Goal: Task Accomplishment & Management: Manage account settings

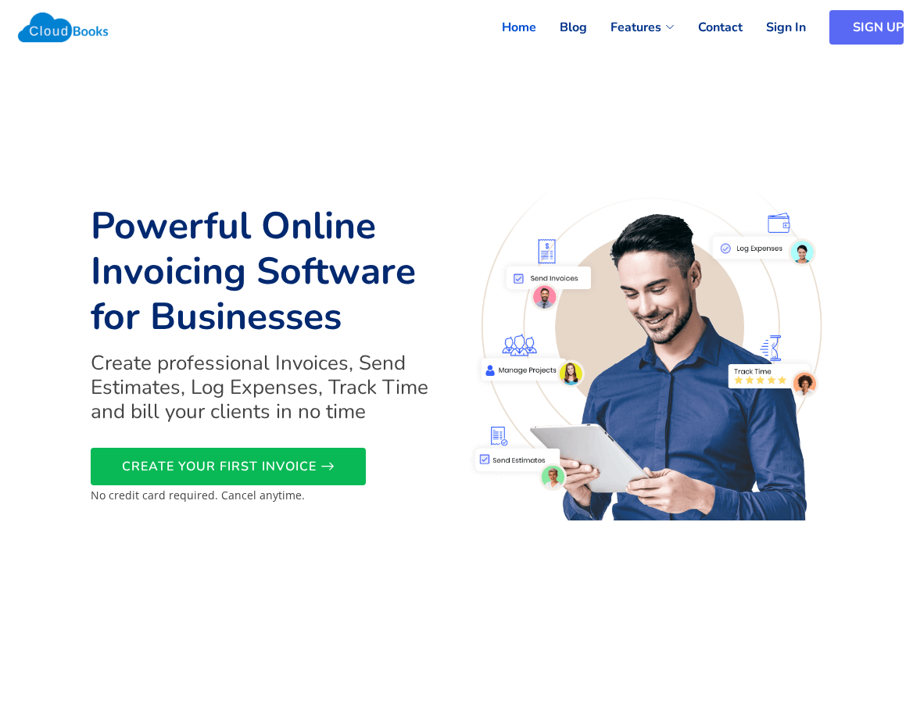
click at [868, 26] on link "SIGN UP" at bounding box center [866, 27] width 74 height 34
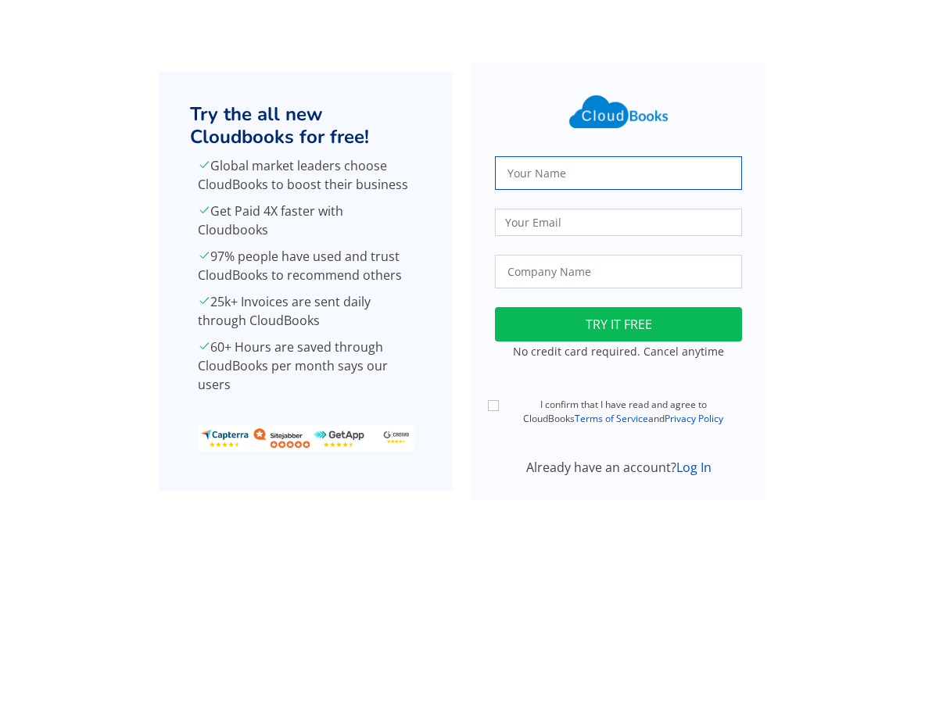
click at [615, 173] on input "text" at bounding box center [618, 173] width 247 height 34
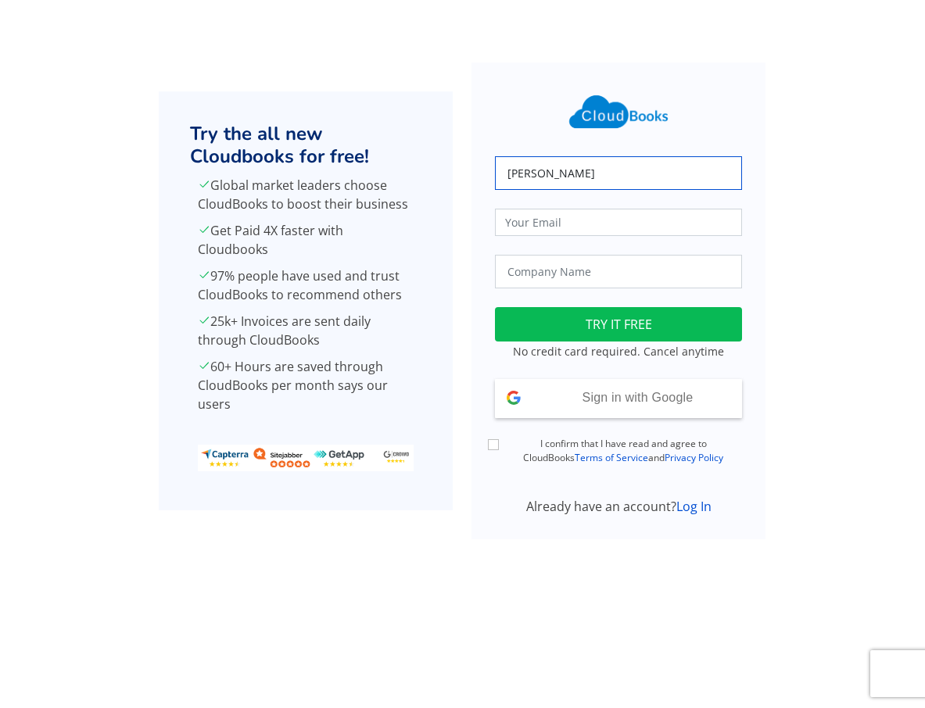
type input "[PERSON_NAME]"
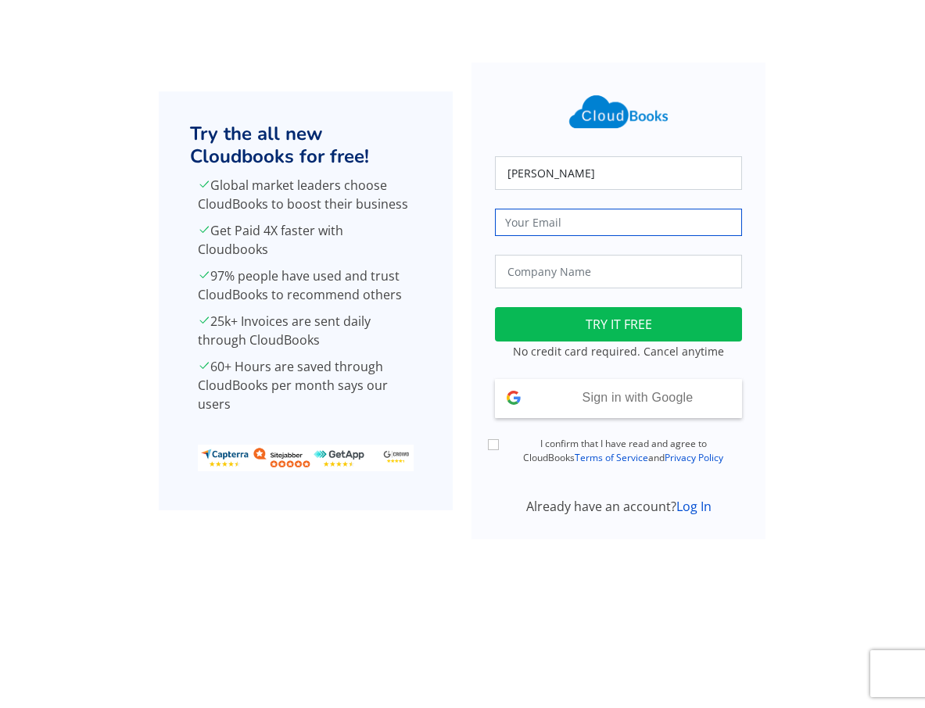
click at [571, 226] on input "email" at bounding box center [618, 222] width 247 height 27
click at [607, 220] on input "email" at bounding box center [618, 222] width 247 height 27
paste input "[EMAIL_ADDRESS][DOMAIN_NAME]"
type input "[EMAIL_ADDRESS][DOMAIN_NAME]"
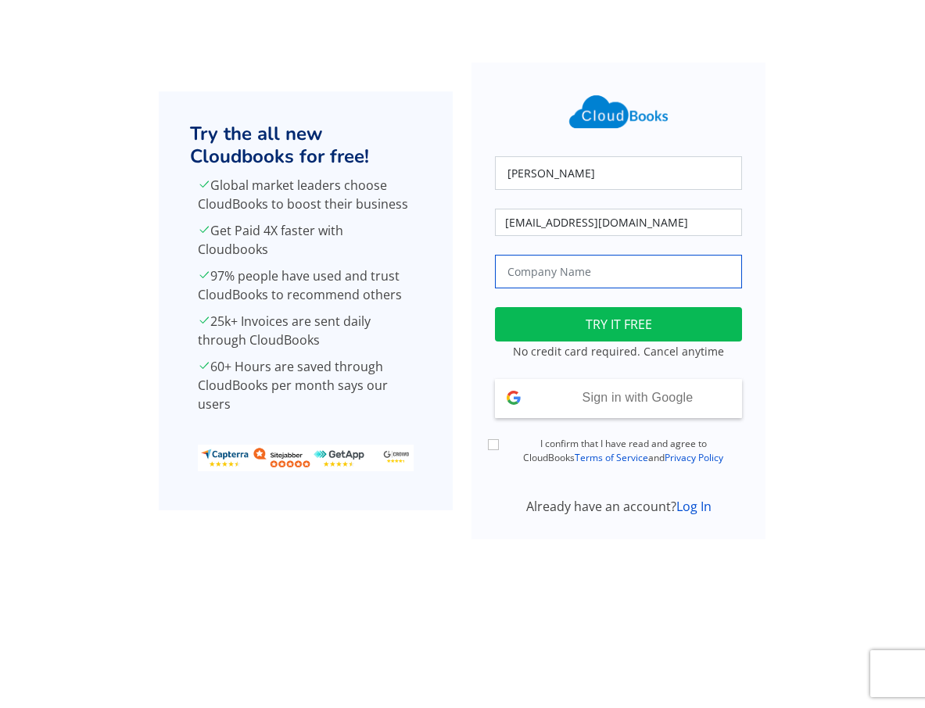
click at [581, 274] on input "text" at bounding box center [618, 272] width 247 height 34
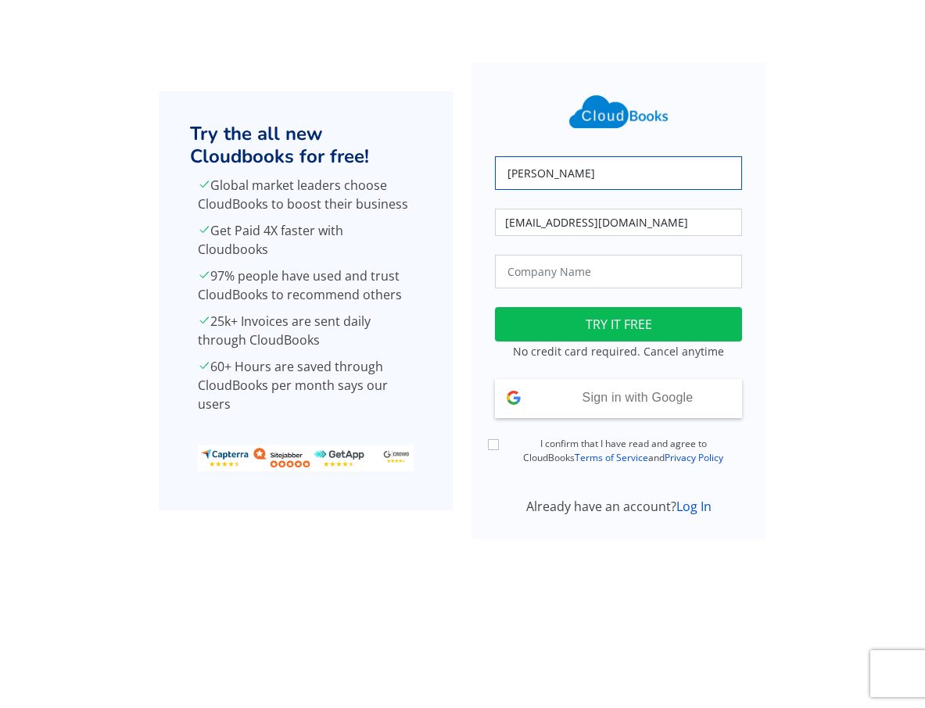
drag, startPoint x: 581, startPoint y: 173, endPoint x: 539, endPoint y: 173, distance: 42.2
click at [539, 173] on input "[PERSON_NAME]" at bounding box center [618, 173] width 247 height 34
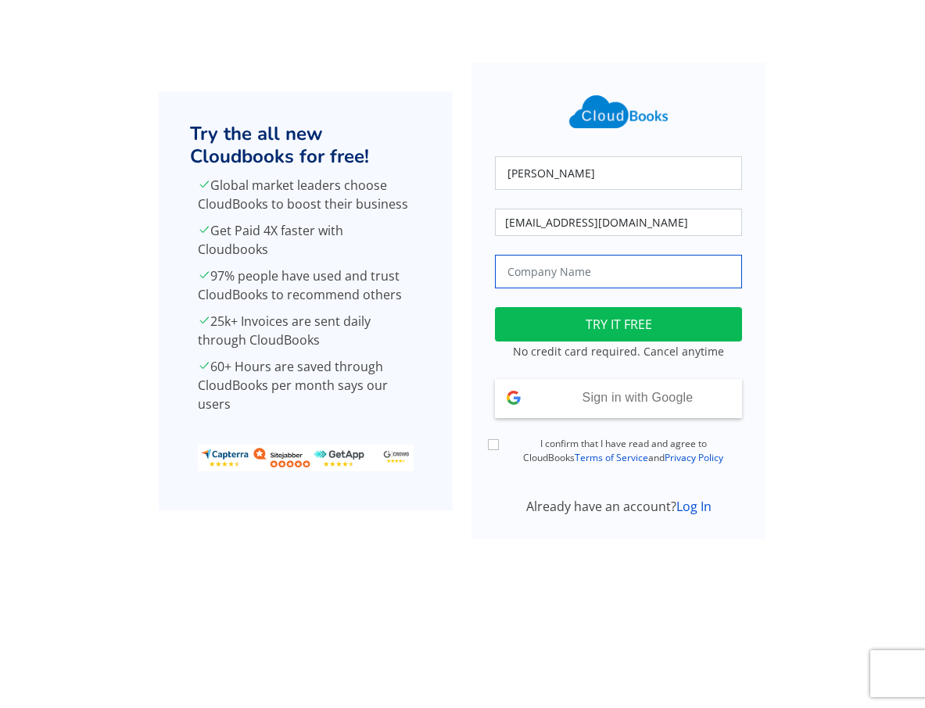
click at [573, 274] on input "text" at bounding box center [618, 272] width 247 height 34
paste input "Holder"
type input "Holder"
click at [487, 447] on div "I confirm that I have read and agree to CloudBooks Terms of Service and Privacy…" at bounding box center [618, 451] width 266 height 29
click at [496, 445] on input "I confirm that I have read and agree to CloudBooks Terms of Service and Privacy…" at bounding box center [493, 444] width 11 height 11
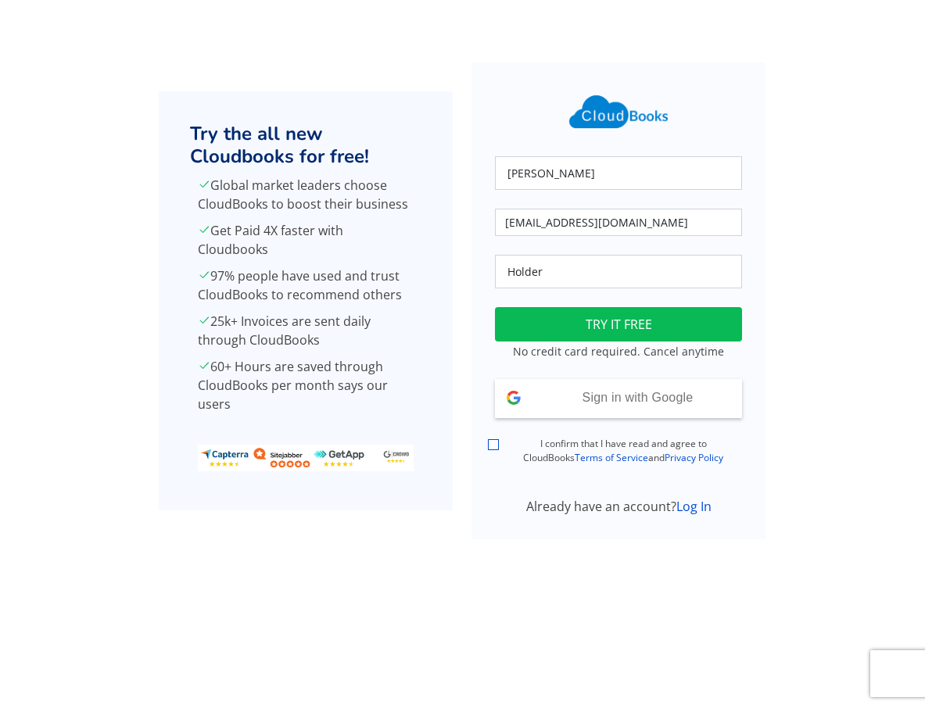
checkbox input "true"
click at [561, 318] on button "TRY IT FREE" at bounding box center [618, 324] width 247 height 34
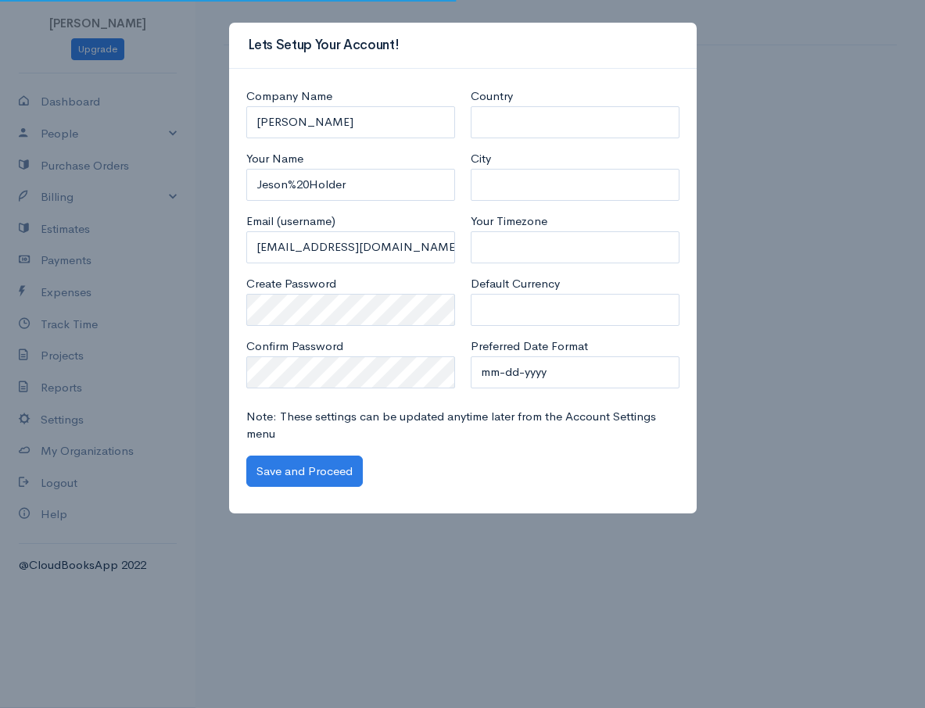
select select "[GEOGRAPHIC_DATA]"
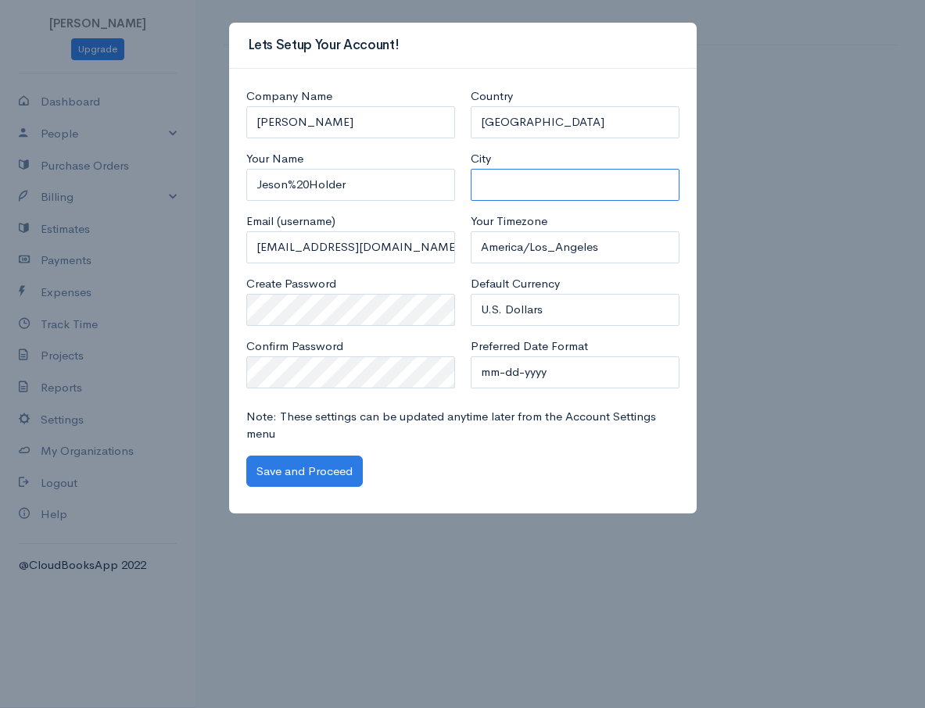
click at [528, 191] on input "City" at bounding box center [574, 185] width 209 height 32
type input "Los Angles"
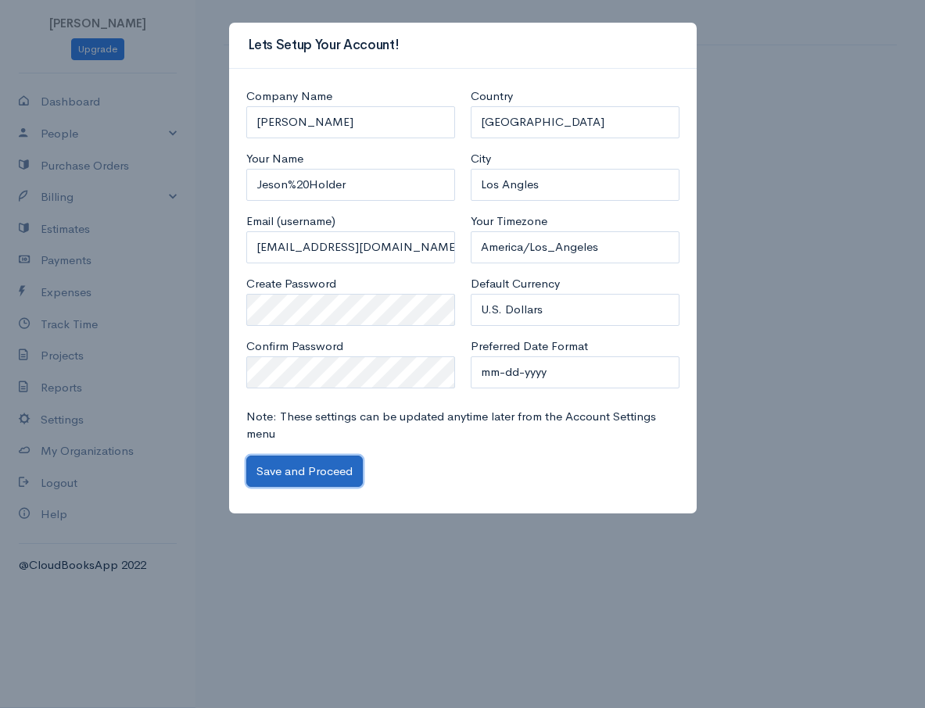
click at [333, 483] on button "Save and Proceed" at bounding box center [304, 472] width 116 height 32
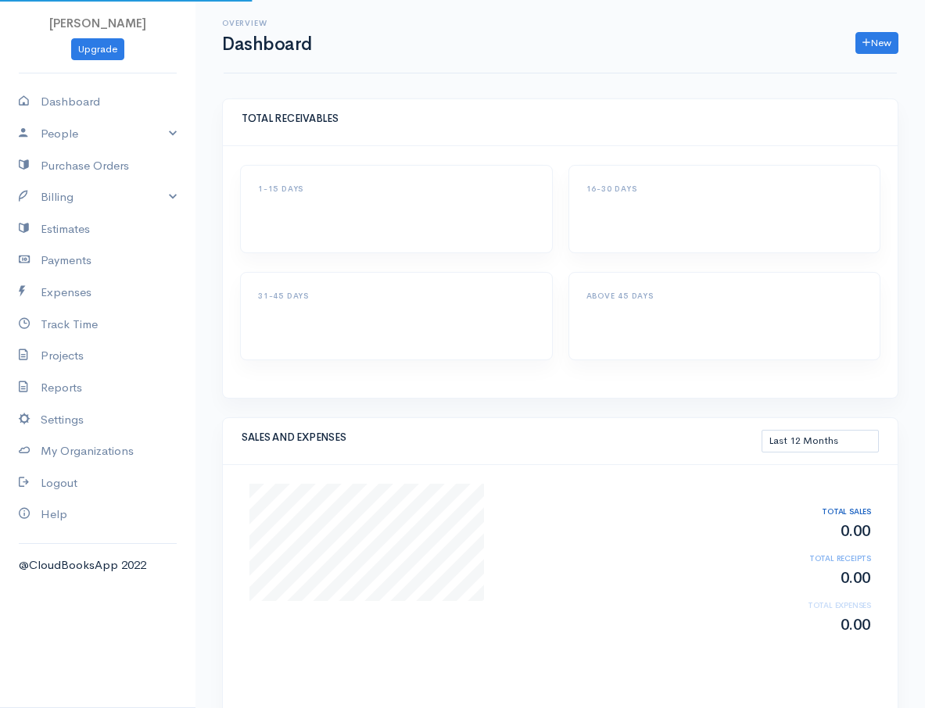
select select "365"
click at [111, 127] on link "People" at bounding box center [97, 134] width 195 height 32
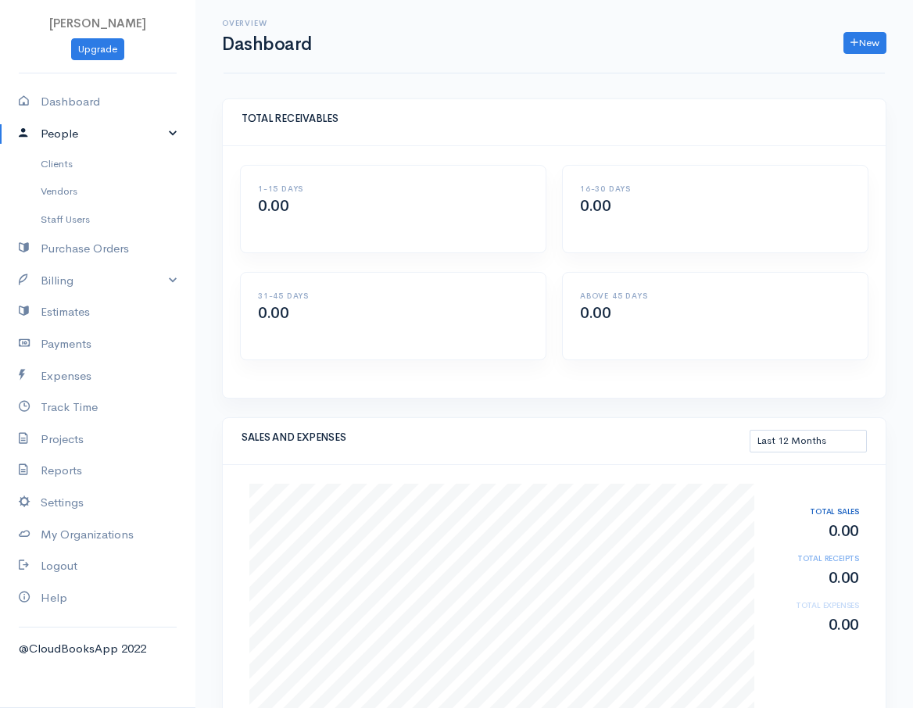
click at [117, 135] on link "People" at bounding box center [97, 134] width 195 height 32
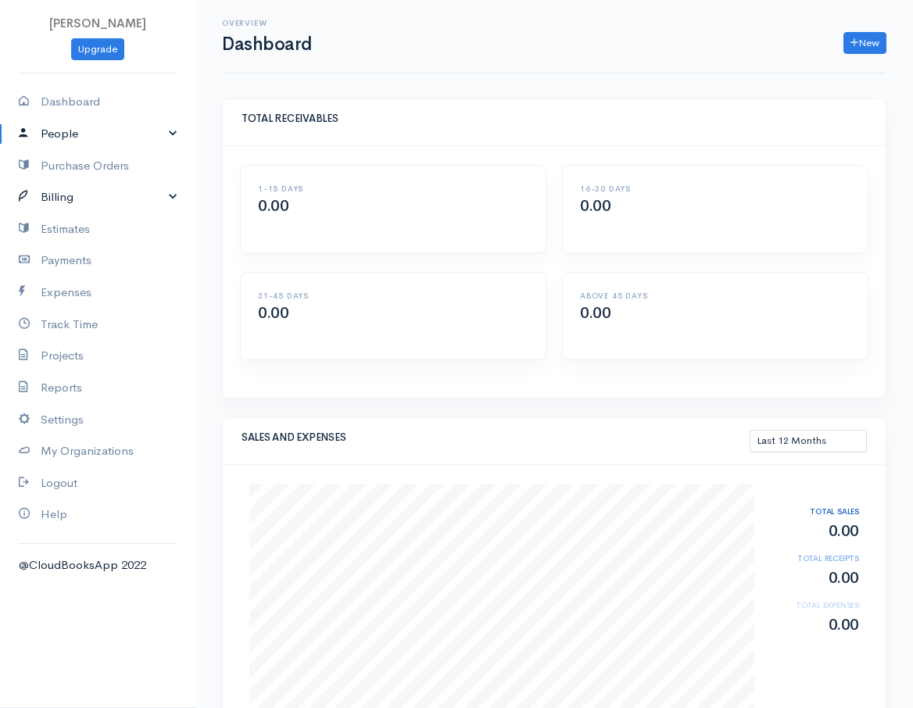
click at [134, 192] on link "Billing" at bounding box center [97, 197] width 195 height 32
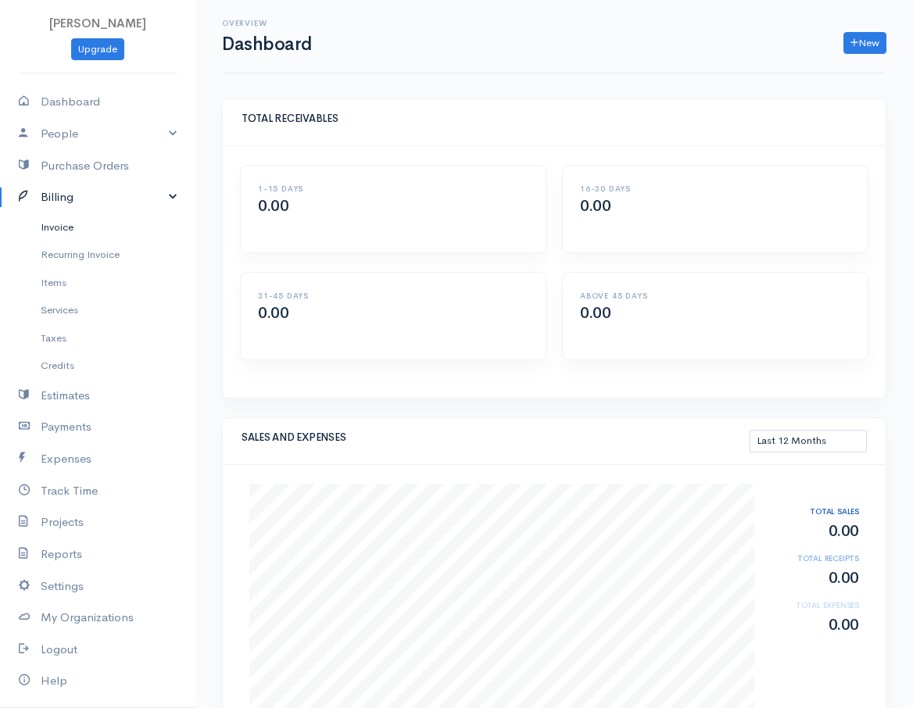
click at [106, 234] on link "Invoice" at bounding box center [97, 227] width 195 height 28
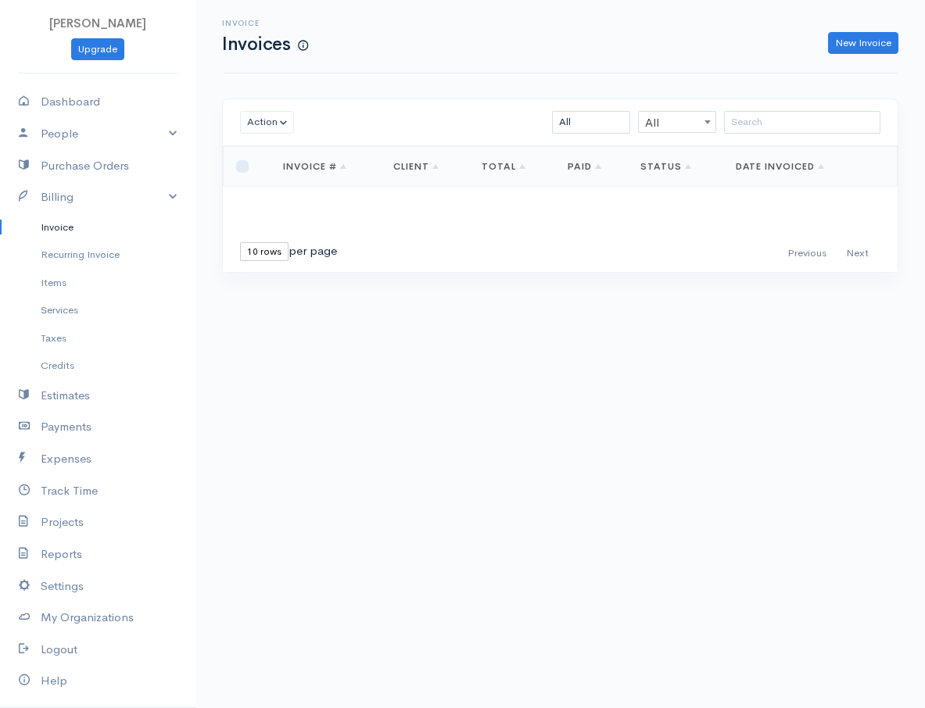
click at [869, 63] on div "Invoice Invoices New Invoice" at bounding box center [560, 36] width 673 height 73
click at [882, 28] on div "Invoice Invoices New Invoice" at bounding box center [560, 36] width 692 height 35
click at [874, 45] on link "New Invoice" at bounding box center [863, 43] width 70 height 23
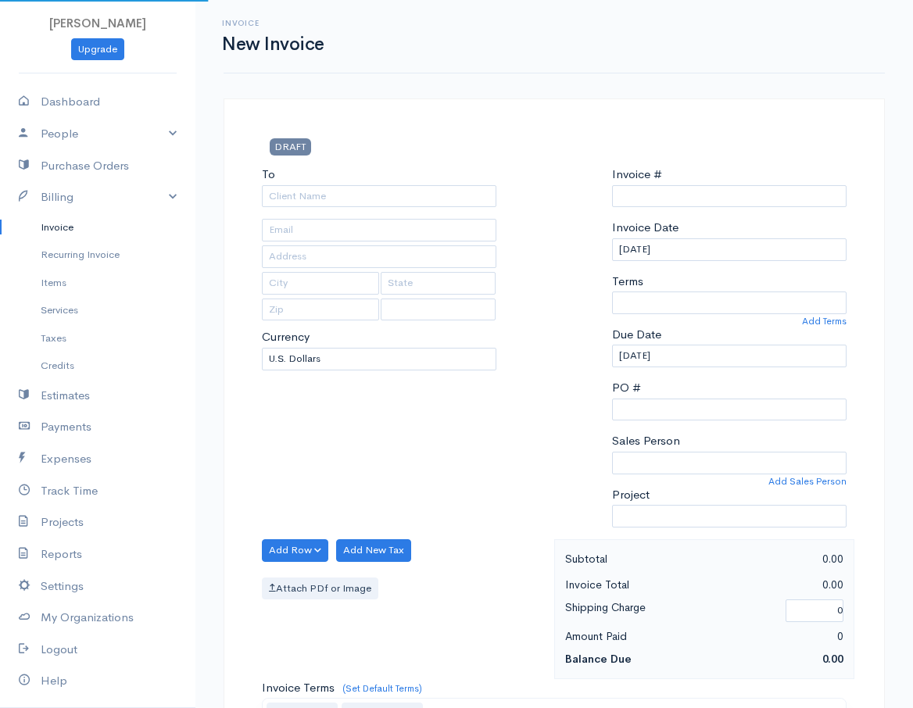
select select "[GEOGRAPHIC_DATA]"
type input "0000000001"
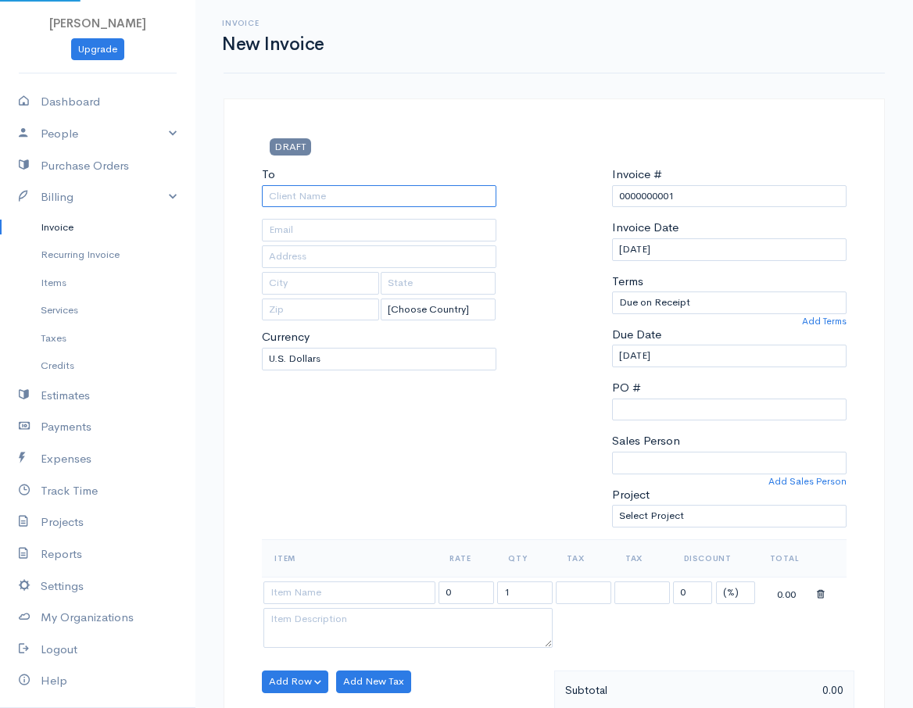
click at [363, 193] on input "To" at bounding box center [379, 196] width 234 height 23
type input "ddfg"
click at [324, 224] on input "text" at bounding box center [379, 230] width 234 height 23
paste input "[PERSON_NAME][EMAIL_ADDRESS][DOMAIN_NAME]"
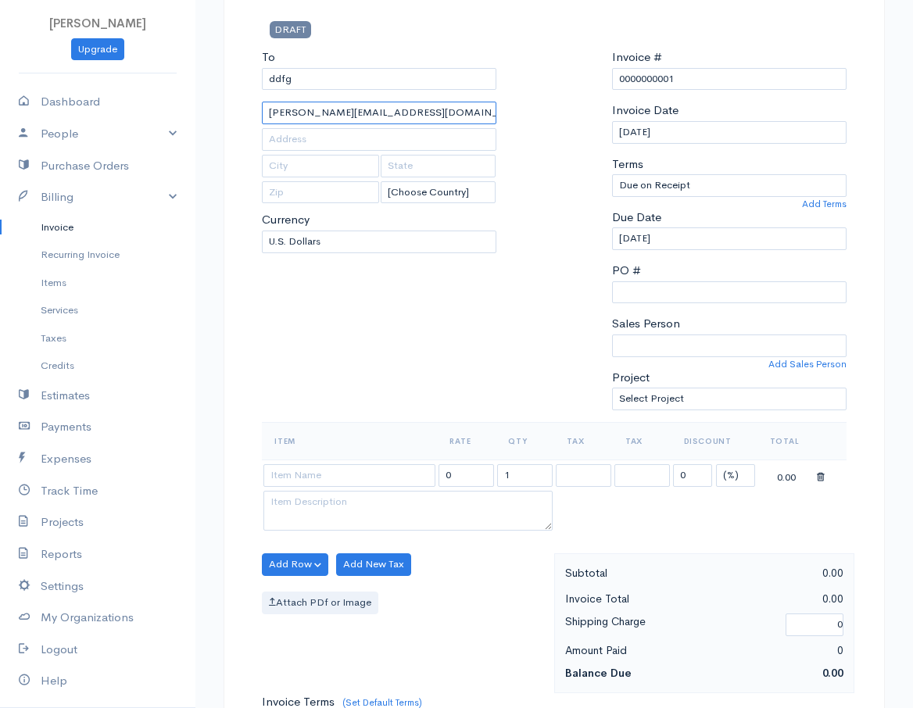
scroll to position [78, 0]
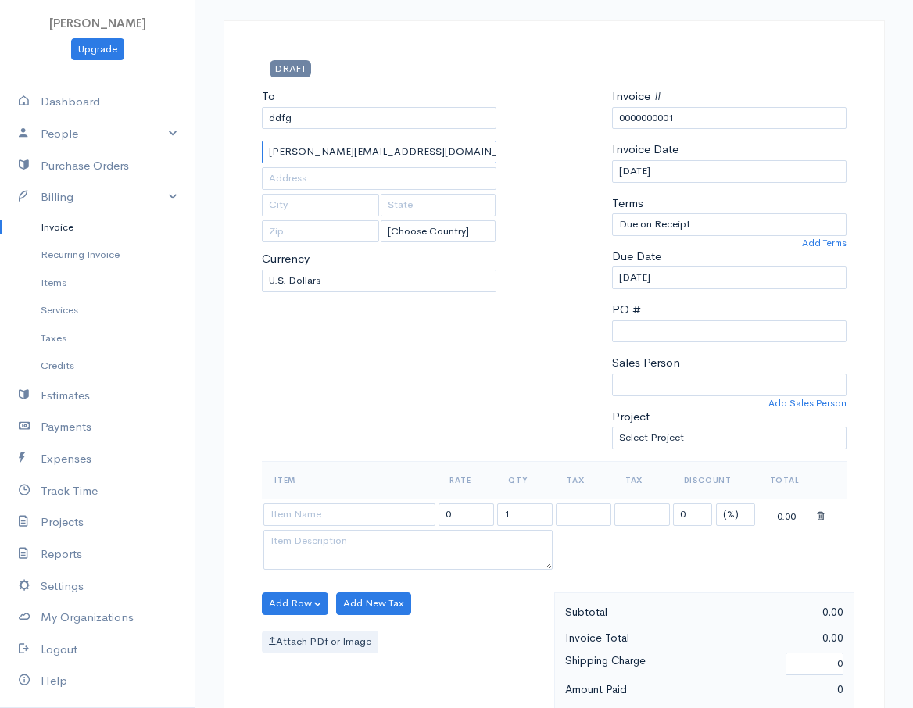
type input "[PERSON_NAME][EMAIL_ADDRESS][DOMAIN_NAME]"
click at [429, 351] on div "To ddfg nazmul.bd004@yahoo.com [Choose Country] United States Canada United Kin…" at bounding box center [379, 275] width 250 height 374
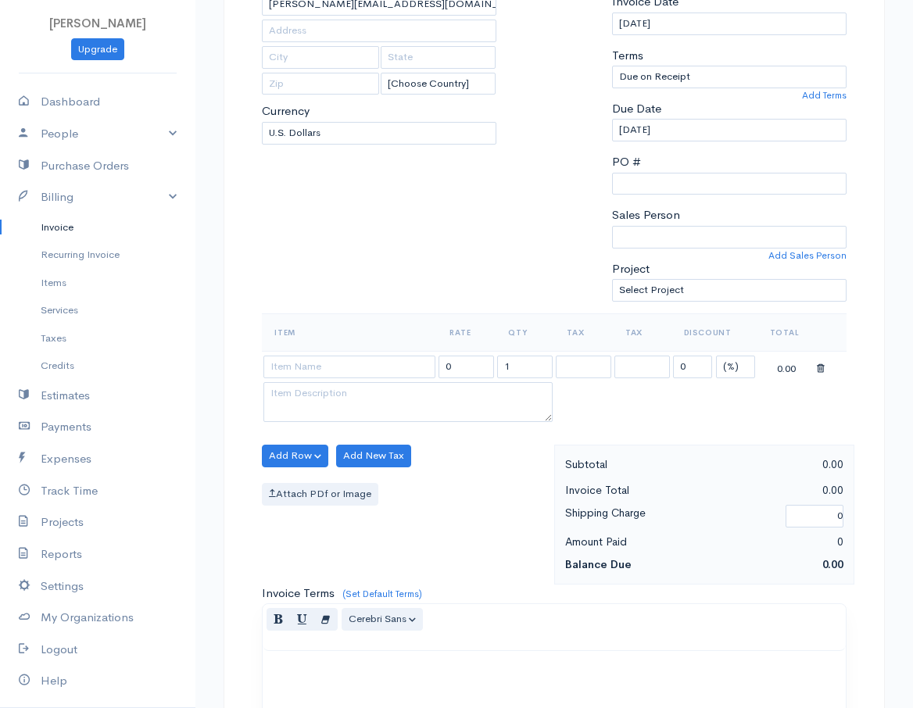
scroll to position [234, 0]
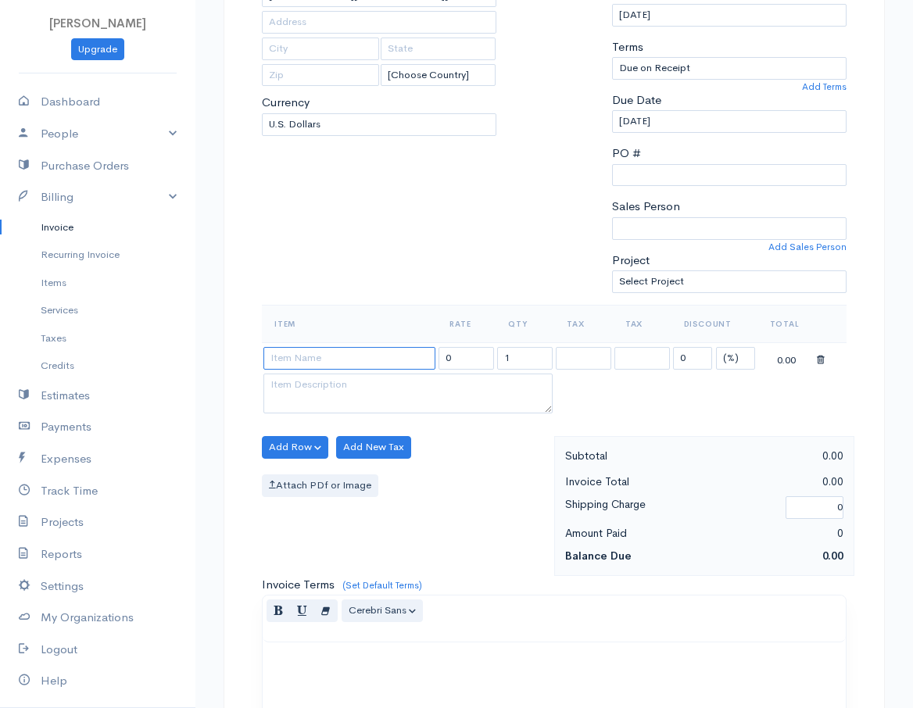
click at [358, 356] on input at bounding box center [349, 358] width 172 height 23
type input "BTC"
drag, startPoint x: 447, startPoint y: 367, endPoint x: 528, endPoint y: 358, distance: 81.8
click at [446, 367] on input "0" at bounding box center [465, 358] width 55 height 23
type input "4990"
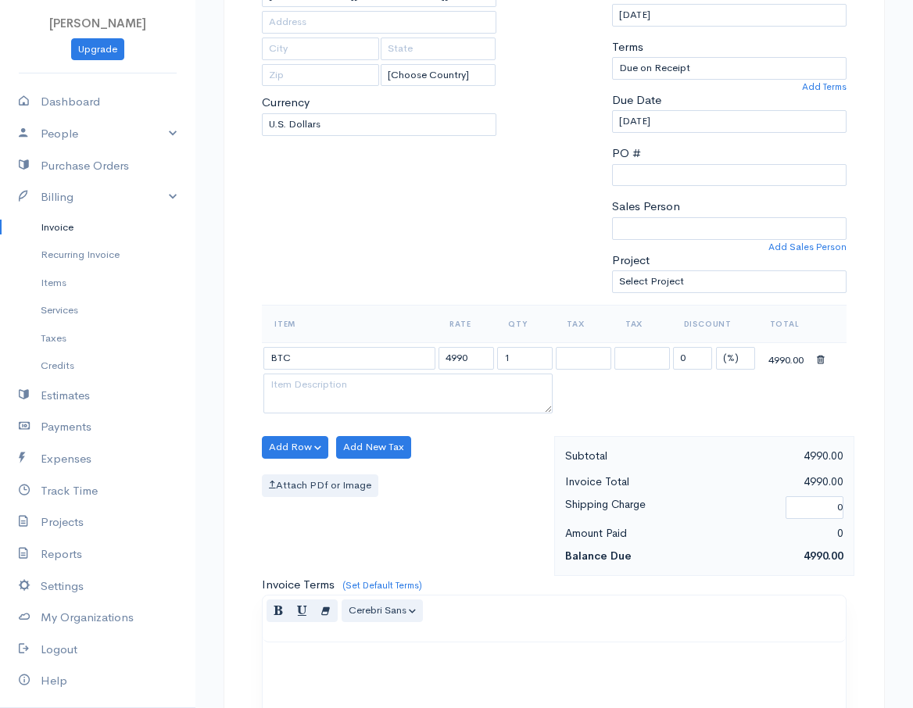
click at [736, 384] on table "Item Rate Qty Tax Tax Discount Total BTC 4990 1 0 (%) Flat 4990.00" at bounding box center [554, 361] width 585 height 113
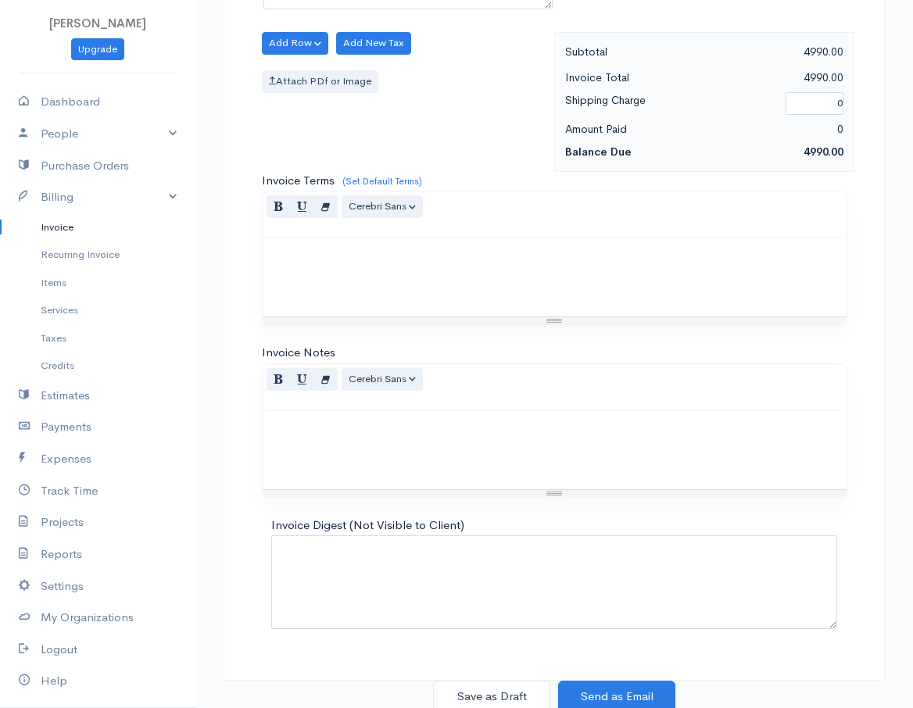
scroll to position [643, 0]
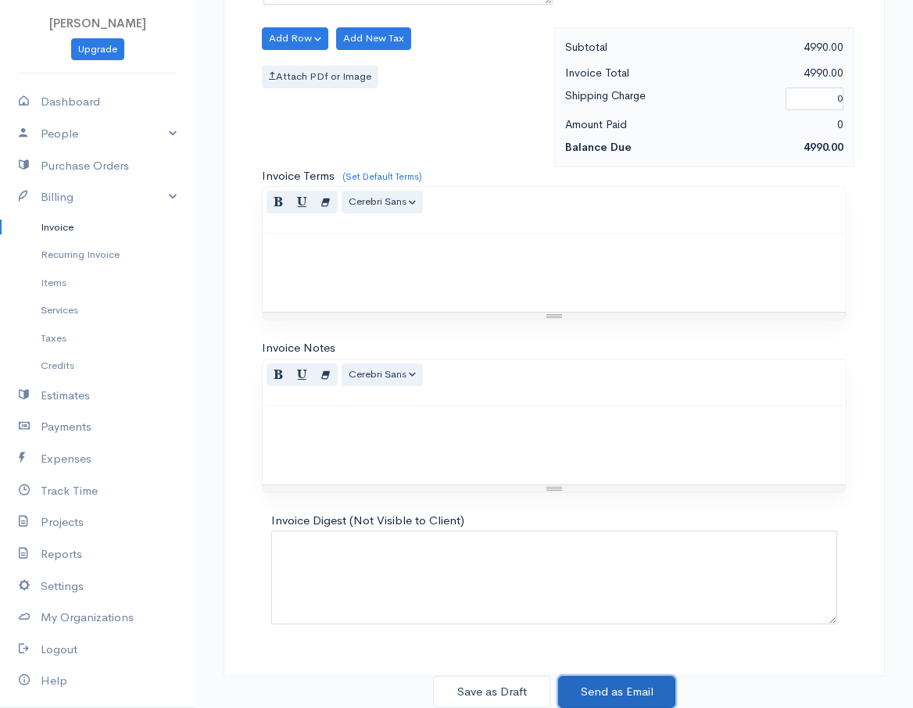
click at [614, 698] on button "Send as Email" at bounding box center [616, 692] width 117 height 32
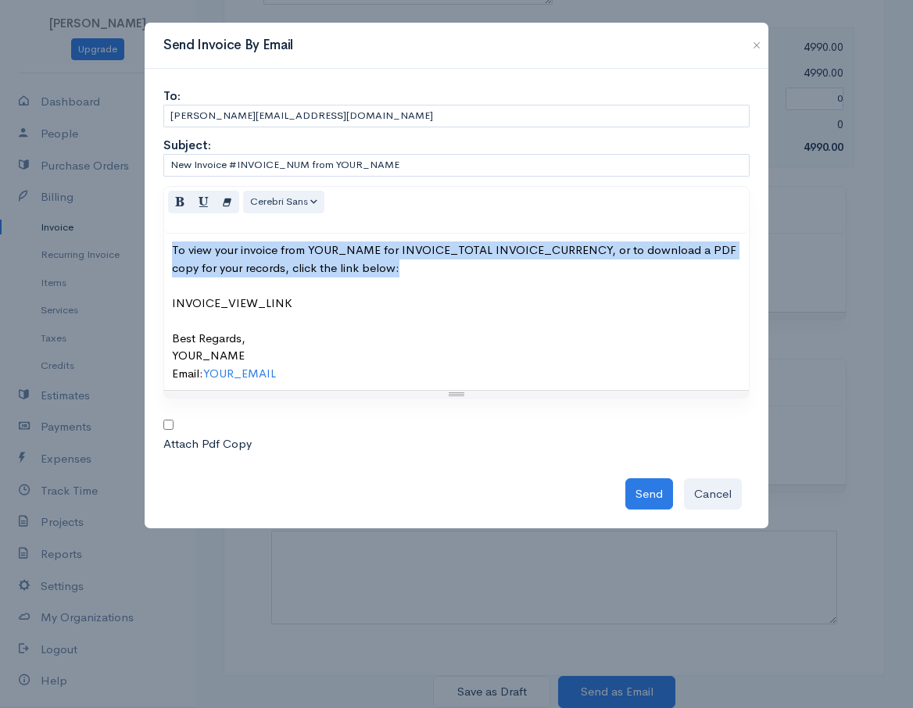
drag, startPoint x: 417, startPoint y: 269, endPoint x: -79, endPoint y: 249, distance: 496.7
paste div
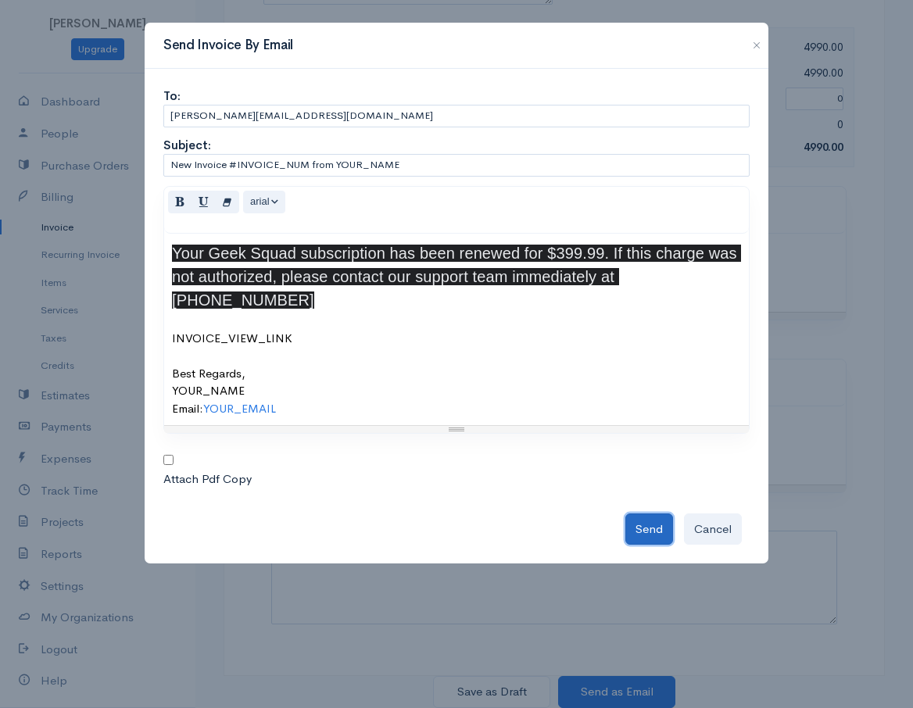
click at [640, 513] on button "Send" at bounding box center [649, 529] width 48 height 32
click at [167, 455] on input "checkbox" at bounding box center [168, 460] width 10 height 10
checkbox input "true"
click at [646, 506] on div "Send Cancel" at bounding box center [456, 526] width 586 height 40
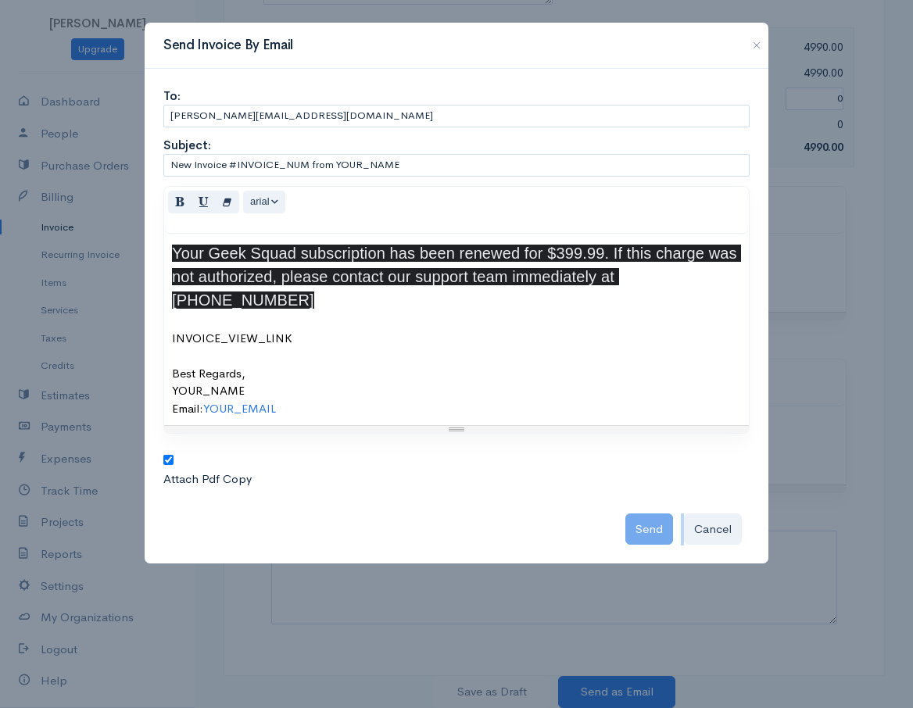
click at [646, 506] on div "Send Cancel" at bounding box center [456, 526] width 586 height 40
click at [463, 264] on div "Your Geek Squad subscription has been renewed for $399.99. If this charge was n…" at bounding box center [456, 329] width 569 height 176
click at [464, 274] on span "Your Geek Squad subscription has been renewed for $399.99. If this charge was n…" at bounding box center [456, 277] width 569 height 64
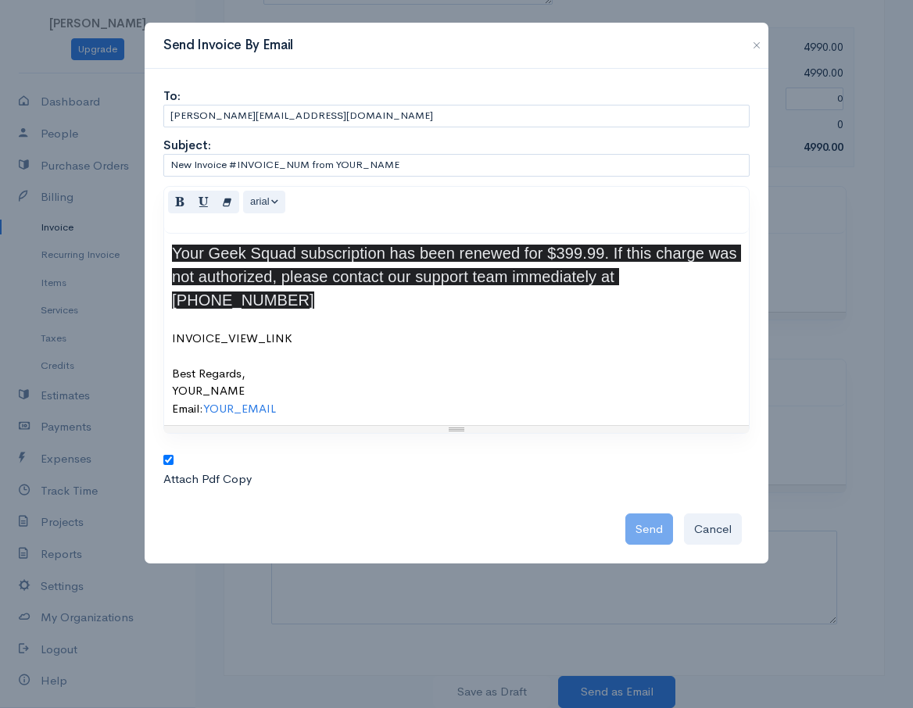
click at [578, 301] on div "Your Geek Squad subscription has been renewed for $399.99. If this charge was n…" at bounding box center [456, 329] width 569 height 176
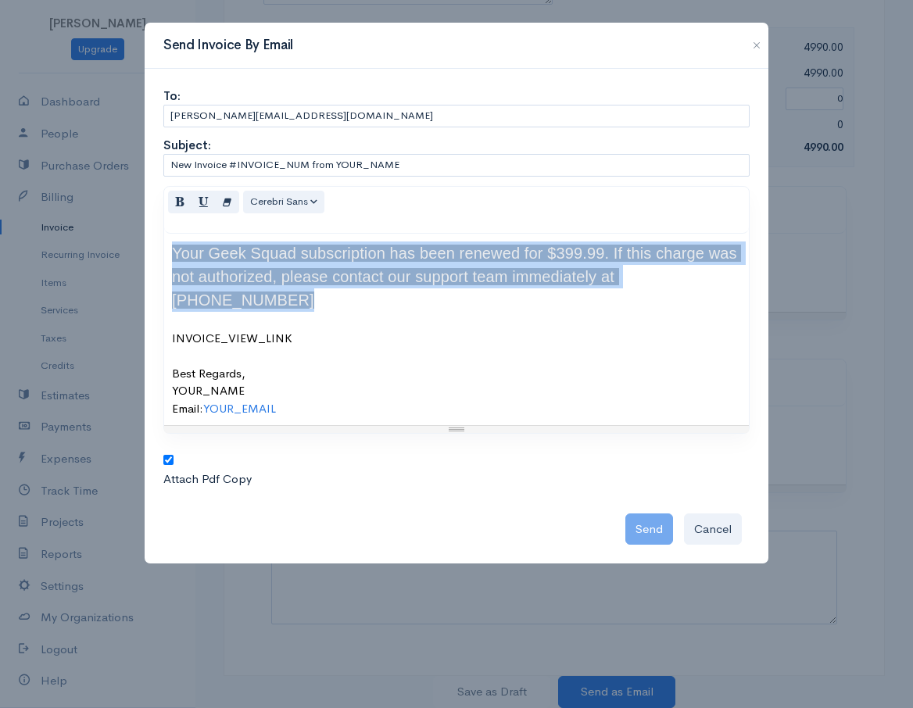
drag, startPoint x: 731, startPoint y: 277, endPoint x: 115, endPoint y: 247, distance: 616.6
click at [115, 247] on div "Send Invoice By Email To: nazmul.bd004@yahoo.com Subject: New Invoice #INVOICE_…" at bounding box center [456, 354] width 913 height 708
click at [177, 203] on icon "Bold (CTRL+B)" at bounding box center [180, 201] width 10 height 13
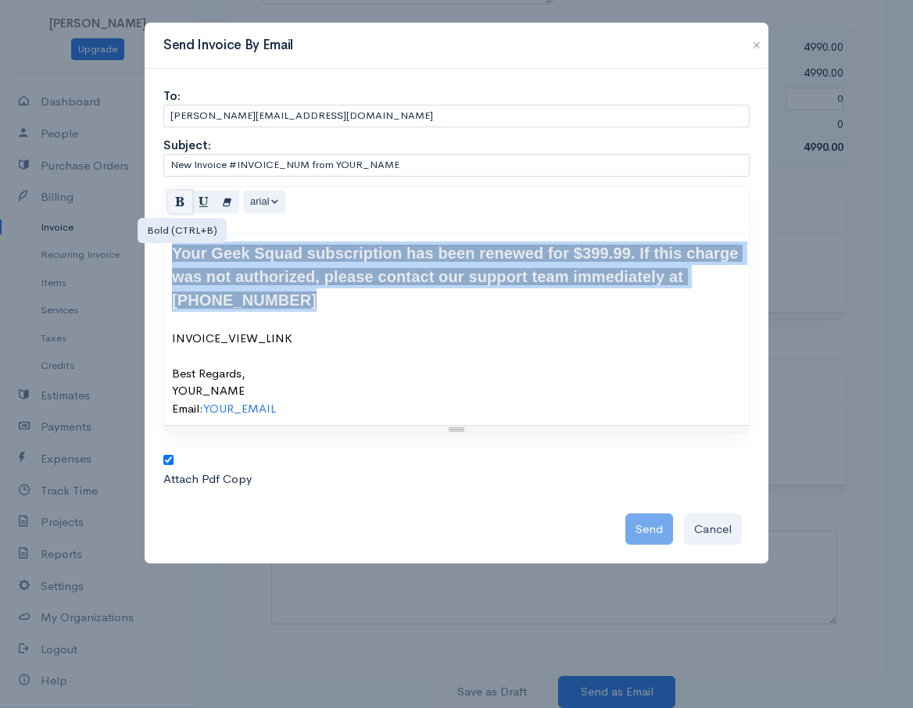
click at [179, 202] on icon "Bold (CTRL+B)" at bounding box center [180, 201] width 10 height 13
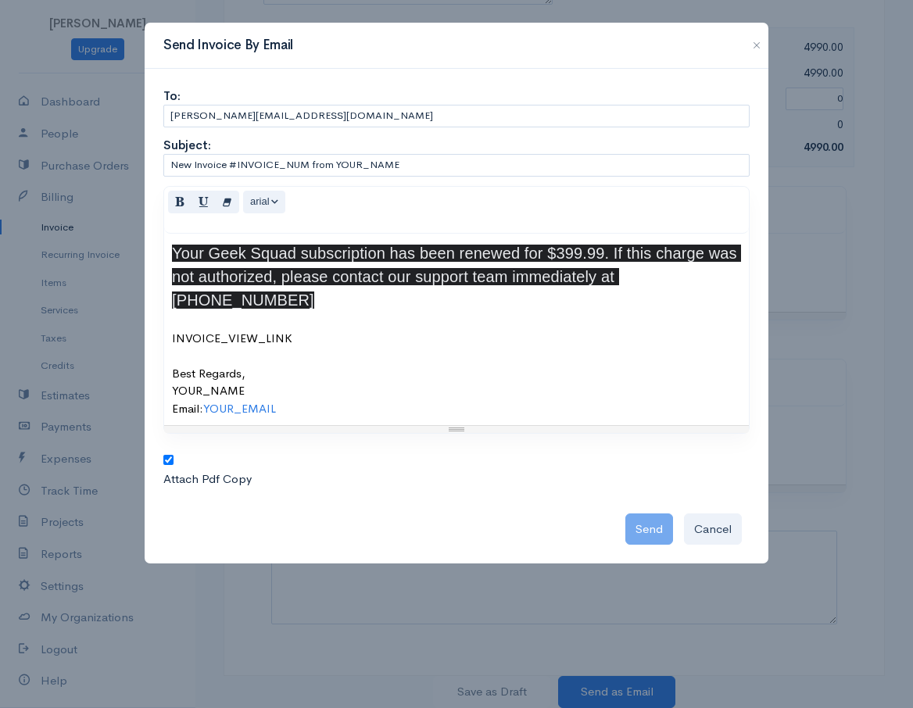
click at [364, 289] on div "Your Geek Squad subscription has been renewed for $399.99. If this charge was n…" at bounding box center [456, 329] width 569 height 176
click at [649, 506] on div "Send Cancel" at bounding box center [456, 526] width 586 height 40
click at [648, 506] on div "Send Cancel" at bounding box center [456, 526] width 586 height 40
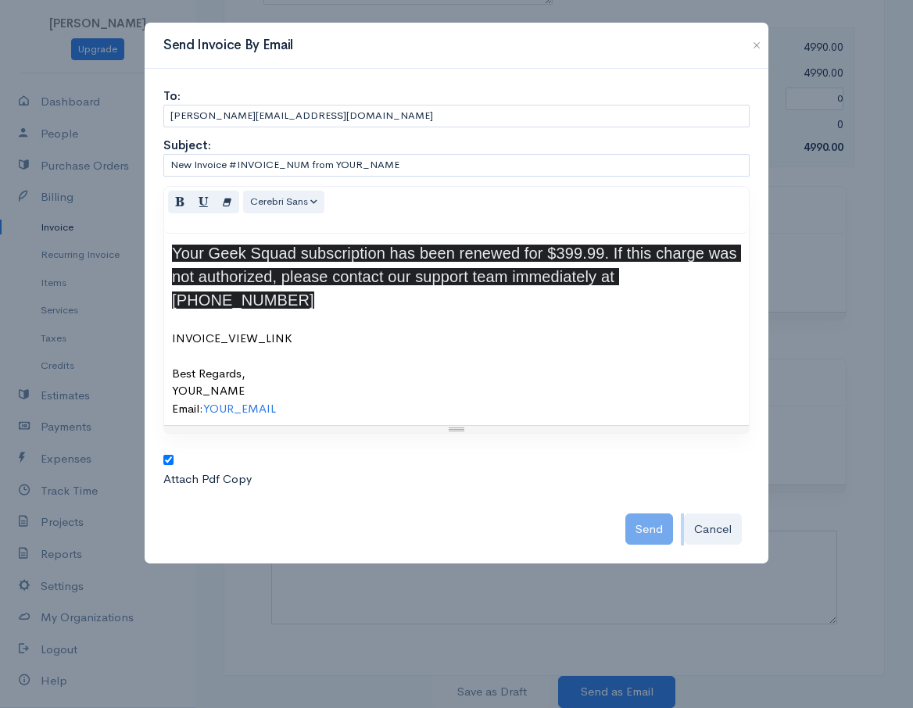
click at [648, 506] on div "Send Cancel" at bounding box center [456, 526] width 586 height 40
click at [654, 506] on div "Send Cancel" at bounding box center [456, 526] width 586 height 40
click at [764, 44] on button "button" at bounding box center [756, 45] width 25 height 19
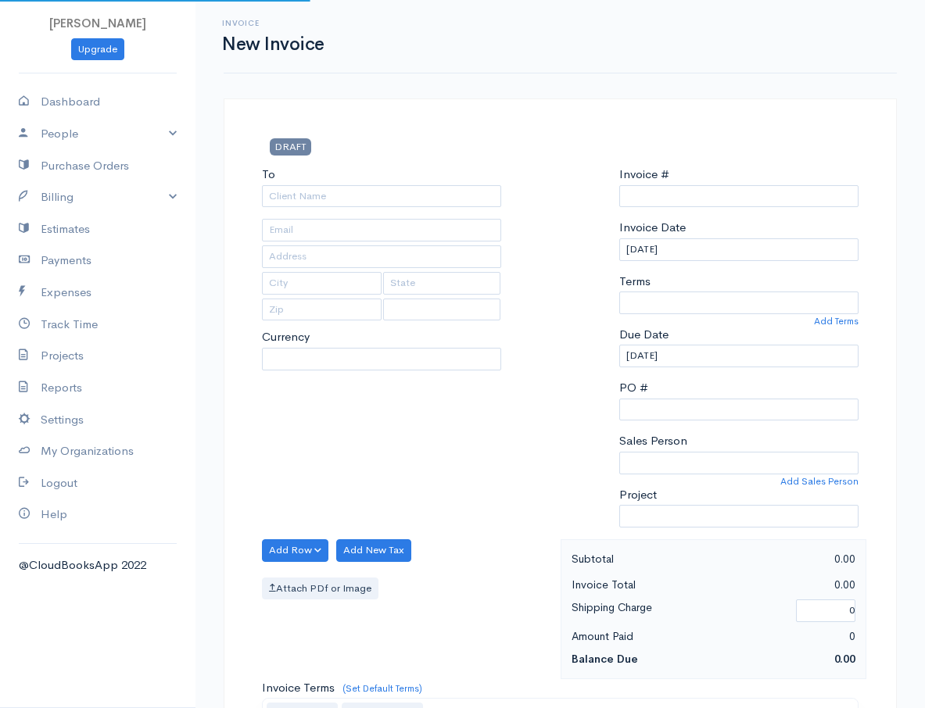
select select "[GEOGRAPHIC_DATA]"
select select "USD"
type input "0000000002"
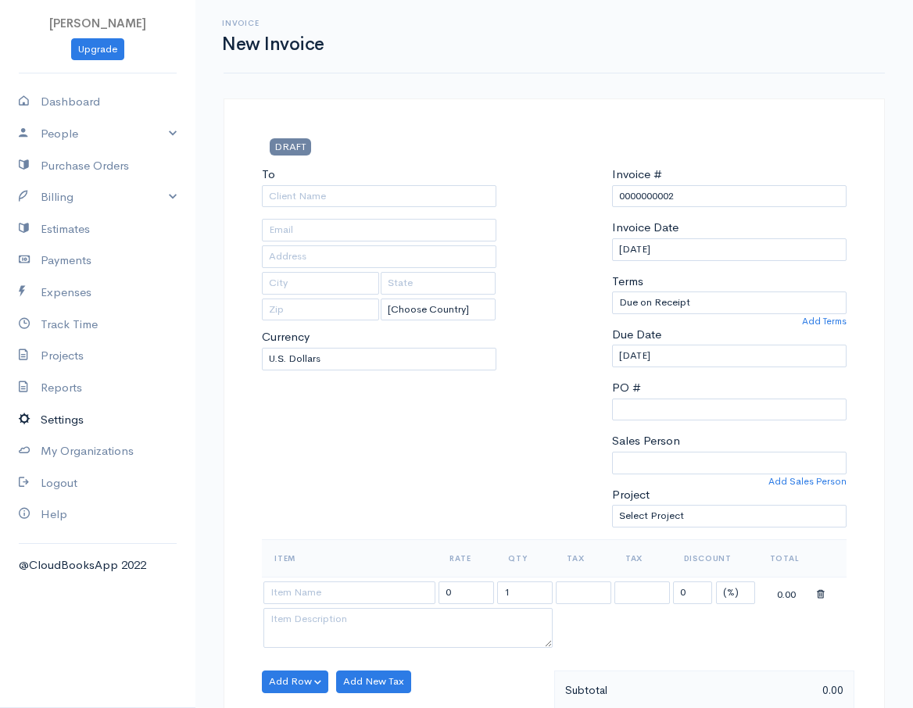
click at [77, 416] on link "Settings" at bounding box center [97, 420] width 195 height 32
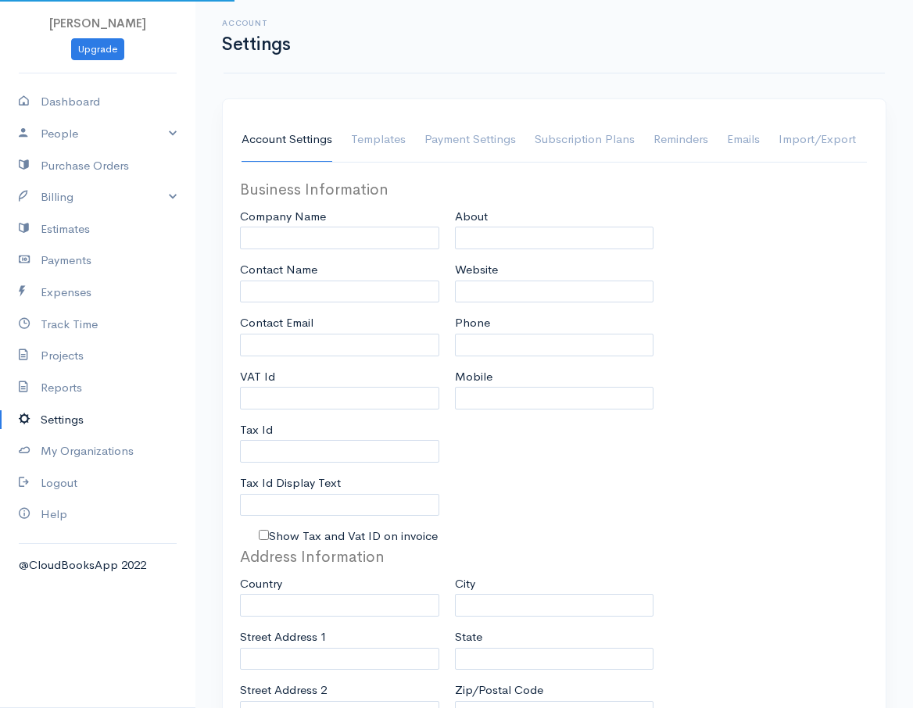
type input "[PERSON_NAME]"
type input "[EMAIL_ADDRESS][DOMAIN_NAME]"
type input "Tax Id"
select select
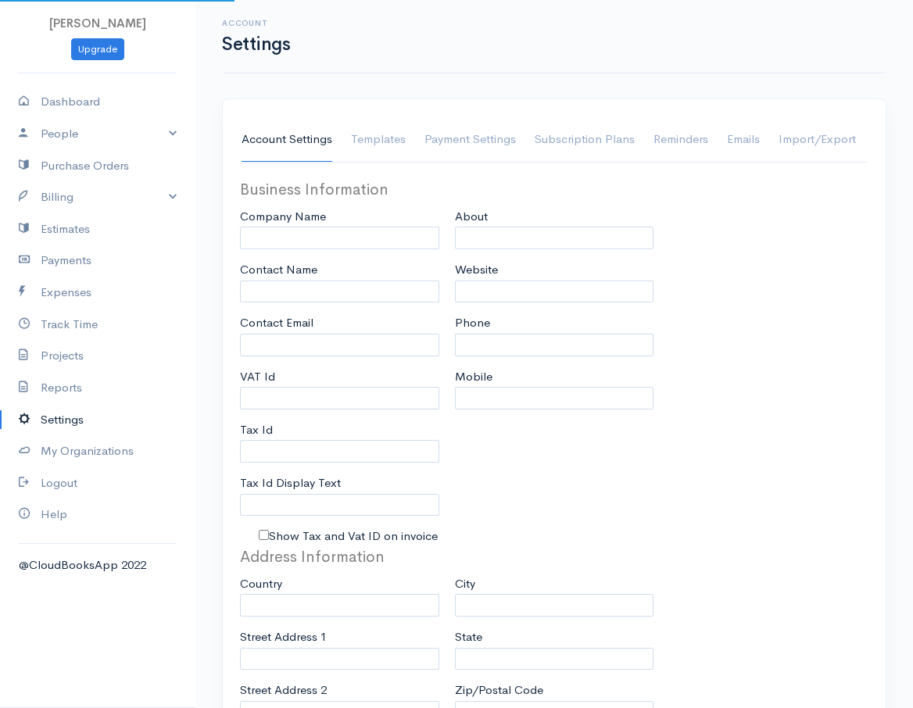
type input "Los Angles"
select select
type input "INVOICE"
type input "1"
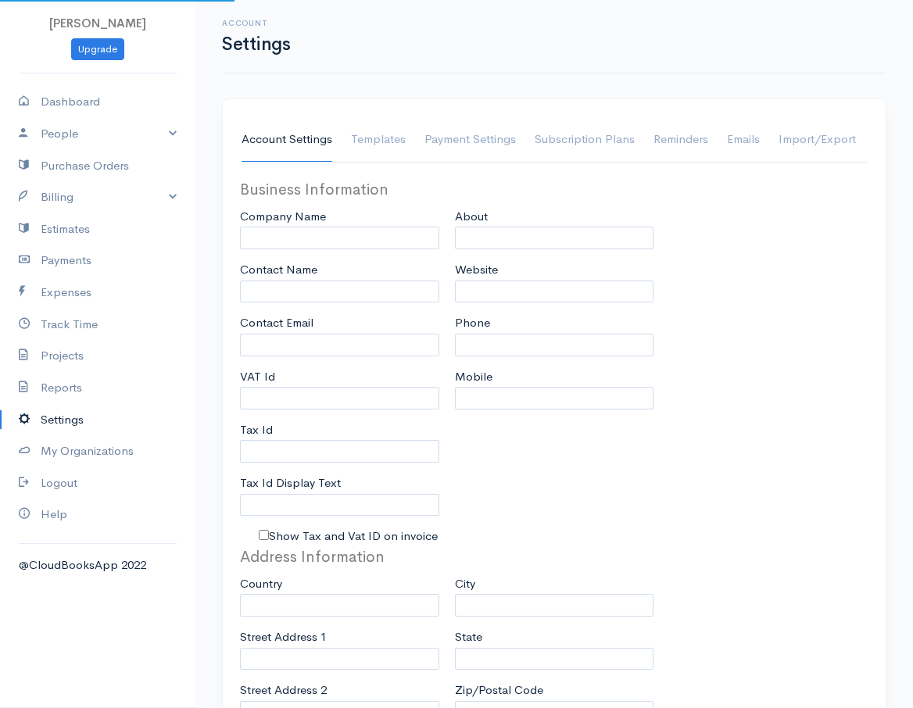
select select "3"
select select "[GEOGRAPHIC_DATA]"
select select "USD"
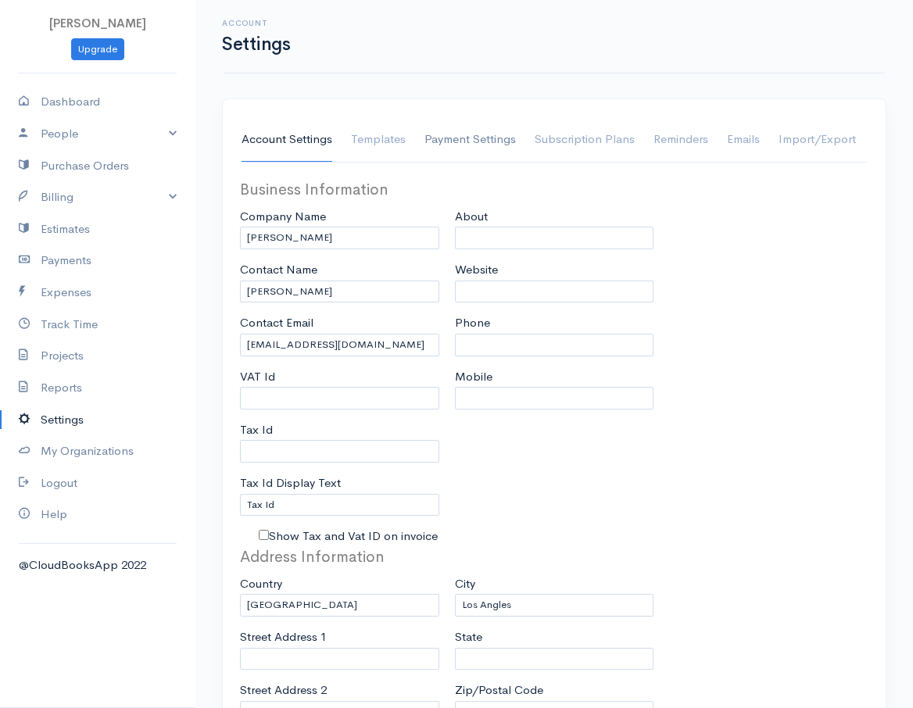
click at [467, 152] on link "Payment Settings" at bounding box center [469, 140] width 91 height 44
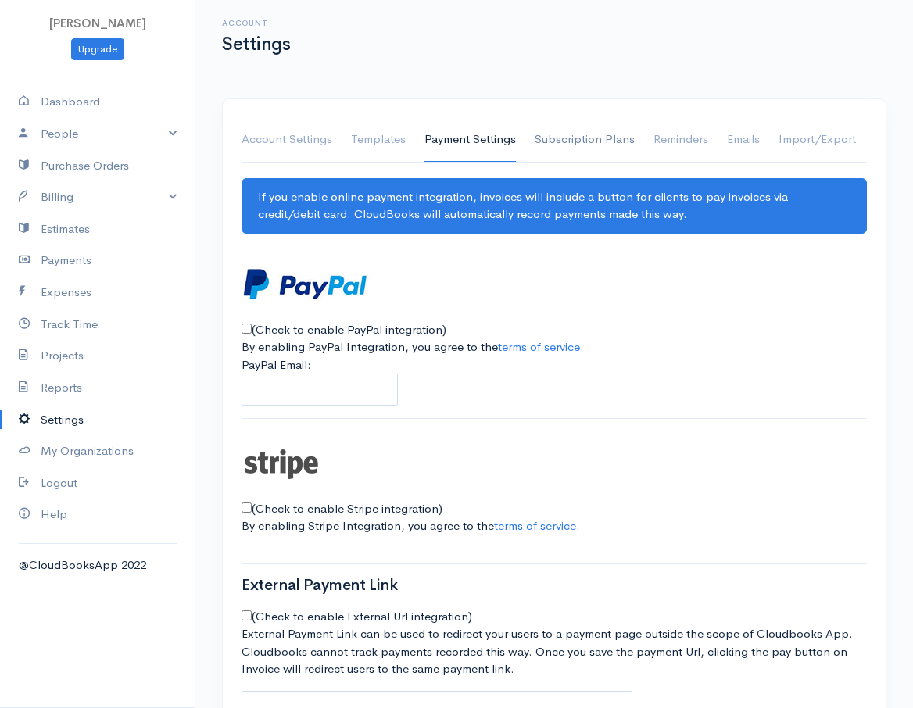
click at [619, 136] on link "Subscription Plans" at bounding box center [585, 140] width 100 height 44
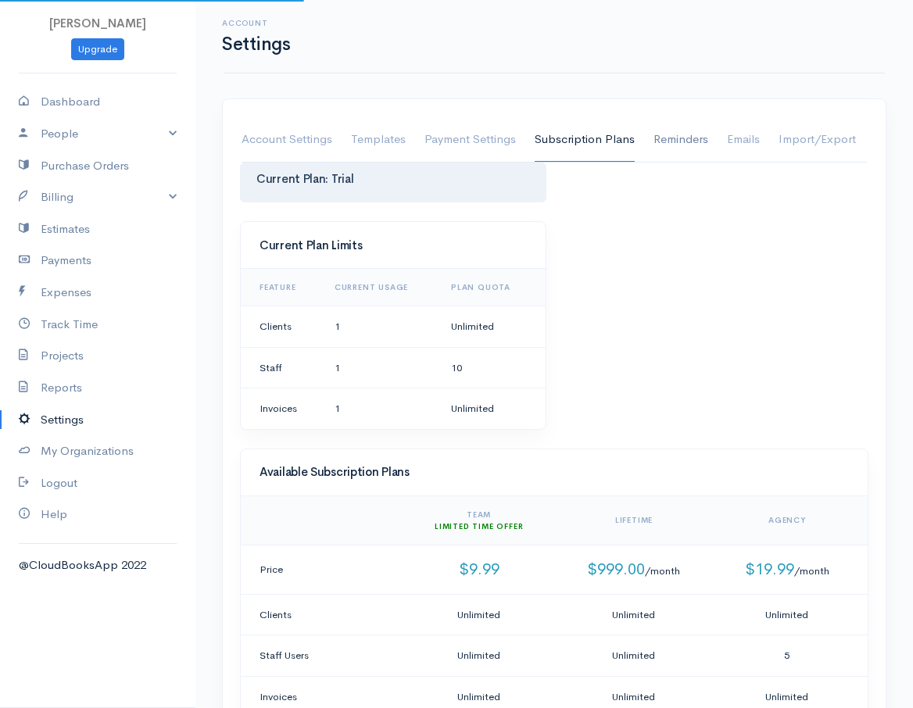
click at [663, 138] on link "Reminders" at bounding box center [680, 140] width 55 height 44
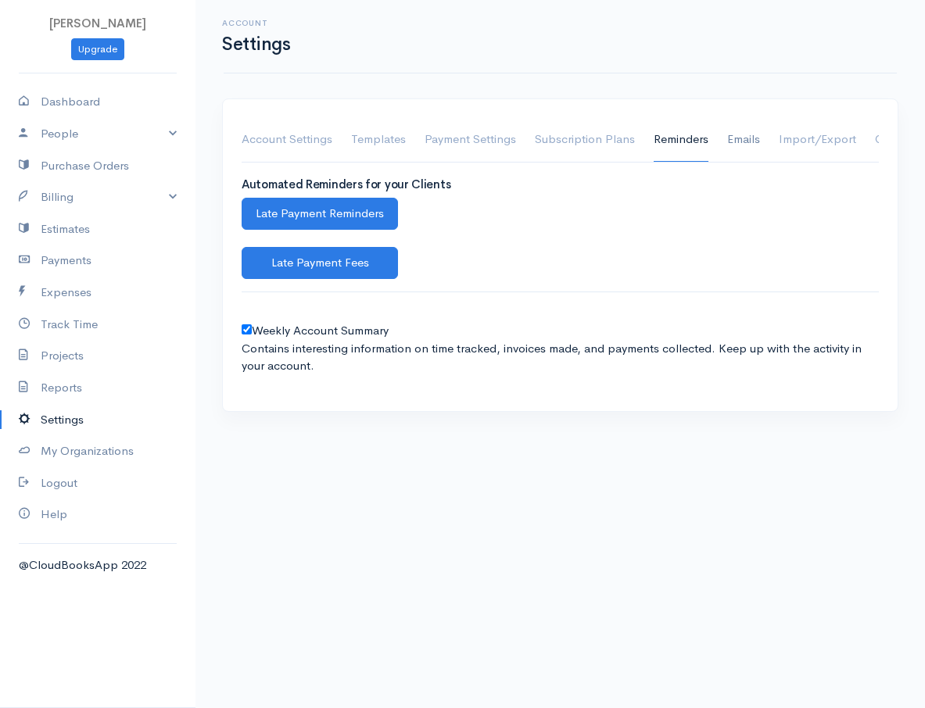
click at [727, 145] on link "Emails" at bounding box center [743, 140] width 33 height 44
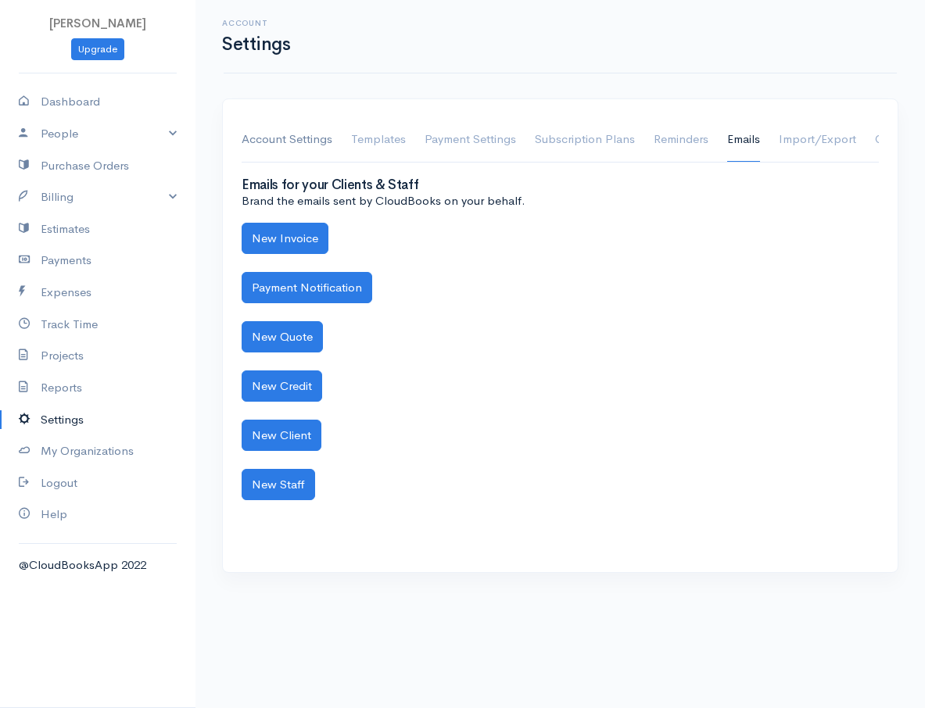
click at [284, 131] on link "Account Settings" at bounding box center [286, 140] width 91 height 44
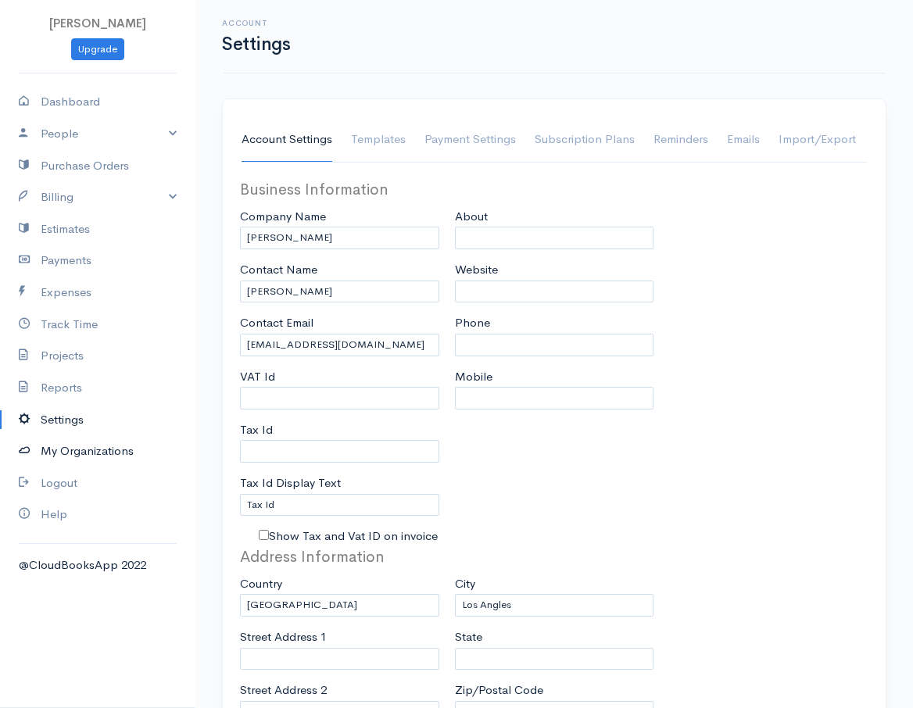
click at [53, 447] on link "My Organizations" at bounding box center [97, 451] width 195 height 32
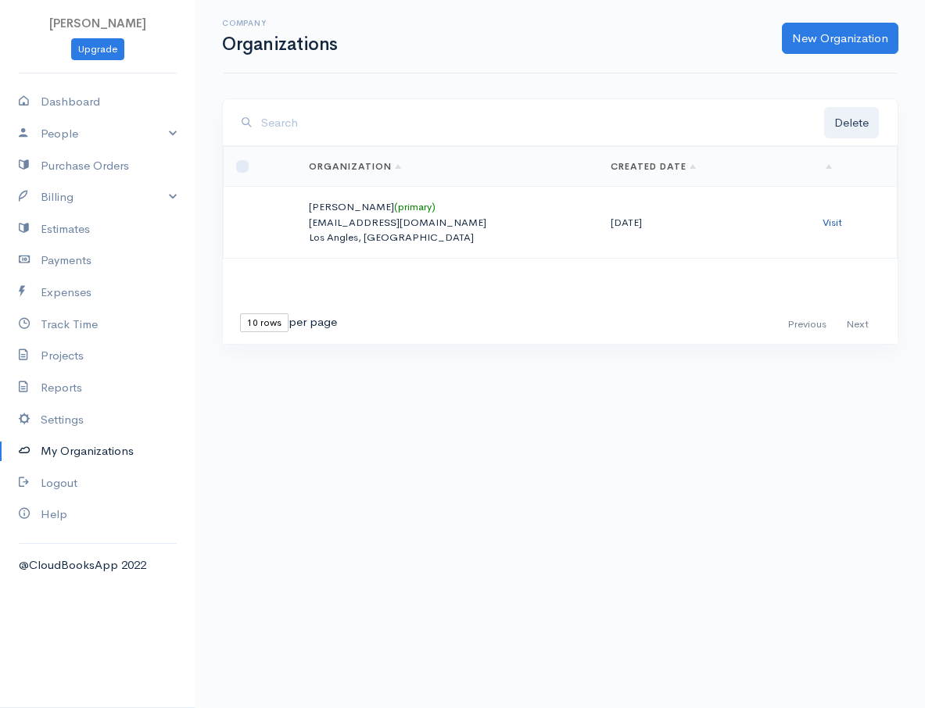
click at [827, 220] on link "Visit" at bounding box center [832, 222] width 20 height 13
click at [85, 423] on link "Settings" at bounding box center [97, 420] width 195 height 32
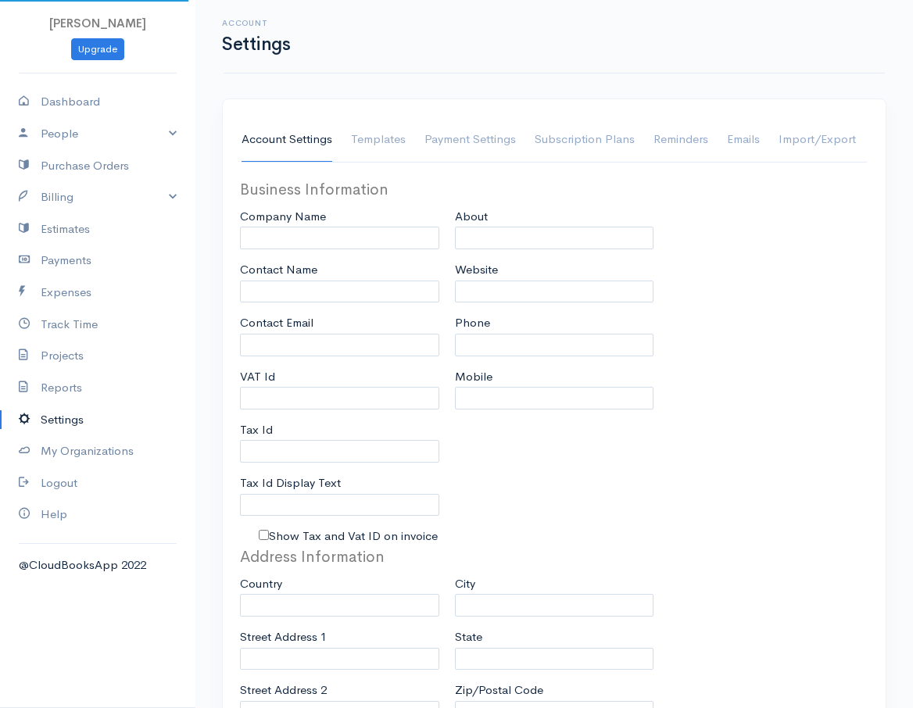
type input "[PERSON_NAME]"
type input "[EMAIL_ADDRESS][DOMAIN_NAME]"
type input "Tax Id"
select select
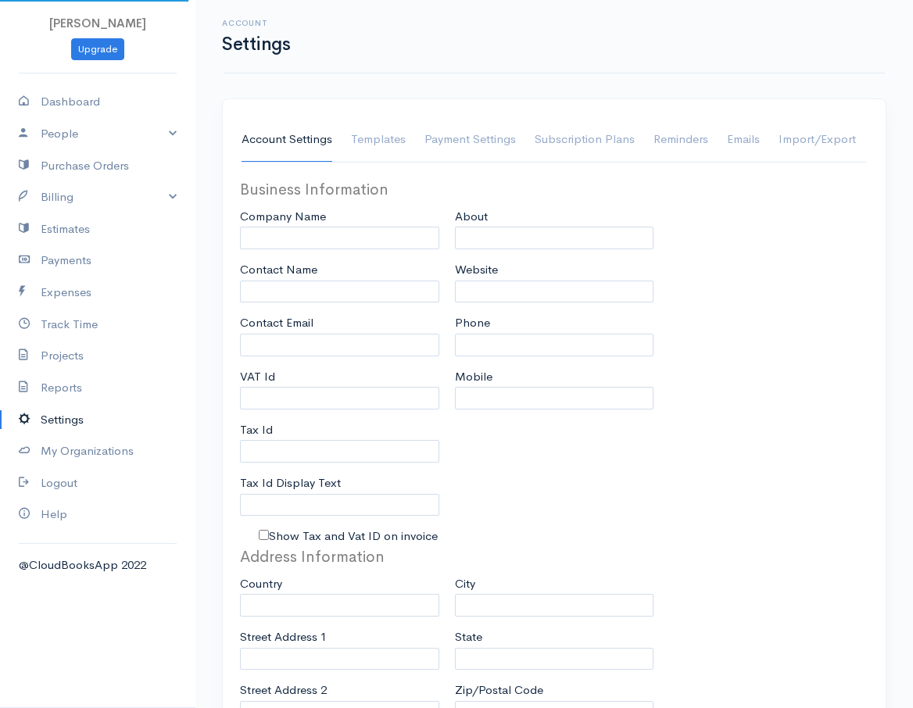
type input "Los Angles"
select select
type input "INVOICE"
type input "1"
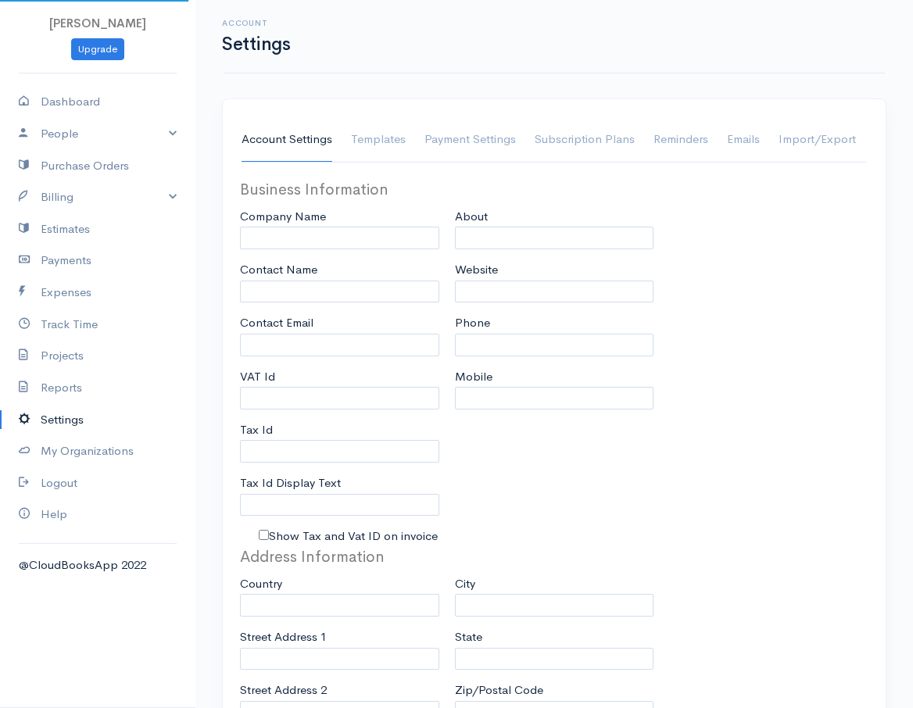
select select "3"
select select "[GEOGRAPHIC_DATA]"
select select "USD"
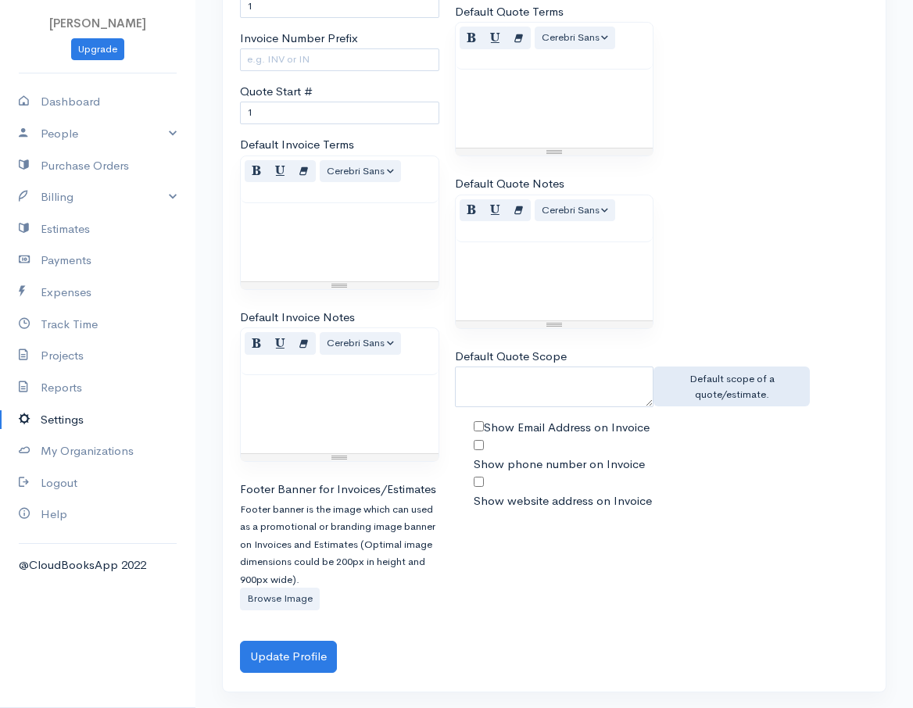
scroll to position [952, 0]
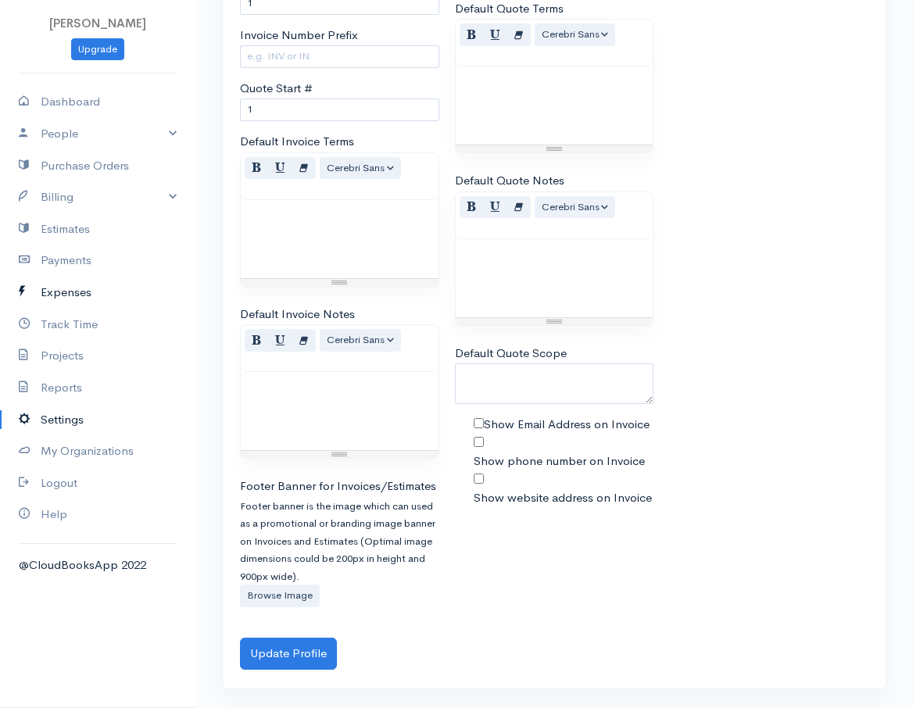
click at [78, 298] on link "Expenses" at bounding box center [97, 293] width 195 height 32
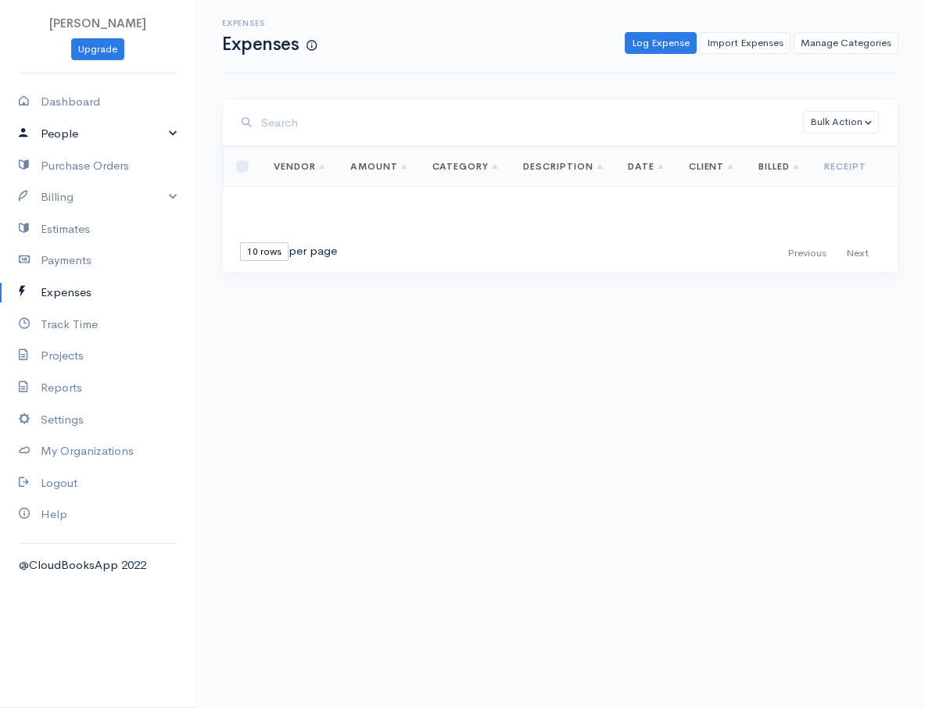
click at [70, 124] on link "People" at bounding box center [97, 134] width 195 height 32
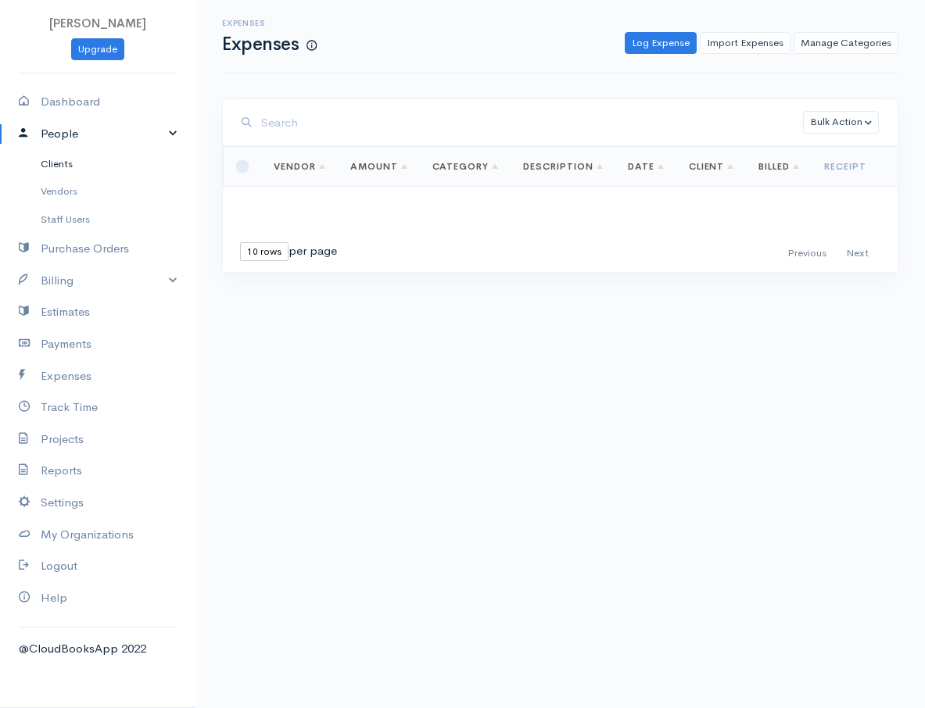
click at [77, 165] on link "Clients" at bounding box center [97, 164] width 195 height 28
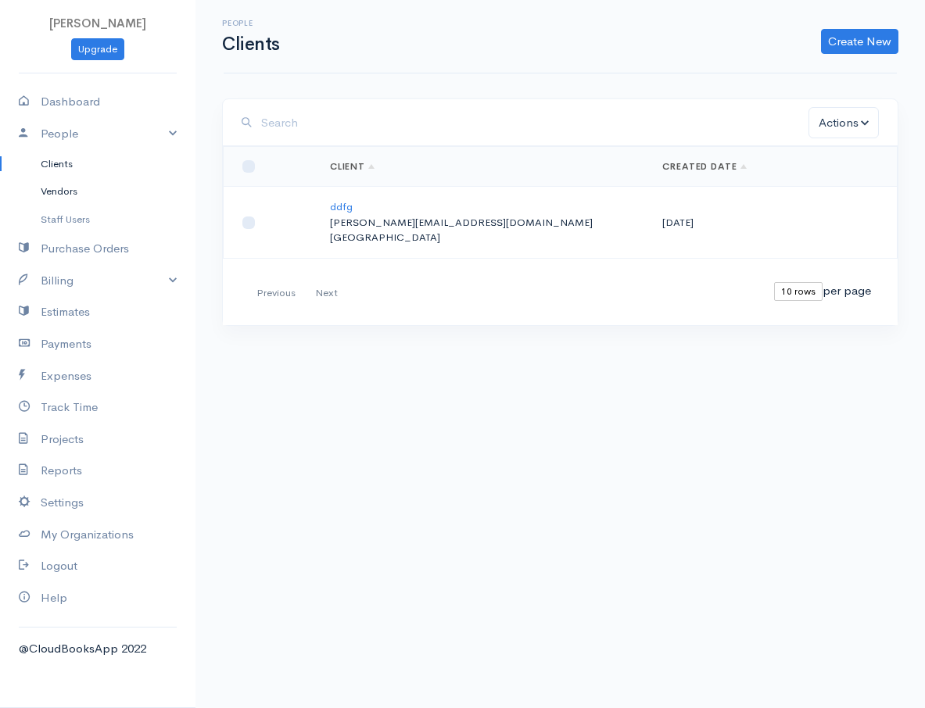
click at [73, 192] on link "Vendors" at bounding box center [97, 191] width 195 height 28
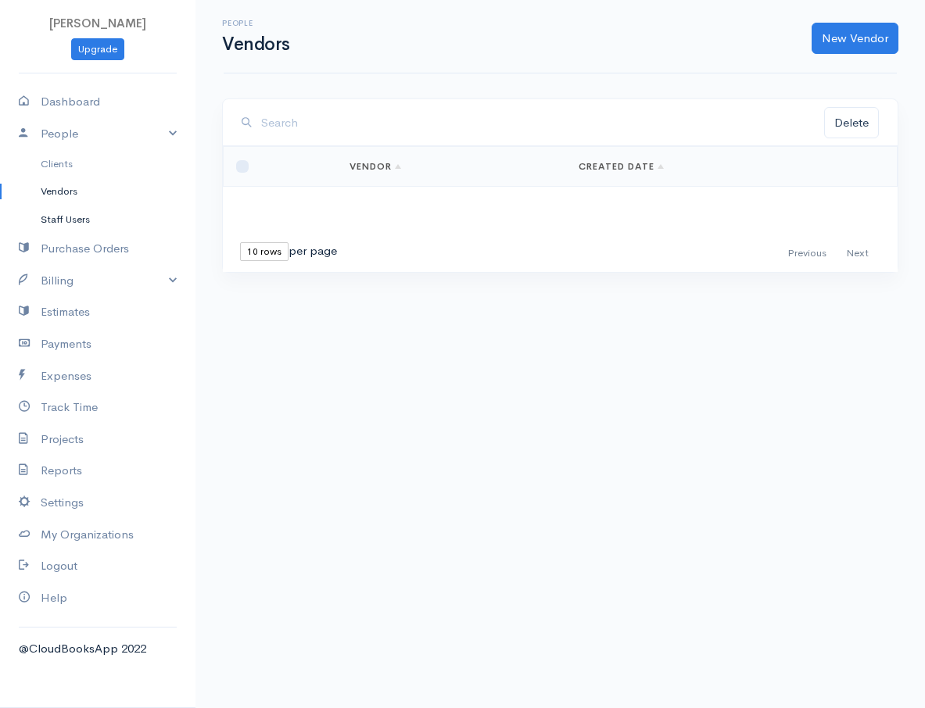
click at [92, 214] on link "Staff Users" at bounding box center [97, 220] width 195 height 28
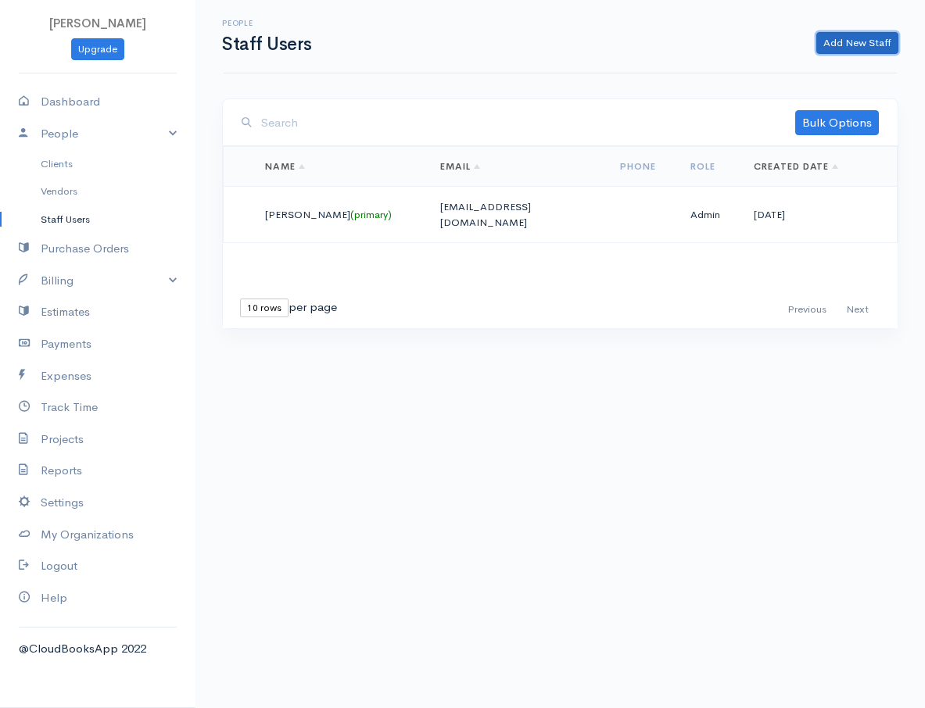
click at [859, 41] on link "Add New Staff" at bounding box center [857, 43] width 82 height 23
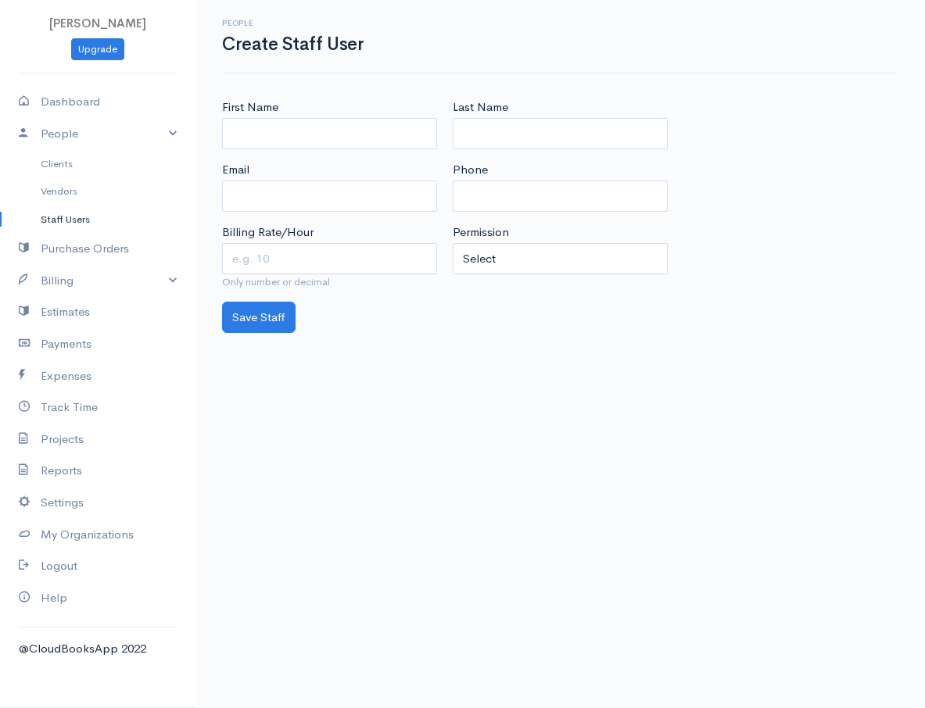
click at [70, 224] on link "Staff Users" at bounding box center [97, 220] width 195 height 28
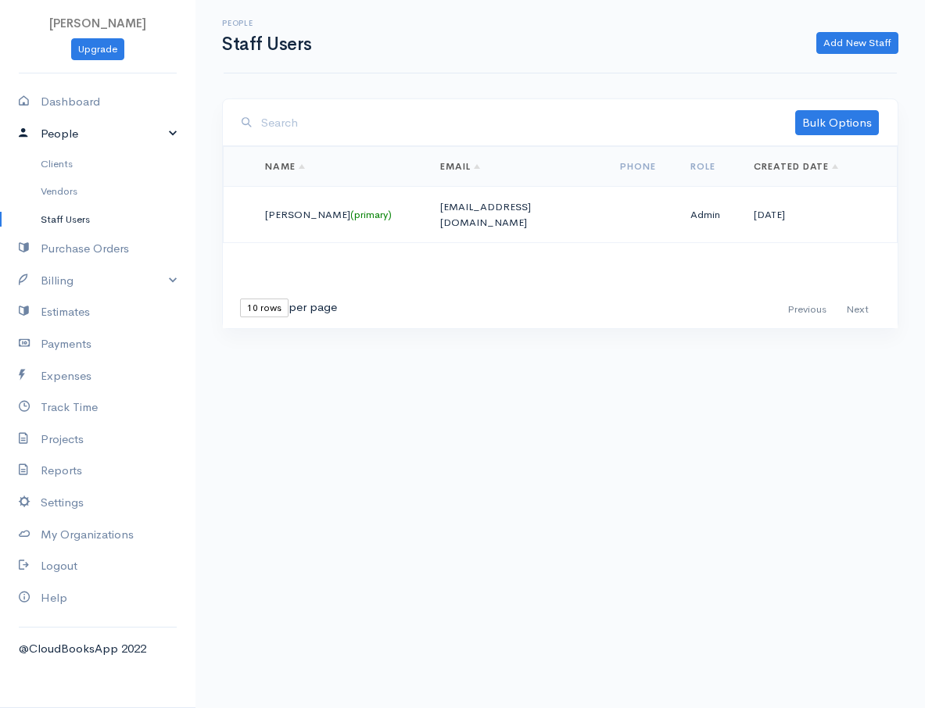
click at [87, 131] on link "People" at bounding box center [97, 134] width 195 height 32
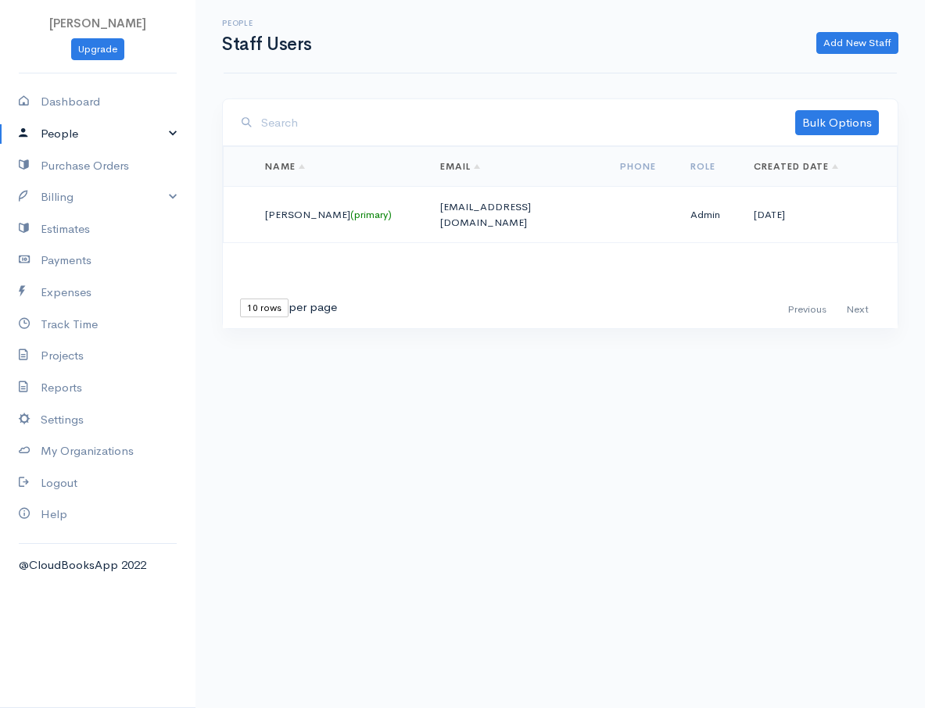
click at [87, 131] on link "People" at bounding box center [97, 134] width 195 height 32
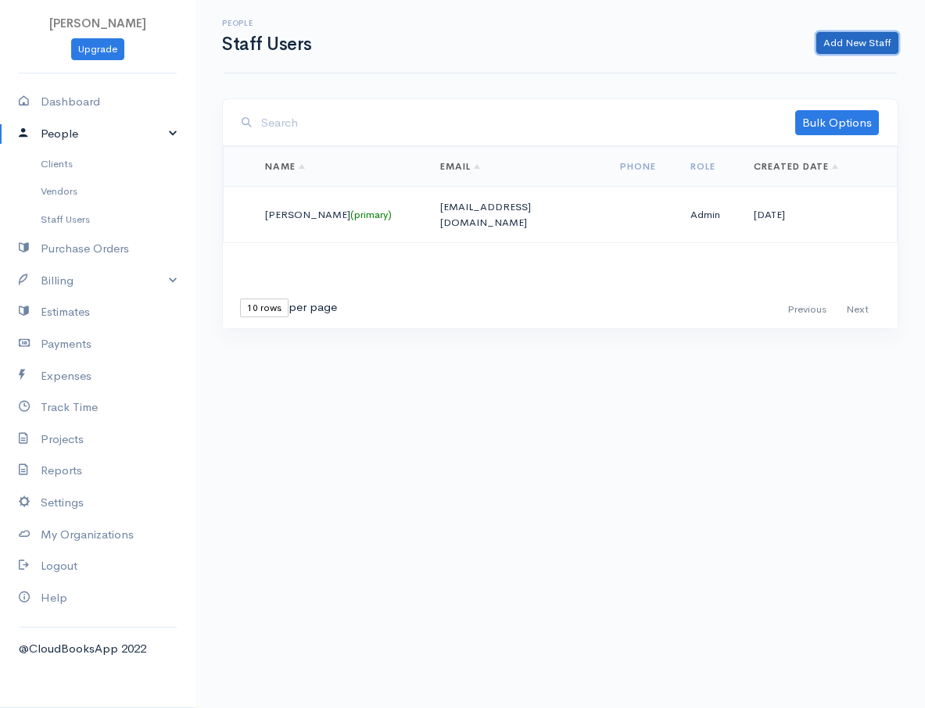
click at [877, 48] on link "Add New Staff" at bounding box center [857, 43] width 82 height 23
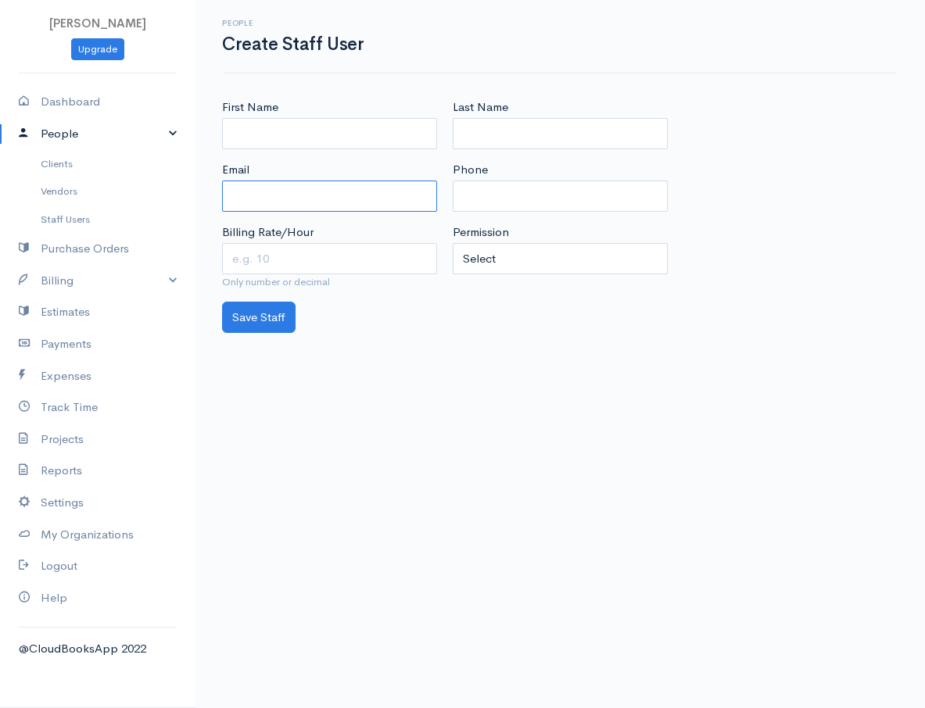
click at [287, 198] on input "Email" at bounding box center [329, 197] width 215 height 32
click at [319, 213] on div "First Name Email Billing Rate/Hour Only number or decimal" at bounding box center [329, 199] width 231 height 203
click at [316, 190] on input "Email" at bounding box center [329, 197] width 215 height 32
paste input "[PERSON_NAME][EMAIL_ADDRESS][DOMAIN_NAME]"
type input "[PERSON_NAME][EMAIL_ADDRESS][DOMAIN_NAME]"
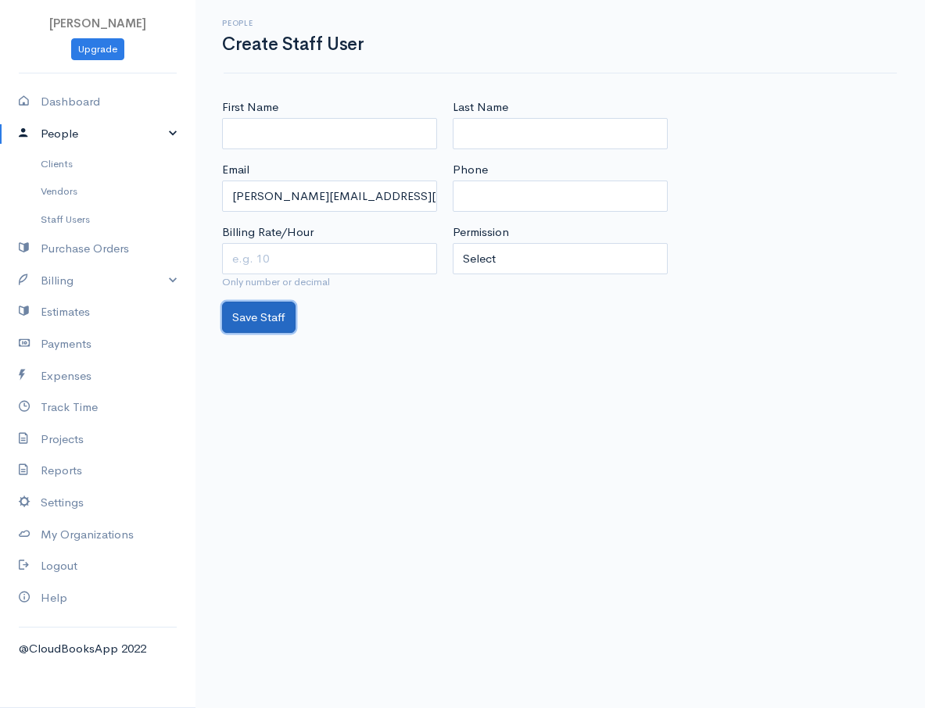
click at [287, 307] on button "Save Staff" at bounding box center [258, 318] width 73 height 32
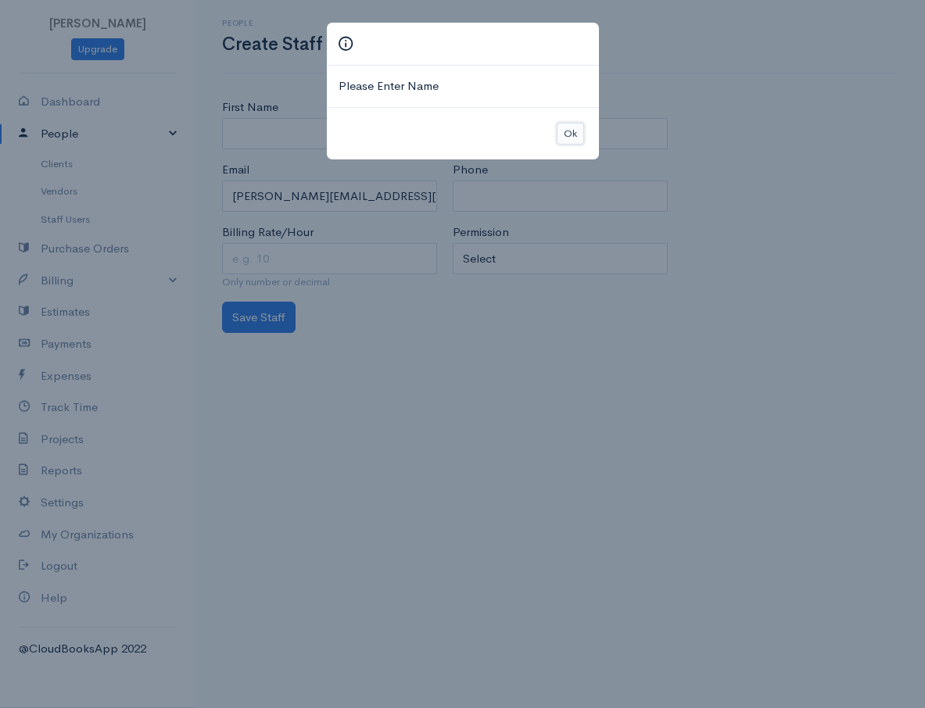
click at [561, 130] on button "Ok" at bounding box center [569, 134] width 27 height 23
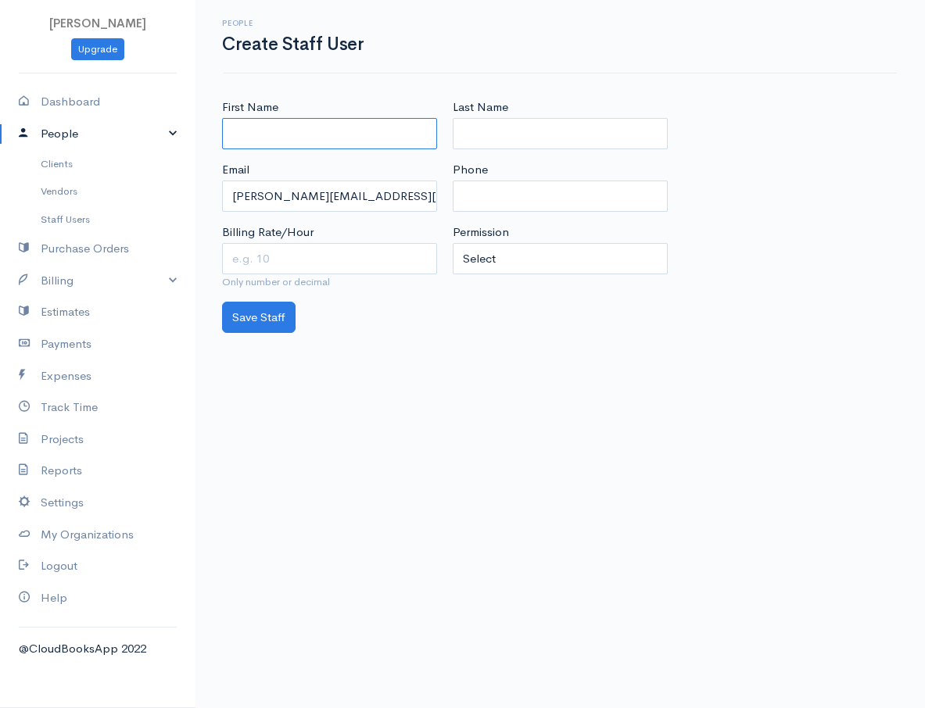
click at [382, 138] on input "First Name" at bounding box center [329, 134] width 215 height 32
type input "dfg"
click at [528, 133] on input "Last Name" at bounding box center [560, 134] width 215 height 32
type input "dfg"
click at [510, 205] on input "Phone" at bounding box center [560, 197] width 215 height 32
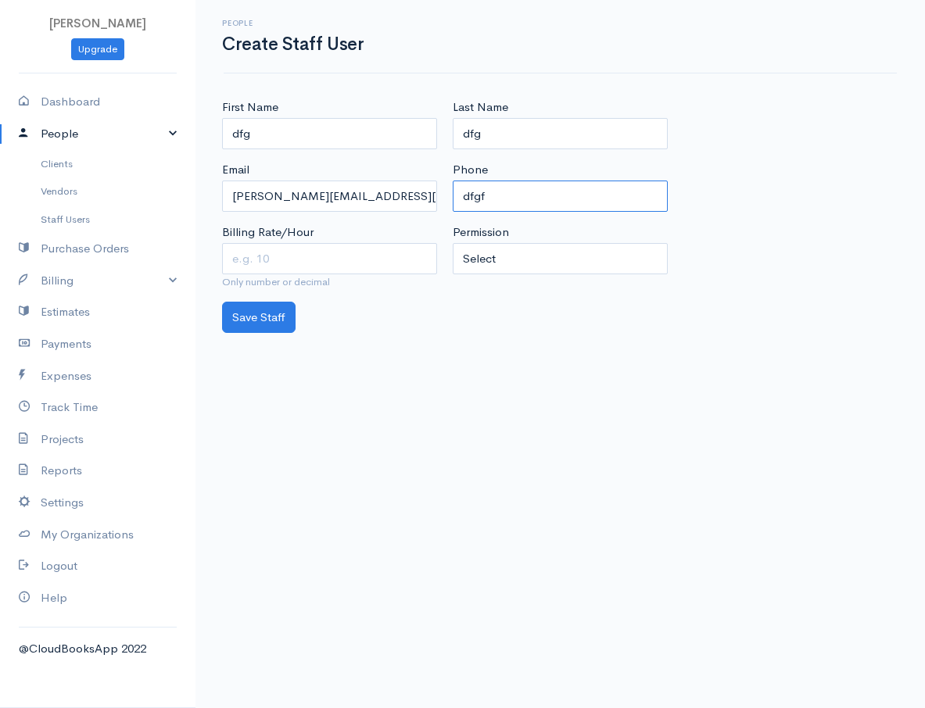
type input "dfgf"
click at [459, 267] on select "Select Regular user Project manager Accountant Admin" at bounding box center [560, 259] width 215 height 32
click at [453, 243] on select "Select Regular user Project manager Accountant Admin" at bounding box center [560, 259] width 215 height 32
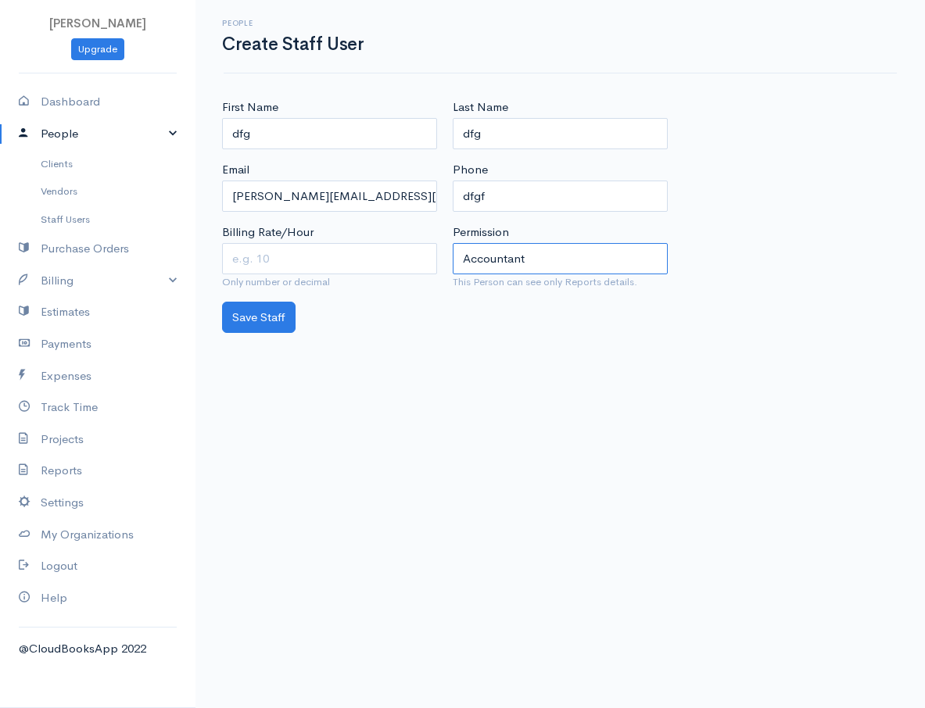
click at [505, 251] on select "Select Regular user Project manager Accountant Admin" at bounding box center [560, 259] width 215 height 32
select select "6,7"
click at [453, 243] on select "Select Regular user Project manager Accountant Admin" at bounding box center [560, 259] width 215 height 32
click at [266, 319] on button "Save Staff" at bounding box center [258, 318] width 73 height 32
click at [267, 327] on div "Save Staff" at bounding box center [560, 318] width 692 height 32
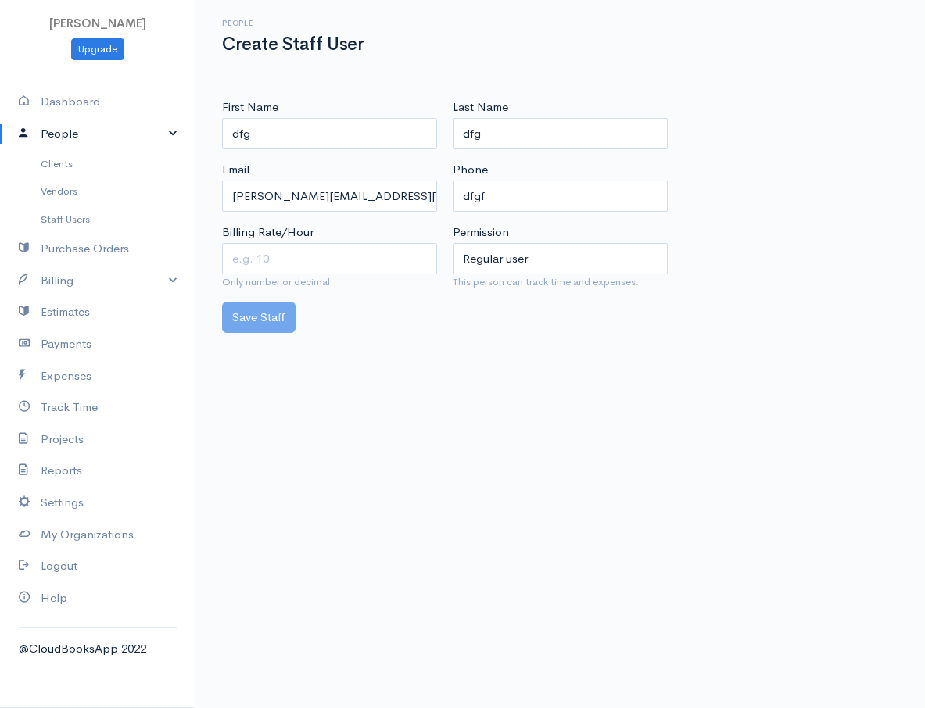
click at [310, 324] on div "Save Staff" at bounding box center [560, 318] width 692 height 32
click at [315, 320] on div "Save Staff" at bounding box center [560, 318] width 692 height 32
click at [584, 263] on select "Select Regular user Project manager Accountant Admin" at bounding box center [560, 259] width 215 height 32
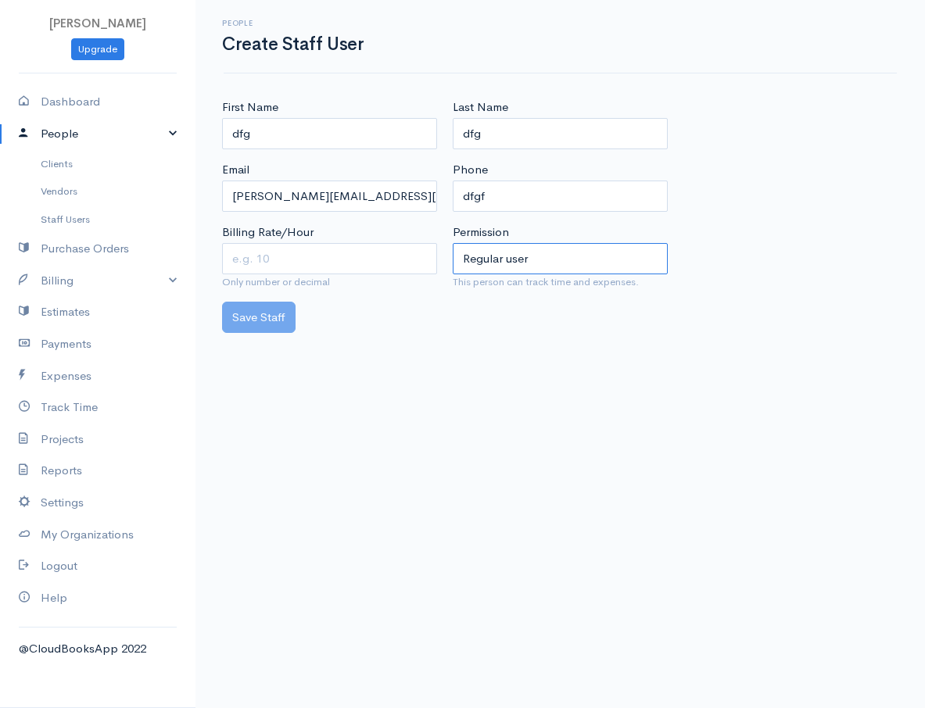
click at [581, 264] on select "Select Regular user Project manager Accountant Admin" at bounding box center [560, 259] width 215 height 32
click at [90, 283] on link "Billing" at bounding box center [97, 281] width 195 height 32
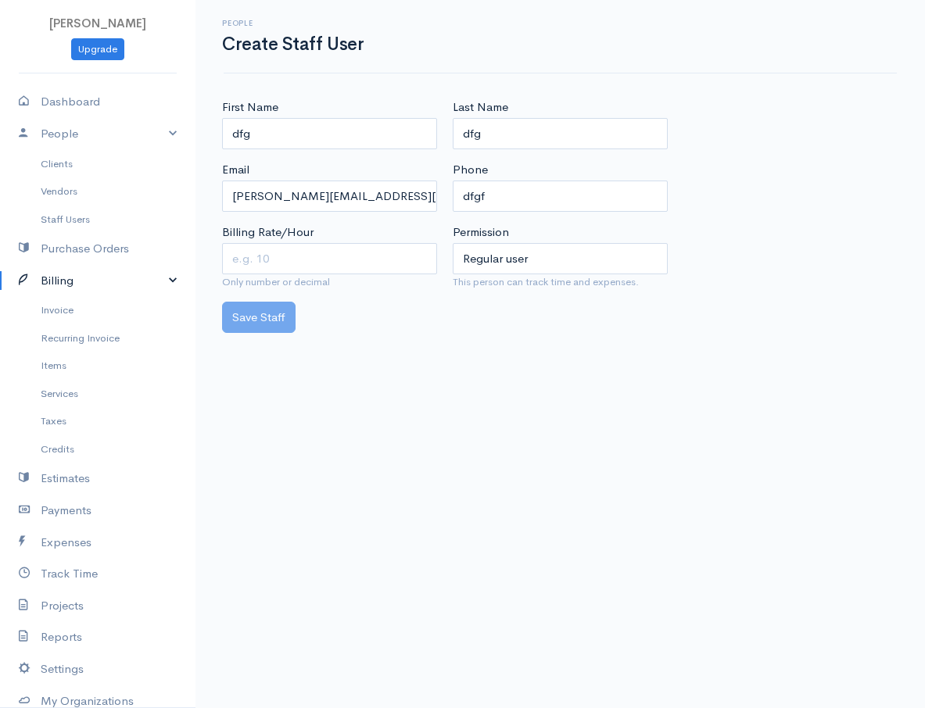
click at [90, 283] on link "Billing" at bounding box center [97, 281] width 195 height 32
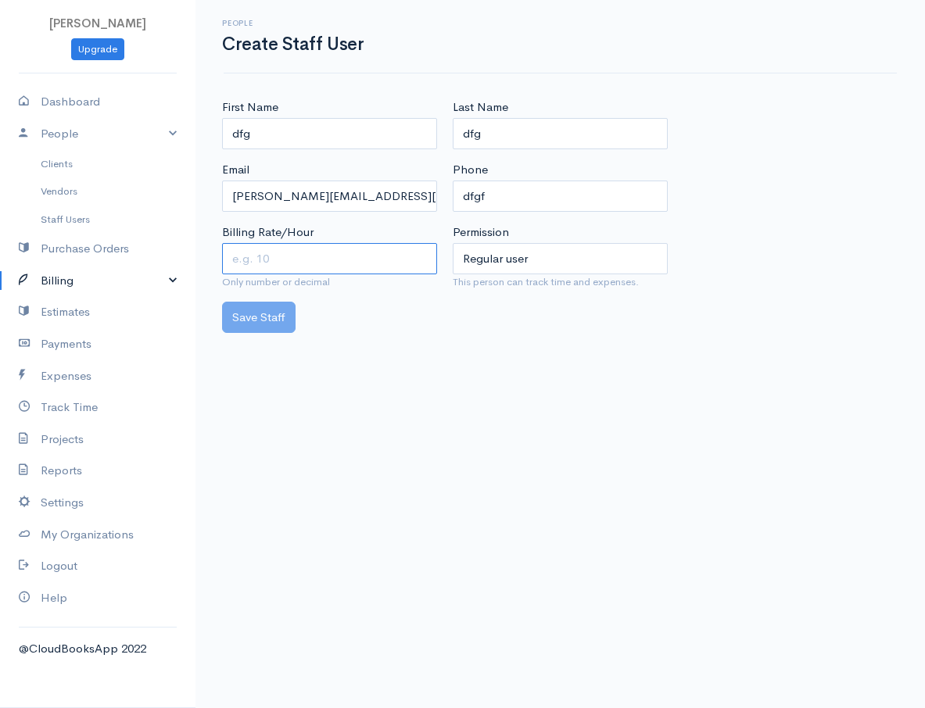
click at [313, 255] on input "Billing Rate/Hour" at bounding box center [329, 259] width 215 height 32
type input "52"
click at [250, 322] on div "Save Staff" at bounding box center [560, 318] width 692 height 32
click at [285, 310] on div "Save Staff" at bounding box center [560, 318] width 692 height 32
click at [287, 309] on div "Save Staff" at bounding box center [560, 318] width 692 height 32
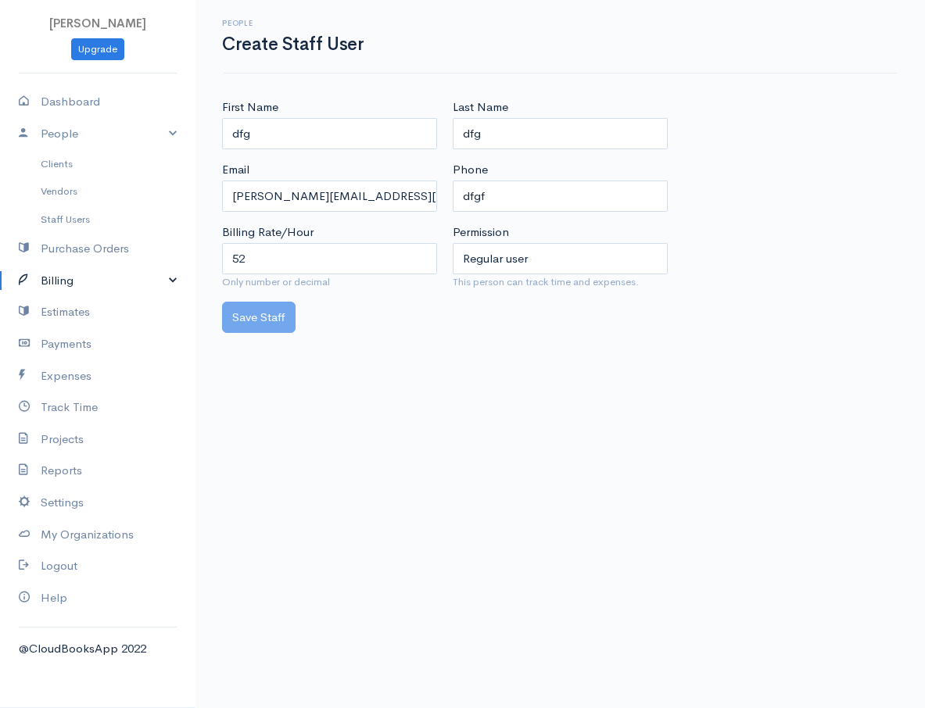
click at [284, 309] on div "Save Staff" at bounding box center [560, 318] width 692 height 32
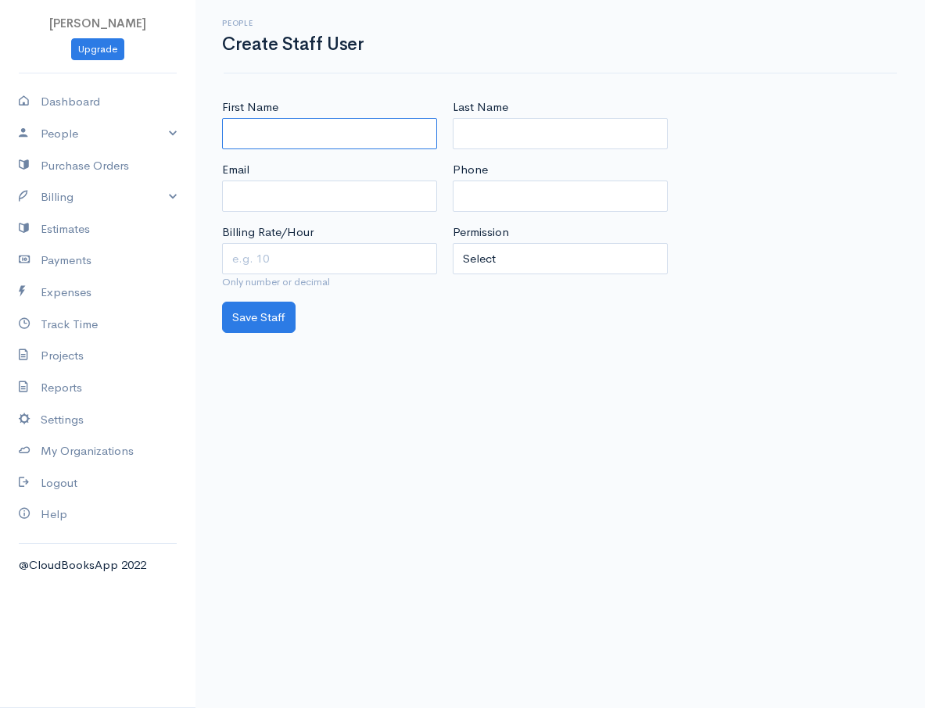
click at [308, 143] on input "First Name" at bounding box center [329, 134] width 215 height 32
type input "dfgh"
click at [473, 121] on input "Last Name" at bounding box center [560, 134] width 215 height 32
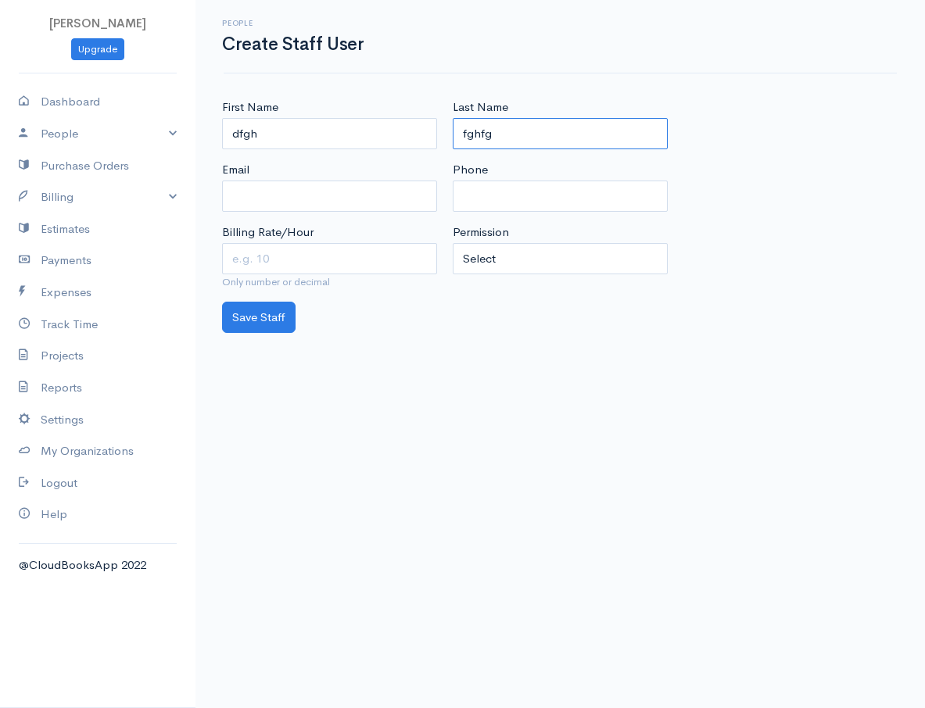
type input "fghfg"
click at [352, 201] on input "Email" at bounding box center [329, 197] width 215 height 32
paste input "[PERSON_NAME][EMAIL_ADDRESS][DOMAIN_NAME]"
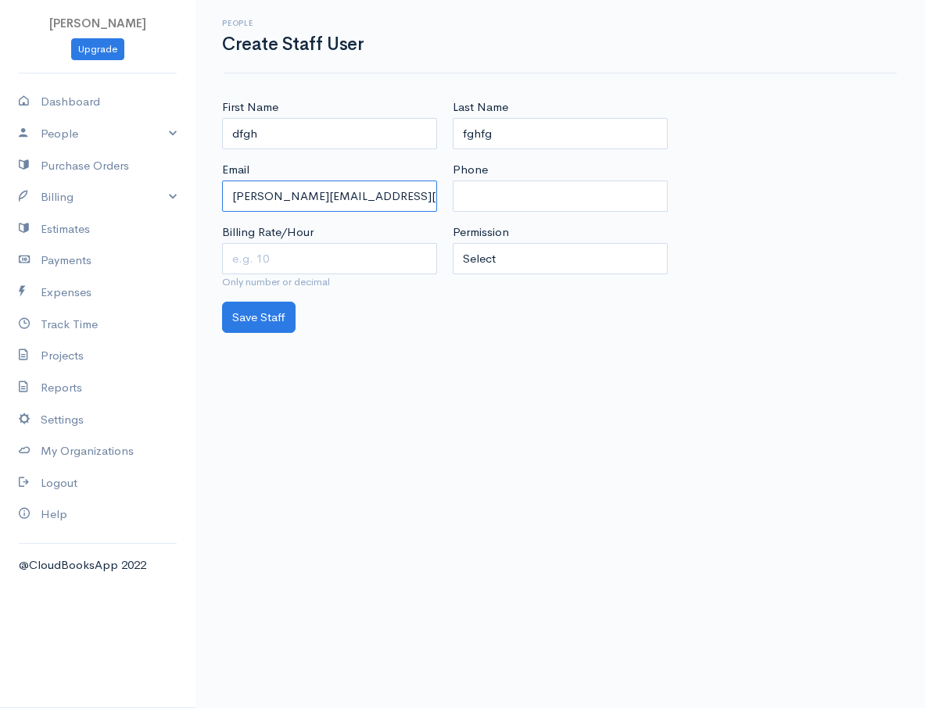
type input "[PERSON_NAME][EMAIL_ADDRESS][DOMAIN_NAME]"
click at [514, 191] on input "Phone" at bounding box center [560, 197] width 215 height 32
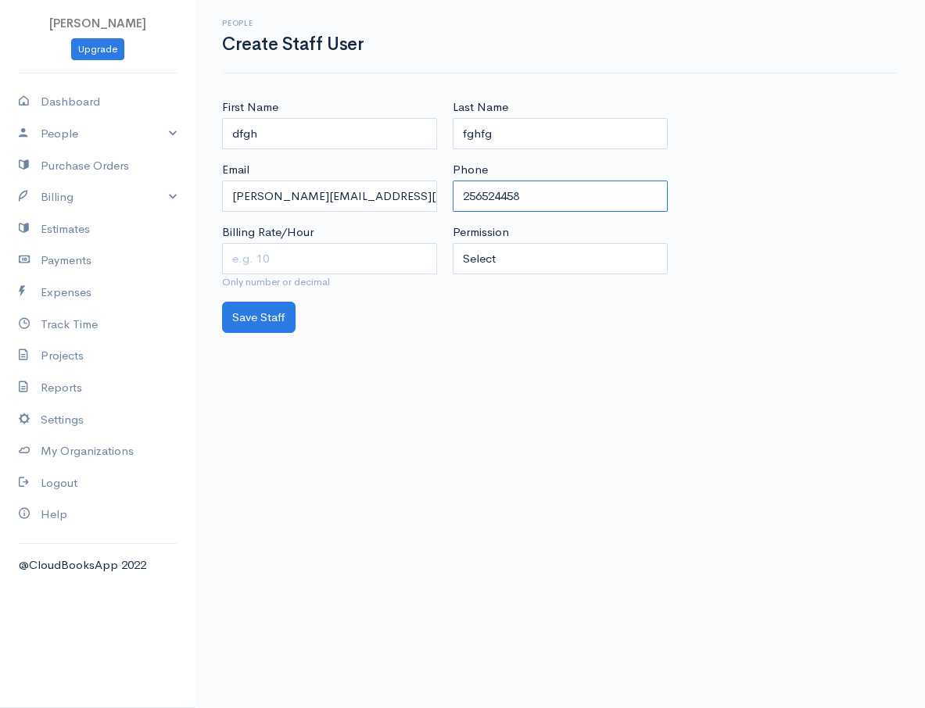
type input "256524458"
click at [503, 259] on select "Select Regular user Project manager Accountant Admin" at bounding box center [560, 259] width 215 height 32
select select "6,7"
click at [453, 243] on select "Select Regular user Project manager Accountant Admin" at bounding box center [560, 259] width 215 height 32
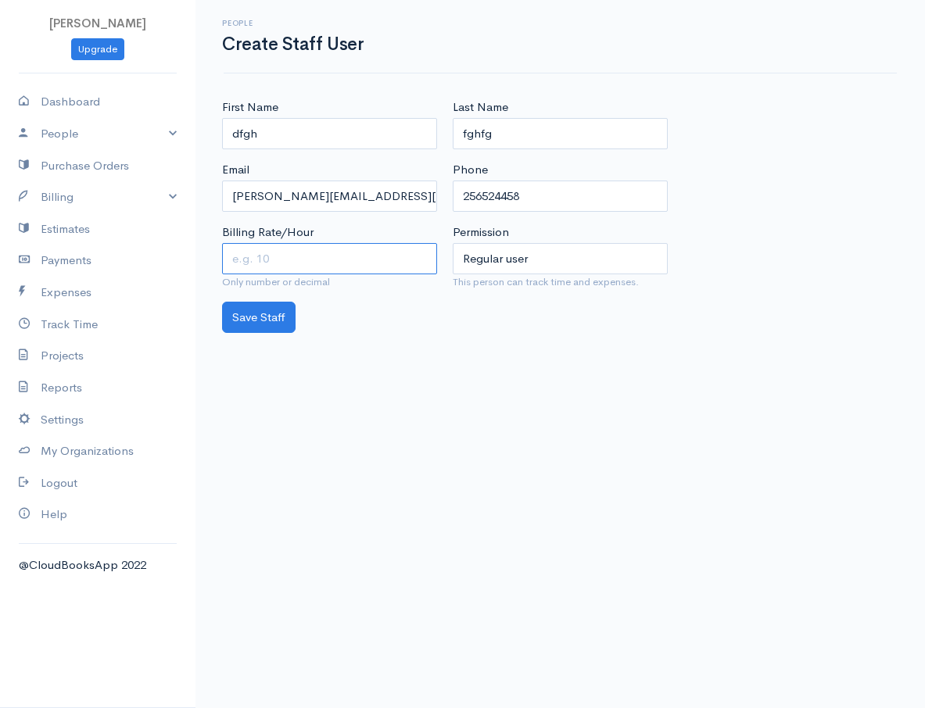
click at [295, 269] on input "Billing Rate/Hour" at bounding box center [329, 259] width 215 height 32
type input "10"
click at [252, 330] on button "Save Staff" at bounding box center [258, 318] width 73 height 32
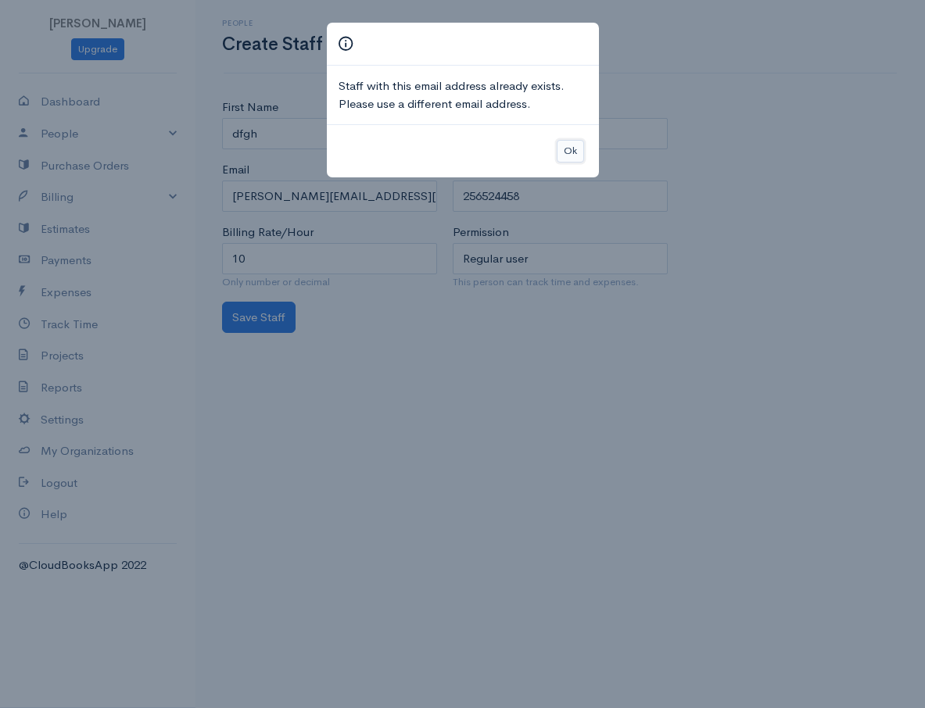
click at [570, 151] on button "Ok" at bounding box center [569, 151] width 27 height 23
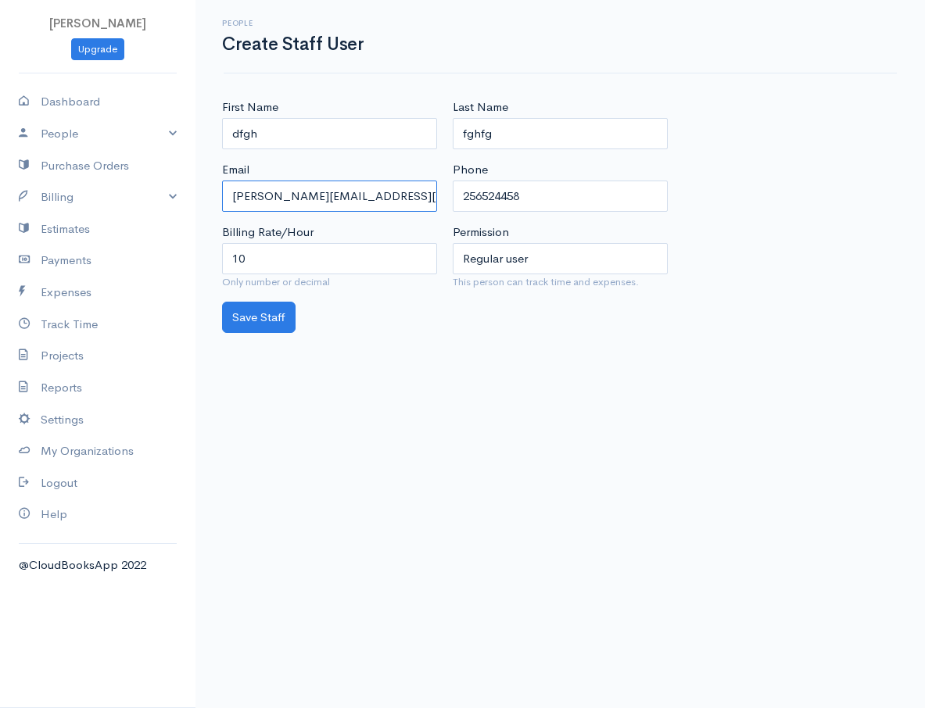
click at [327, 185] on input "[PERSON_NAME][EMAIL_ADDRESS][DOMAIN_NAME]" at bounding box center [329, 197] width 215 height 32
drag, startPoint x: 347, startPoint y: 195, endPoint x: 315, endPoint y: 199, distance: 32.3
click at [315, 199] on input "[PERSON_NAME][EMAIL_ADDRESS][DOMAIN_NAME]" at bounding box center [329, 197] width 215 height 32
type input "[PERSON_NAME][EMAIL_ADDRESS][DOMAIN_NAME]"
click at [279, 324] on button "Save Staff" at bounding box center [258, 318] width 73 height 32
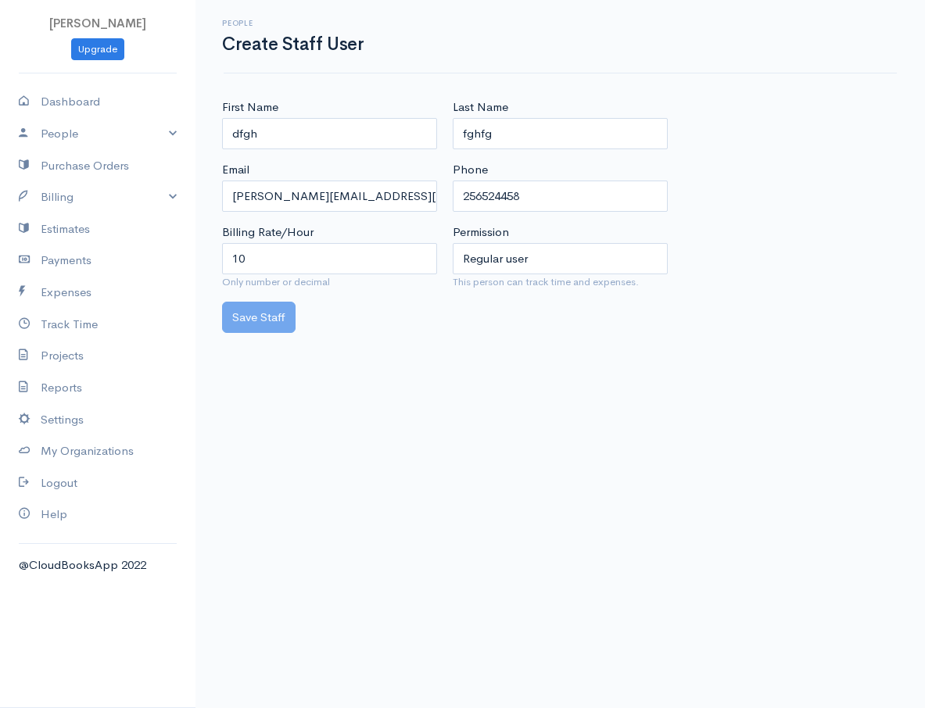
click at [212, 322] on div "First Name dfgh Email [PERSON_NAME][EMAIL_ADDRESS][DOMAIN_NAME] Billing Rate/Ho…" at bounding box center [559, 215] width 729 height 234
click at [206, 324] on div "First Name dfgh Email [PERSON_NAME][EMAIL_ADDRESS][DOMAIN_NAME] Billing Rate/Ho…" at bounding box center [559, 215] width 729 height 234
click at [269, 323] on div "Save Staff" at bounding box center [560, 318] width 692 height 32
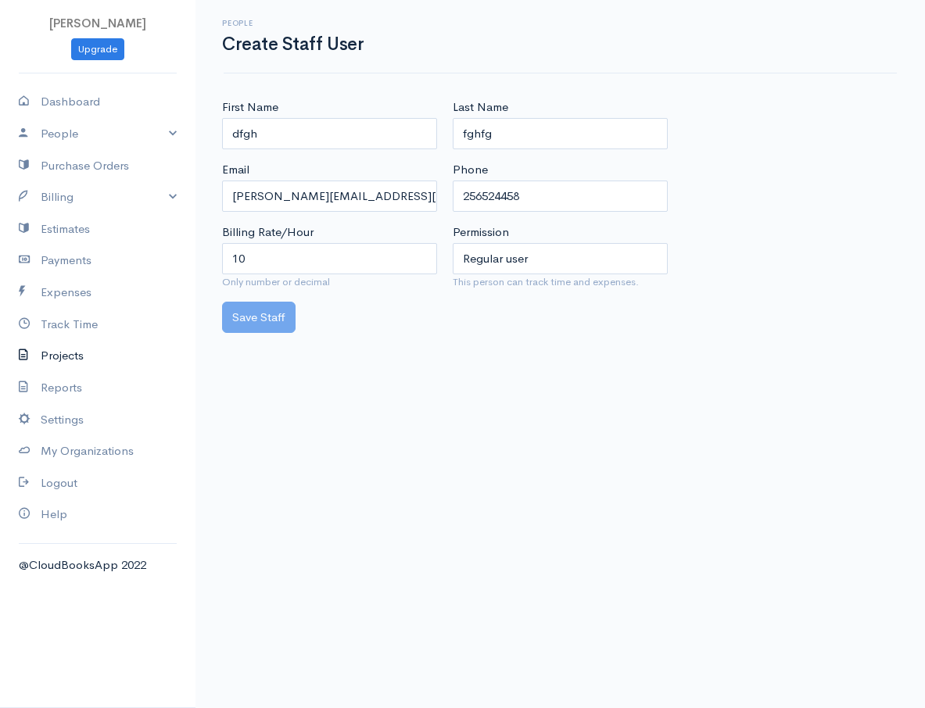
click at [73, 355] on link "Projects" at bounding box center [97, 356] width 195 height 32
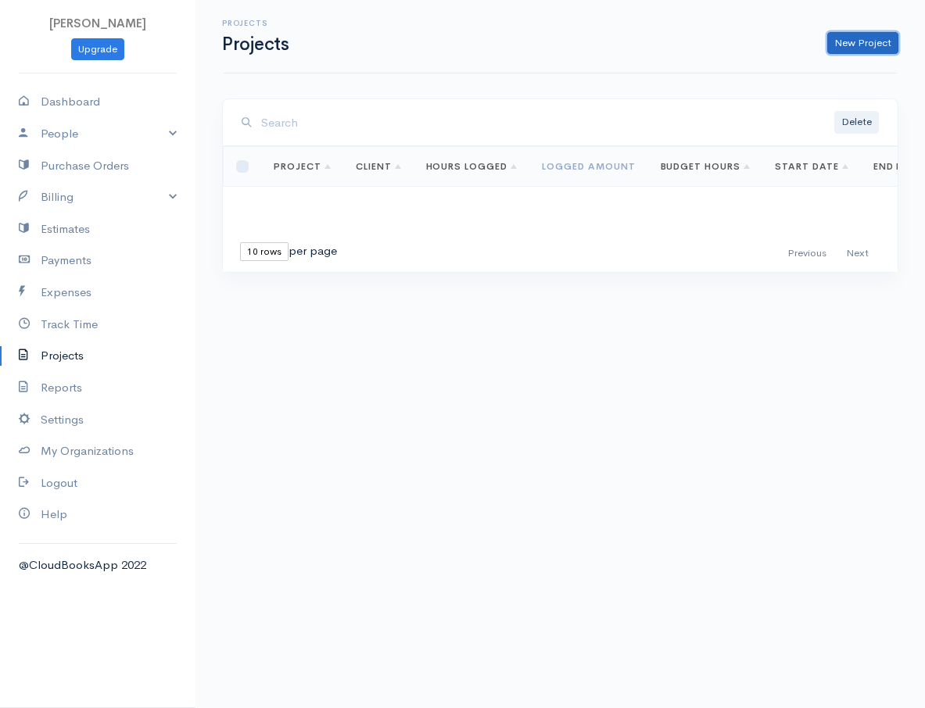
click at [882, 33] on link "New Project" at bounding box center [862, 43] width 71 height 23
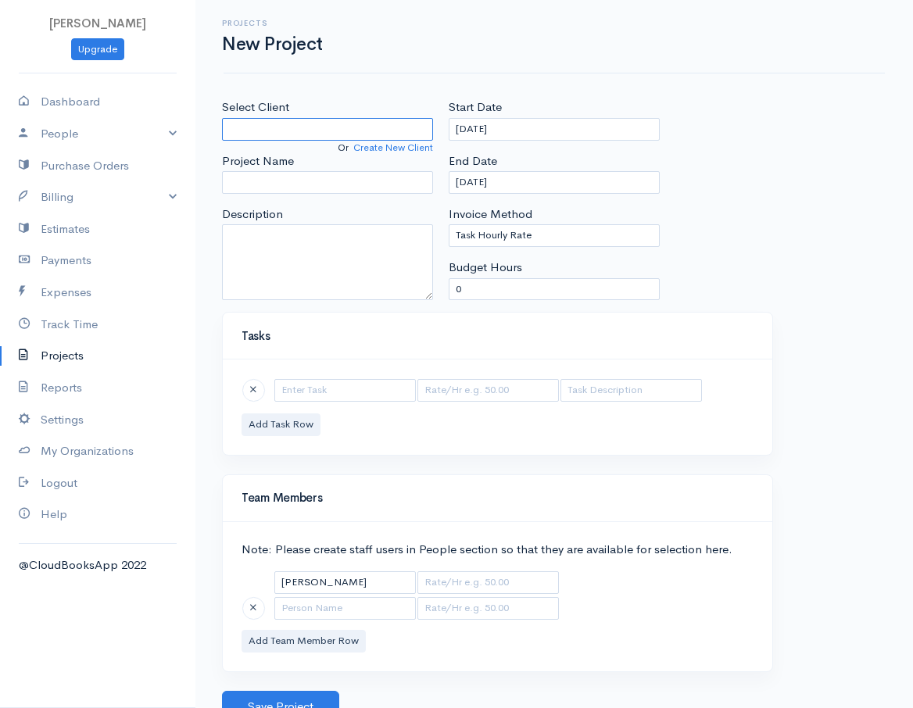
click at [335, 126] on input "Select Client" at bounding box center [327, 129] width 211 height 23
click at [334, 125] on input "Select Client" at bounding box center [327, 129] width 211 height 23
click at [327, 128] on input "Select Client" at bounding box center [327, 129] width 211 height 23
type input "ddfg"
click at [302, 157] on body "[PERSON_NAME] Upgrade Dashboard People Clients Vendors Staff Users Purchase Ord…" at bounding box center [456, 361] width 913 height 722
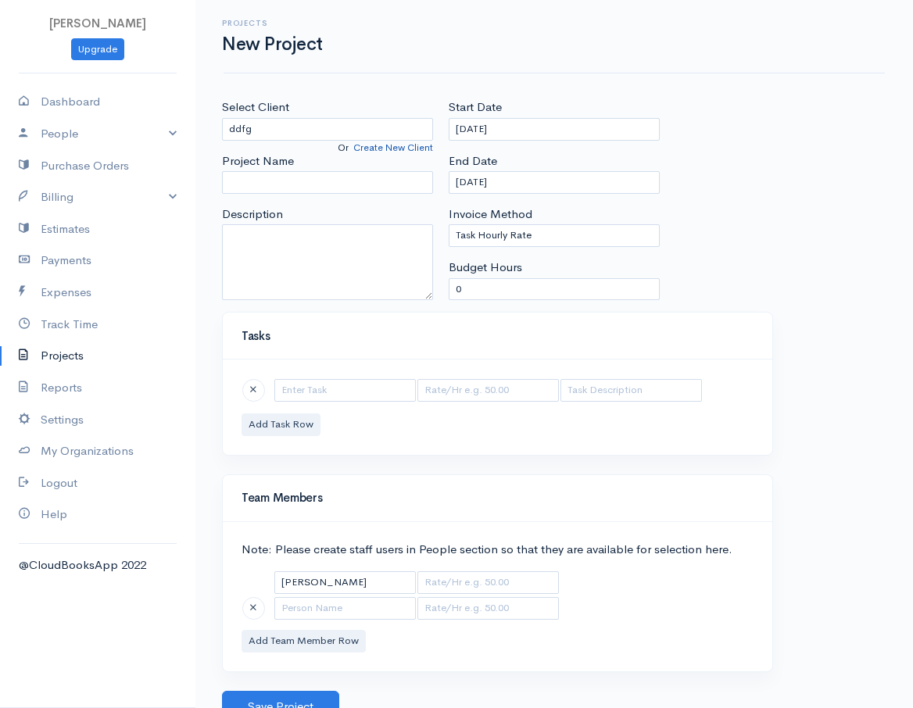
click at [384, 143] on link "Create New Client" at bounding box center [393, 147] width 80 height 13
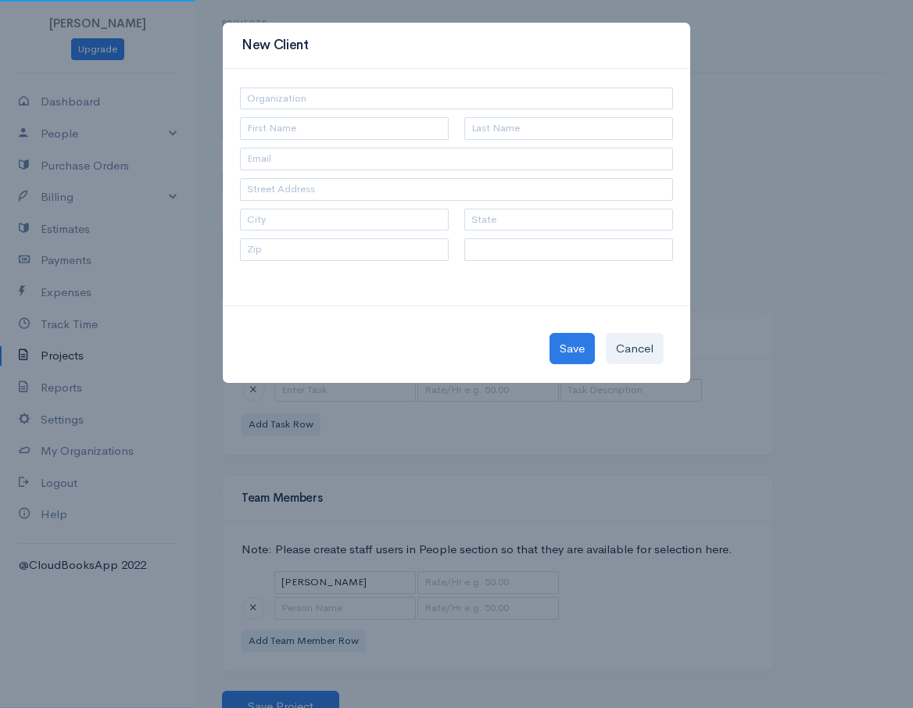
select select "[GEOGRAPHIC_DATA]"
click at [646, 342] on button "Cancel" at bounding box center [635, 349] width 58 height 32
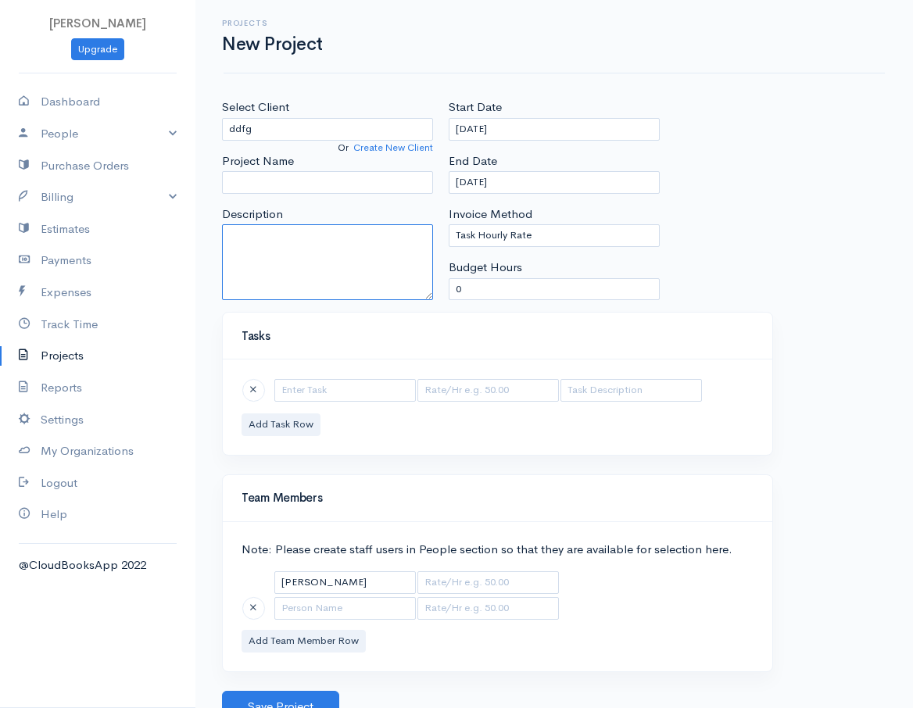
click at [369, 241] on textarea "Description" at bounding box center [327, 262] width 211 height 76
paste textarea "Your Geek Squad subscription has been renewed for $399.99. If this charge was n…"
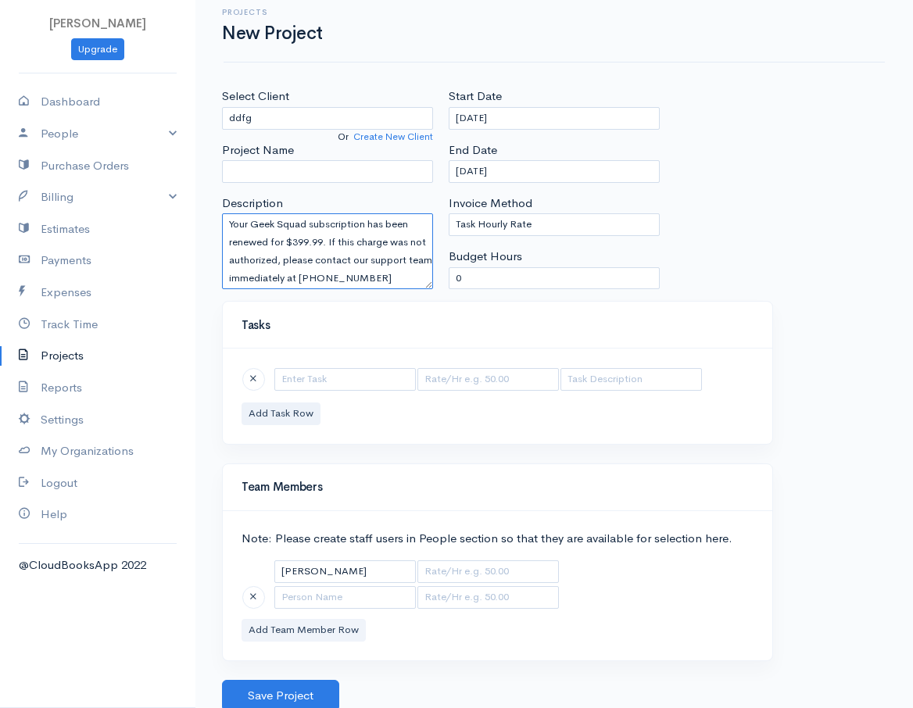
scroll to position [14, 0]
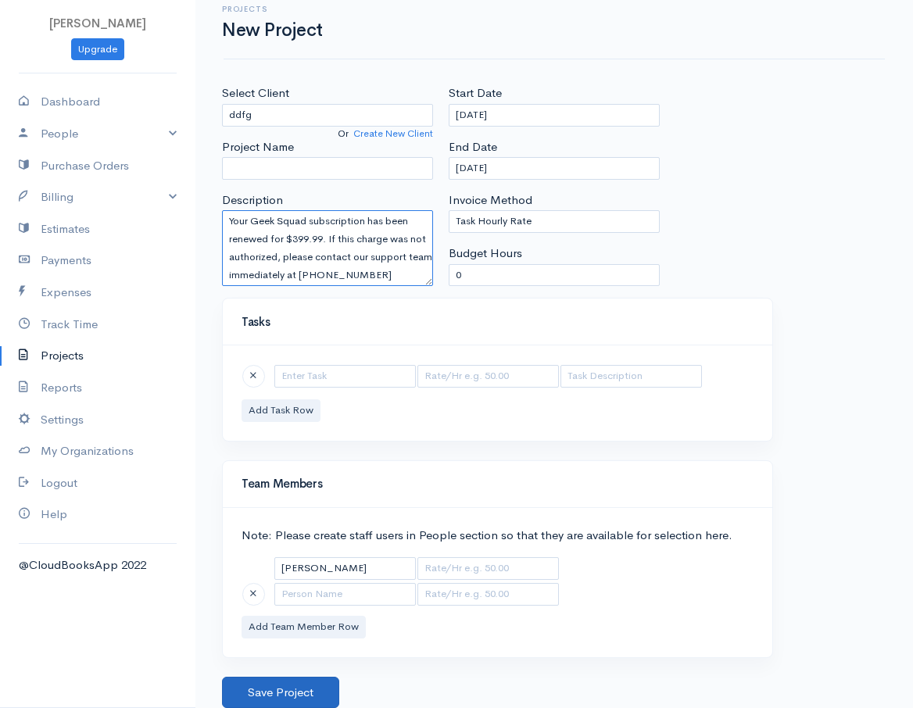
type textarea "Your Geek Squad subscription has been renewed for $399.99. If this charge was n…"
click at [267, 687] on button "Save Project" at bounding box center [280, 693] width 117 height 32
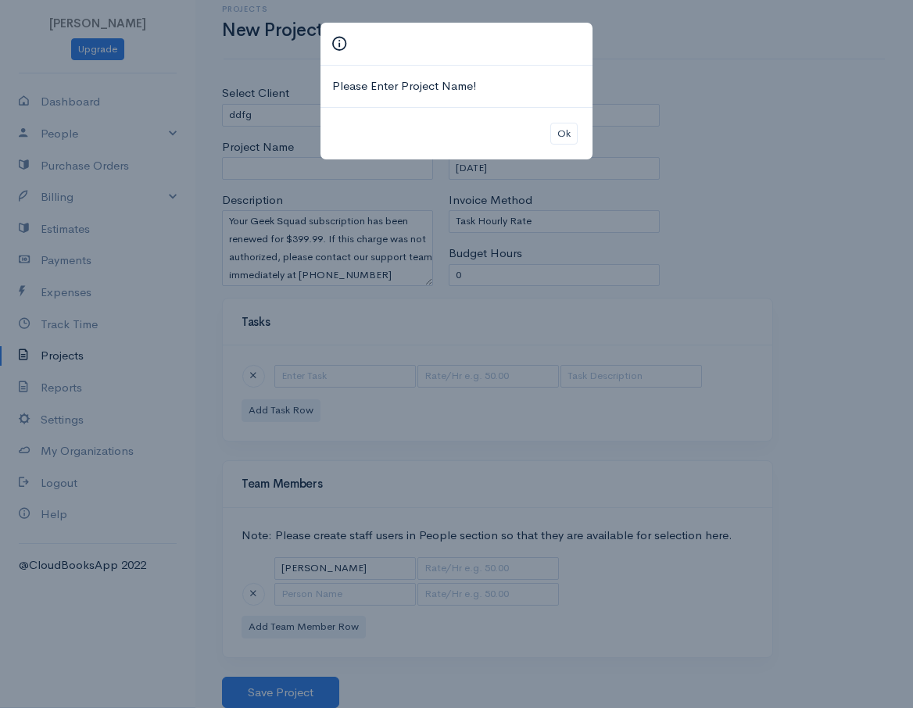
click at [585, 123] on div "Ok" at bounding box center [456, 133] width 272 height 53
click at [574, 129] on button "Ok" at bounding box center [563, 134] width 27 height 23
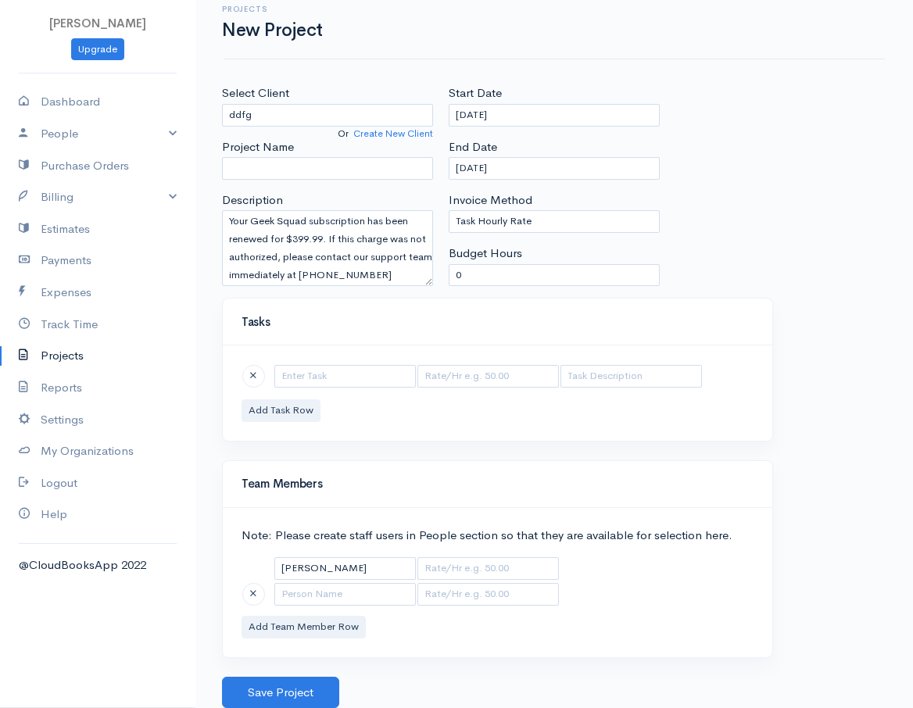
click at [262, 82] on div "Projects New Project Select Client ddfg Or Create New Client Project Name Descr…" at bounding box center [553, 347] width 717 height 722
click at [253, 109] on input "ddfg" at bounding box center [327, 115] width 211 height 23
click at [344, 185] on div "Select Client ddfg Or Create New Client Project Name Description Your Geek Squa…" at bounding box center [327, 190] width 227 height 213
click at [343, 181] on div "Select Client ddfg Or Create New Client Project Name Description Your Geek Squa…" at bounding box center [327, 190] width 227 height 213
click at [338, 159] on input "Project Name" at bounding box center [327, 168] width 211 height 23
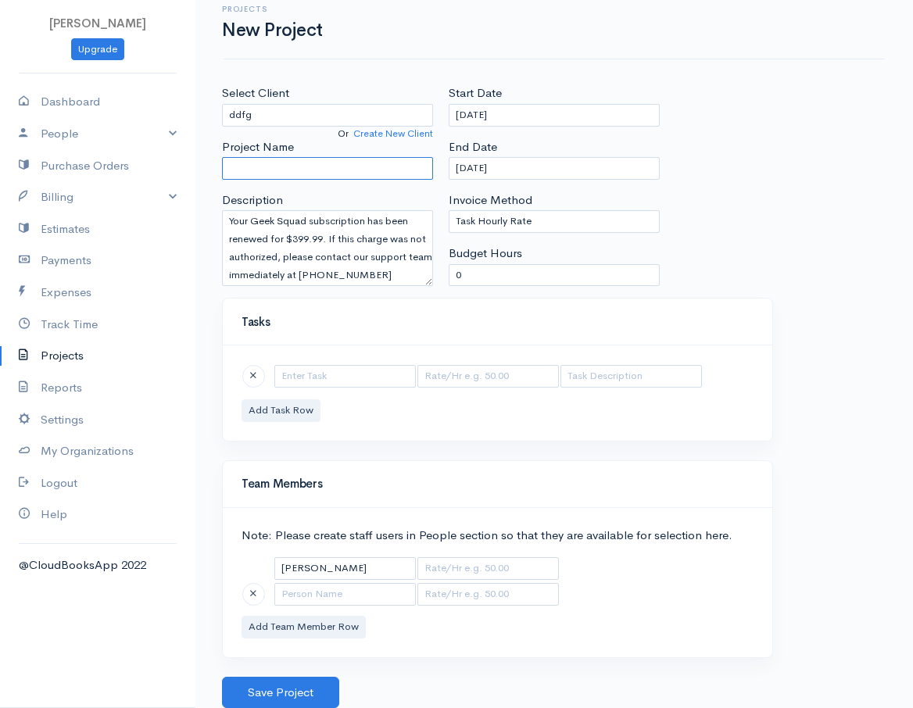
click at [318, 177] on input "Project Name" at bounding box center [327, 168] width 211 height 23
paste input "Your Geek Squad subscription has been renewed for $399.99. If this charge was n…"
type input "Your Geek Squad subscription has been renewed for $399.99. If this charge was n…"
click at [271, 687] on button "Save Project" at bounding box center [280, 693] width 117 height 32
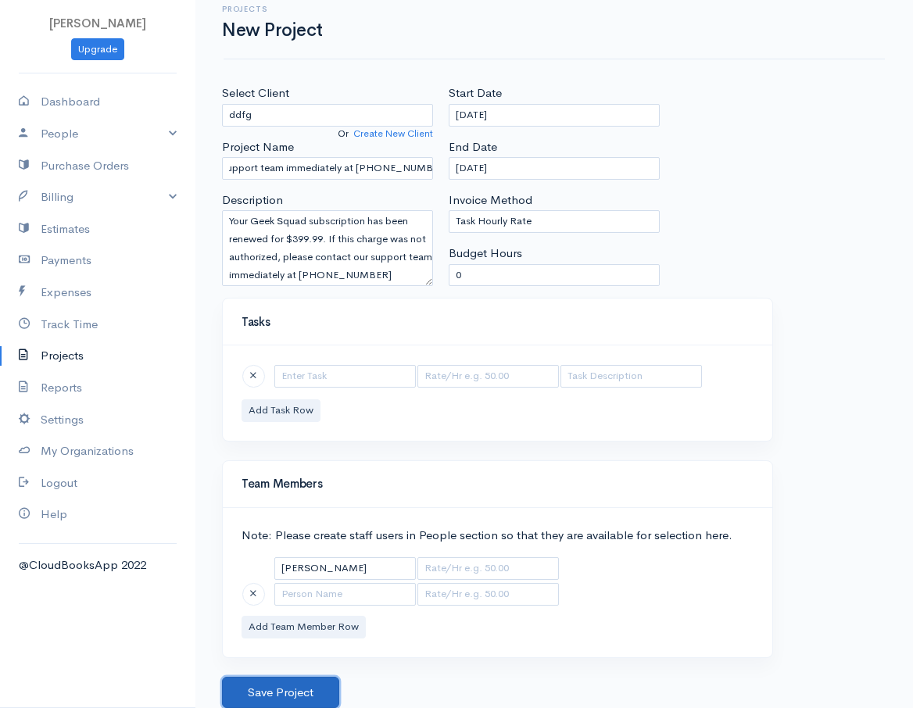
scroll to position [0, 0]
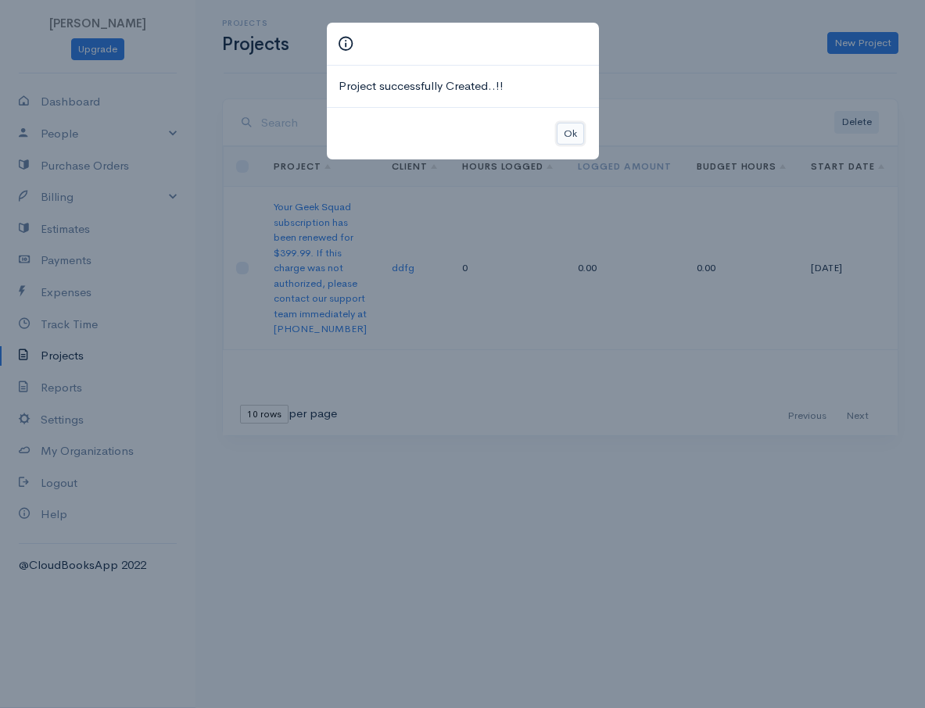
click at [567, 133] on button "Ok" at bounding box center [569, 134] width 27 height 23
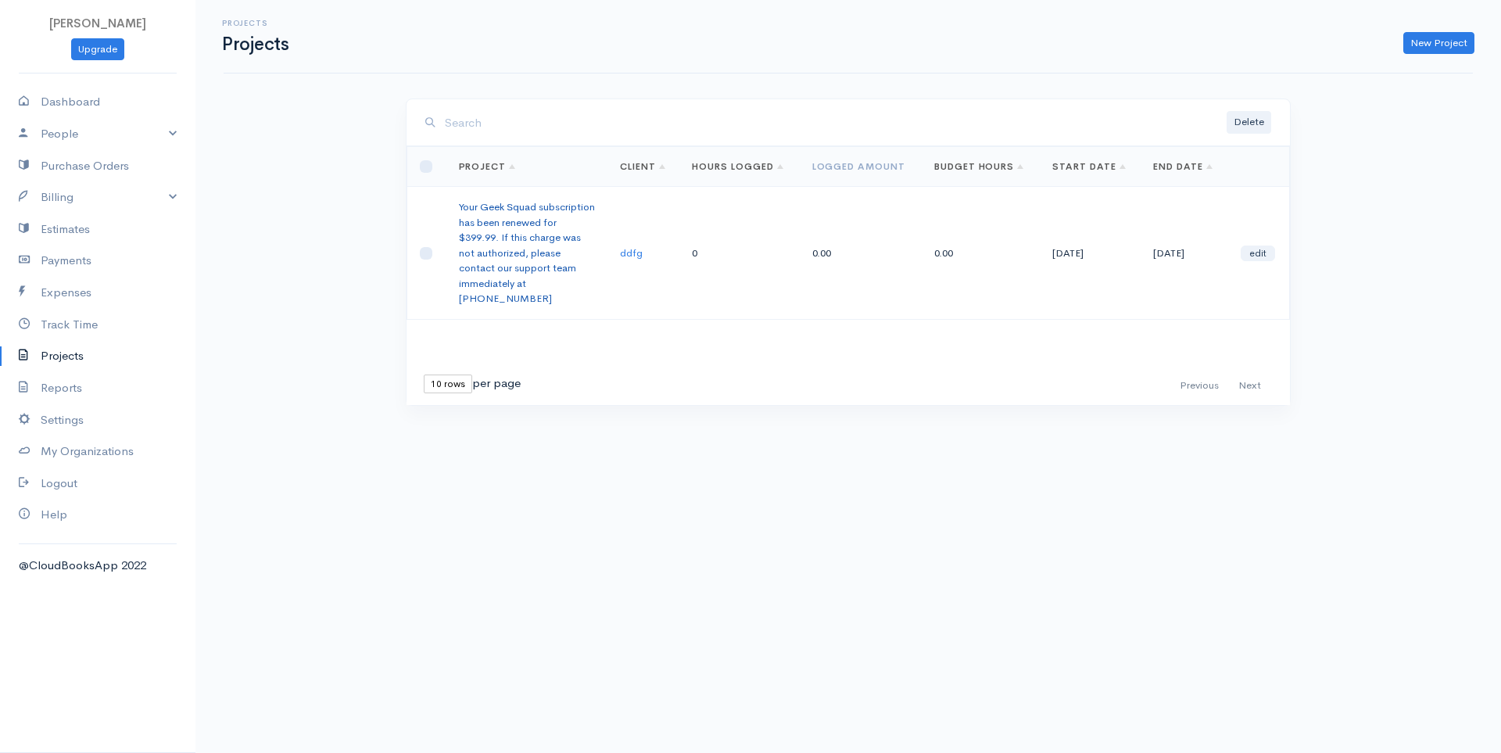
click at [544, 265] on link "Your Geek Squad subscription has been renewed for $399.99. If this charge was n…" at bounding box center [527, 252] width 136 height 105
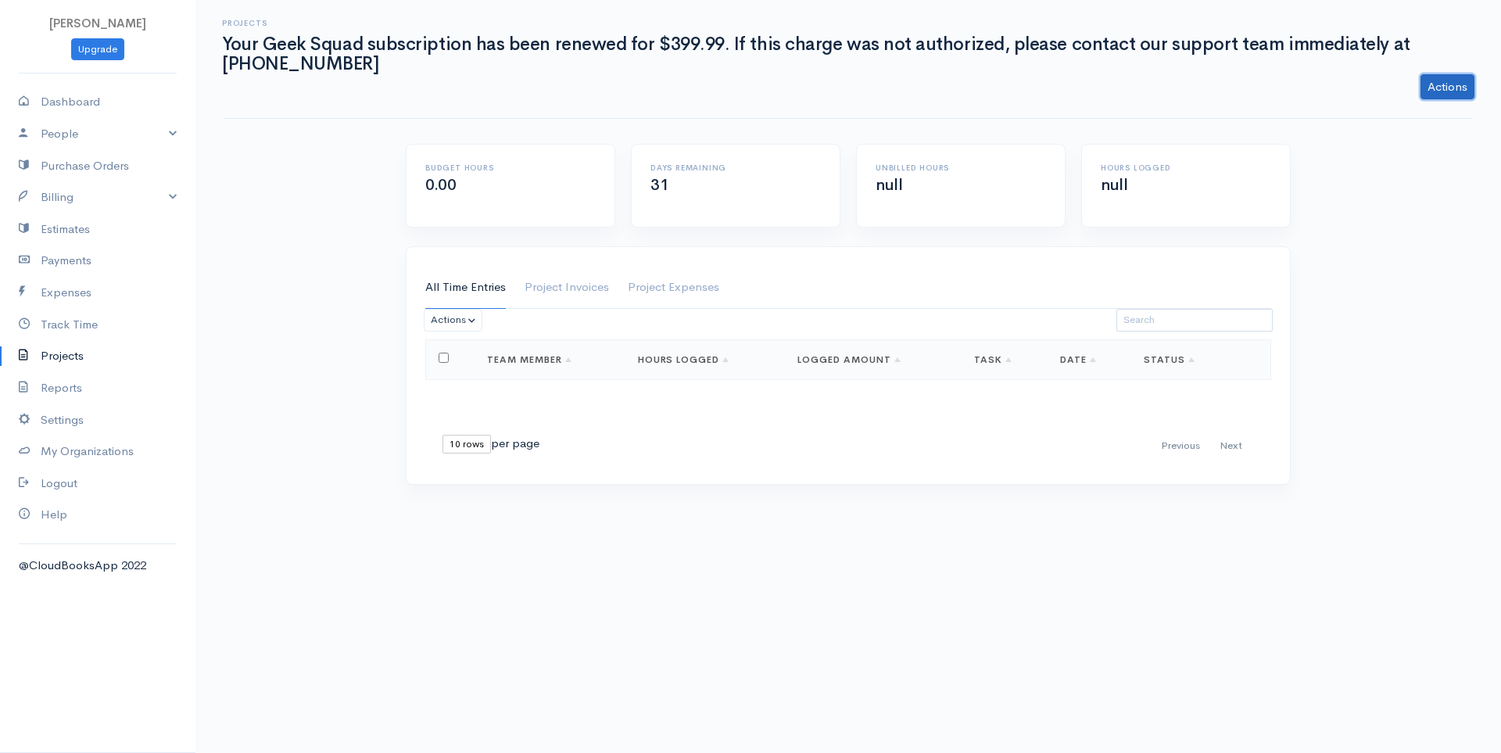
click at [924, 98] on link "Actions" at bounding box center [1447, 86] width 54 height 25
click at [924, 560] on body "[PERSON_NAME] Upgrade Dashboard People Clients Vendors Staff Users Purchase Ord…" at bounding box center [750, 376] width 1501 height 753
click at [542, 356] on link "Team Member" at bounding box center [529, 359] width 84 height 13
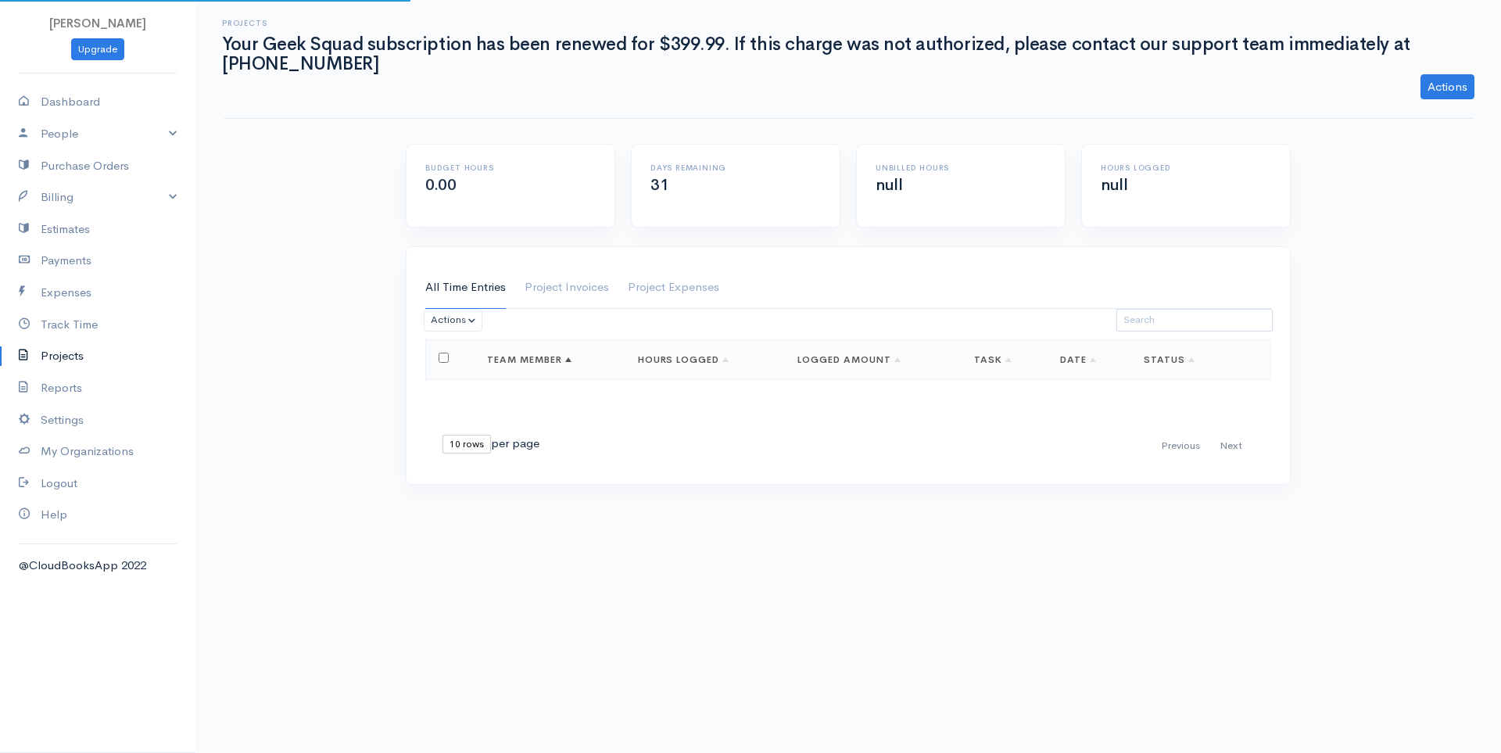
click at [542, 356] on link "Team Member" at bounding box center [529, 359] width 84 height 13
click at [102, 133] on link "People" at bounding box center [97, 134] width 195 height 32
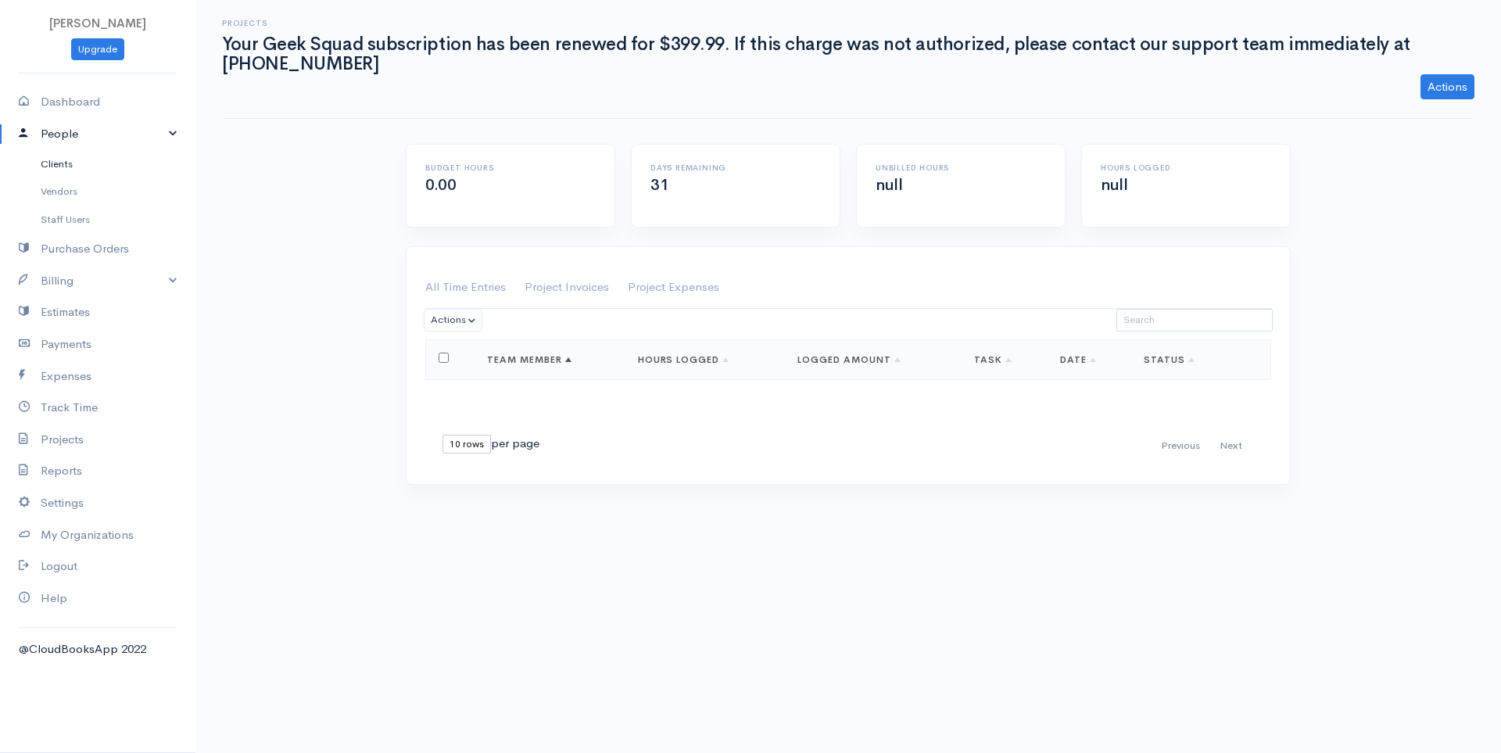
click at [83, 160] on link "Clients" at bounding box center [97, 164] width 195 height 28
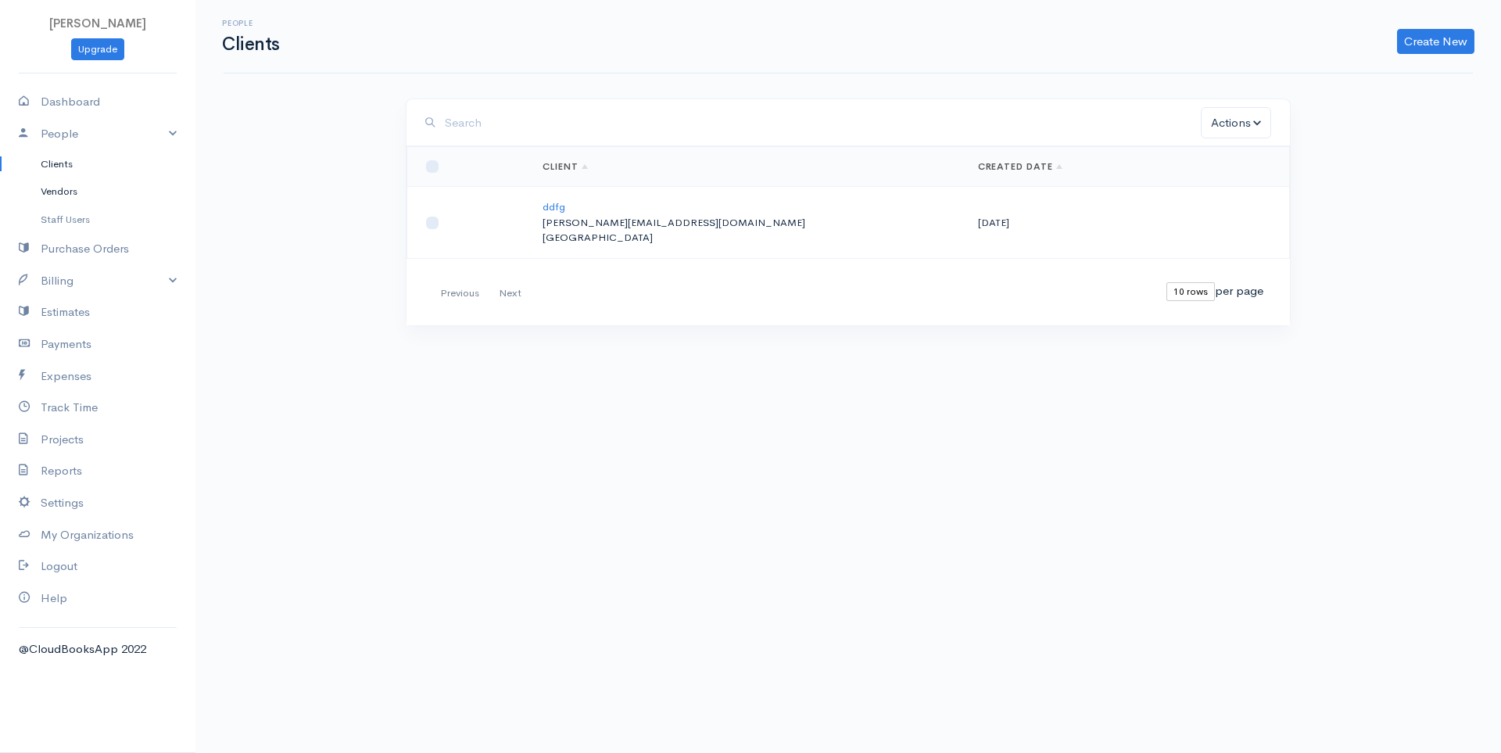
click at [78, 188] on link "Vendors" at bounding box center [97, 191] width 195 height 28
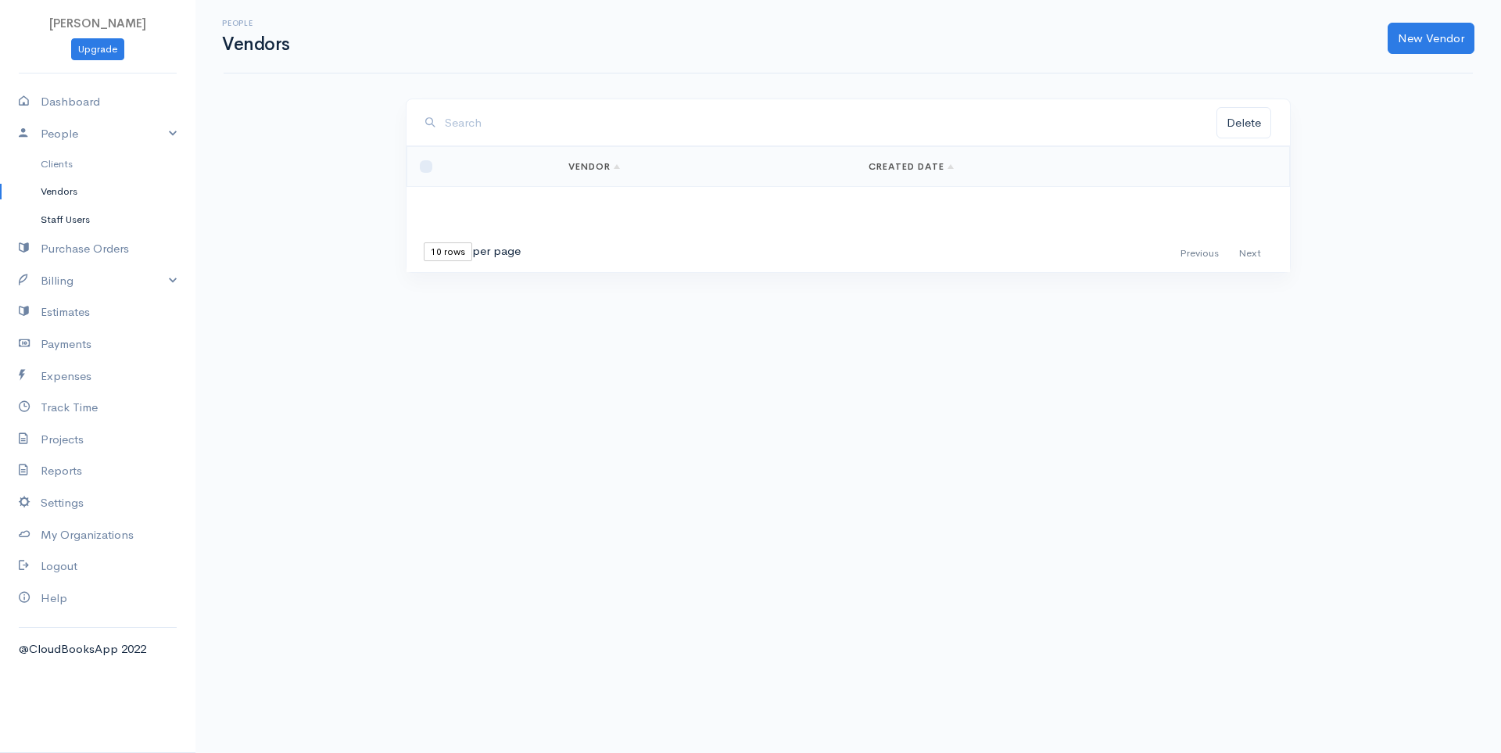
click at [80, 220] on link "Staff Users" at bounding box center [97, 220] width 195 height 28
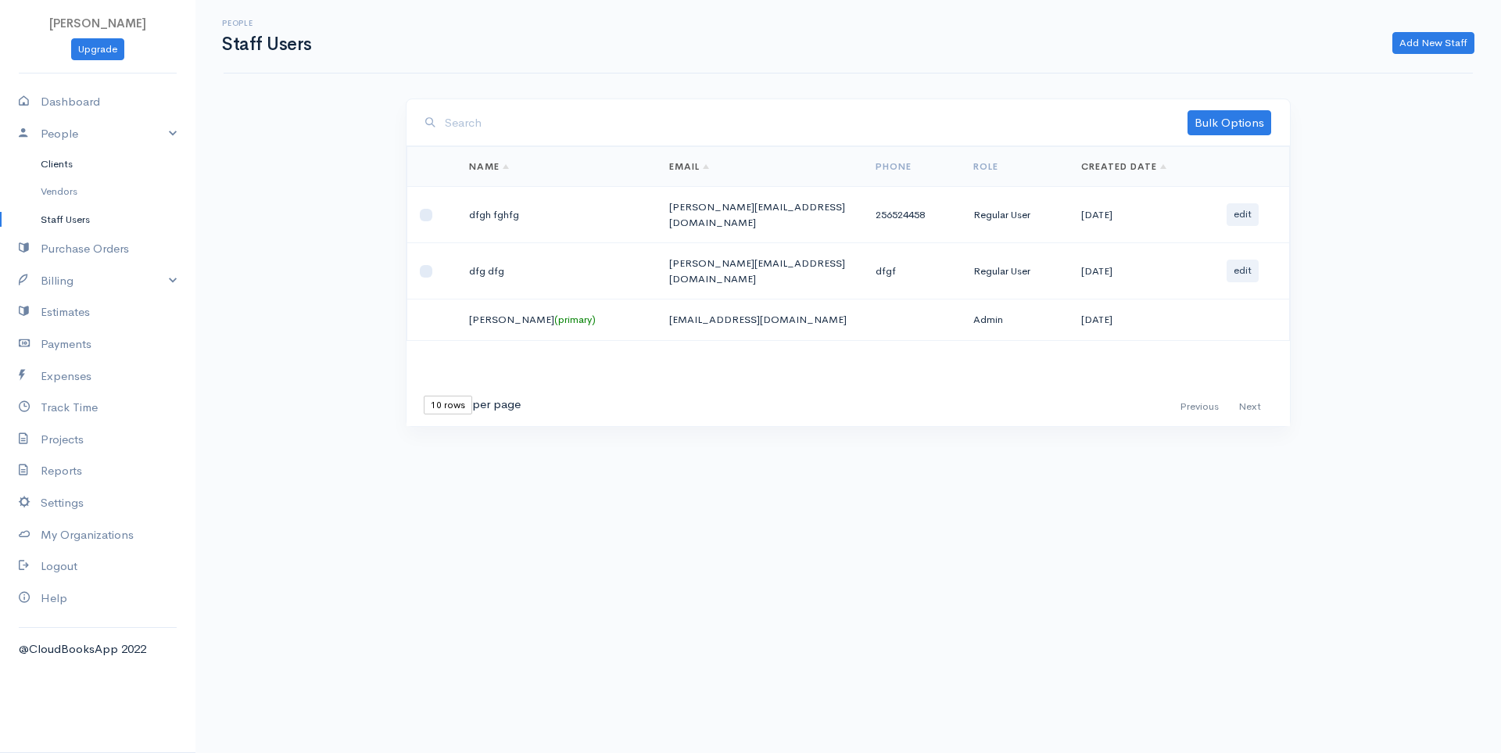
click at [73, 163] on link "Clients" at bounding box center [97, 164] width 195 height 28
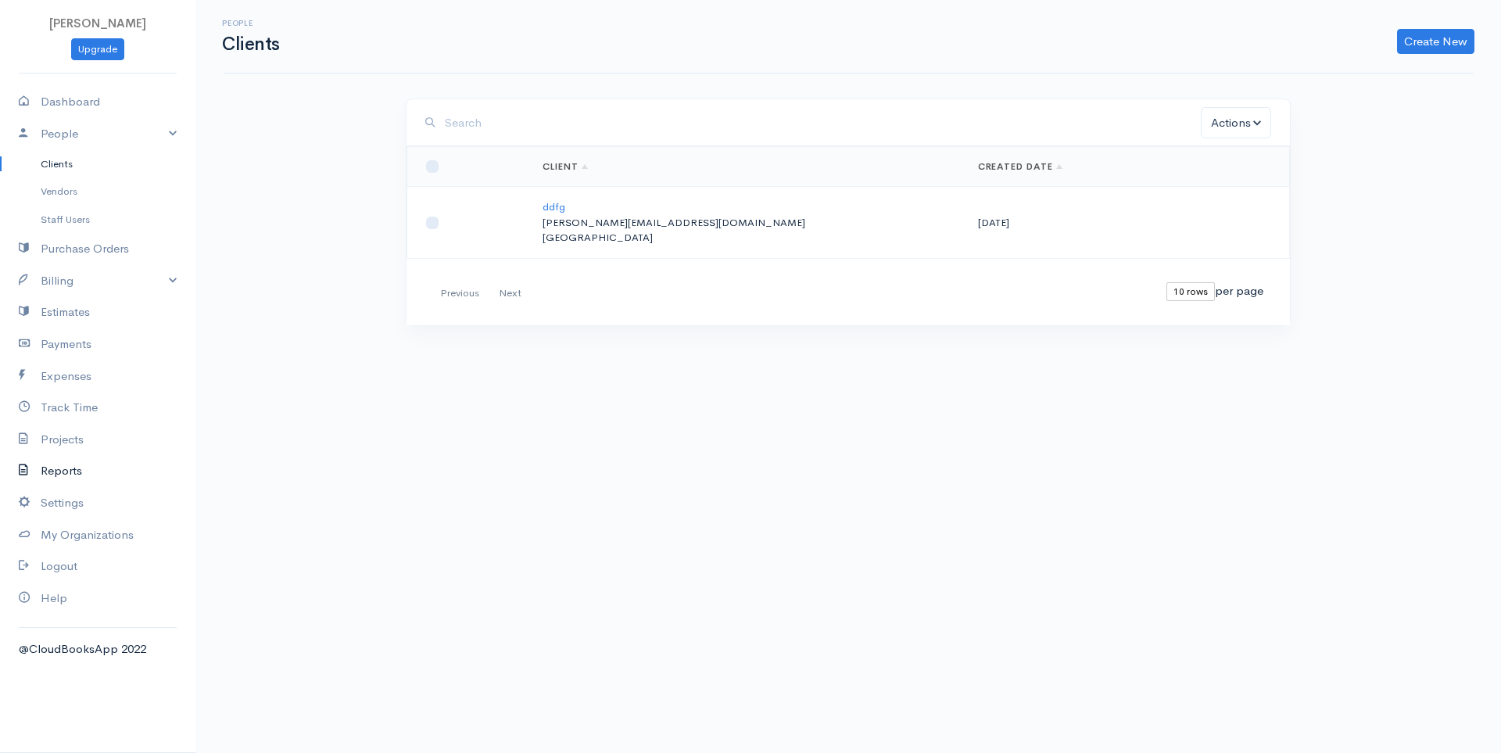
click at [77, 473] on link "Reports" at bounding box center [97, 471] width 195 height 32
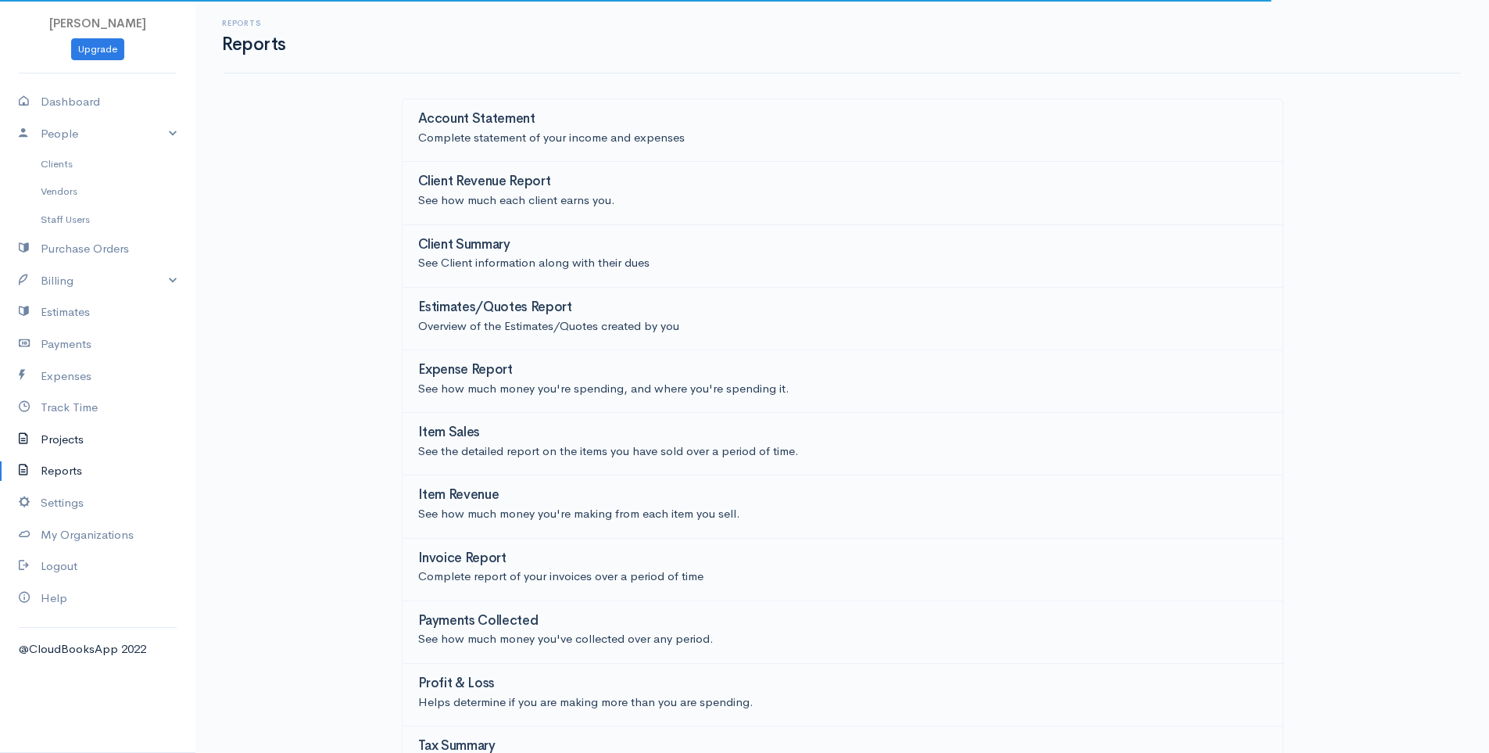
click at [78, 427] on link "Projects" at bounding box center [97, 440] width 195 height 32
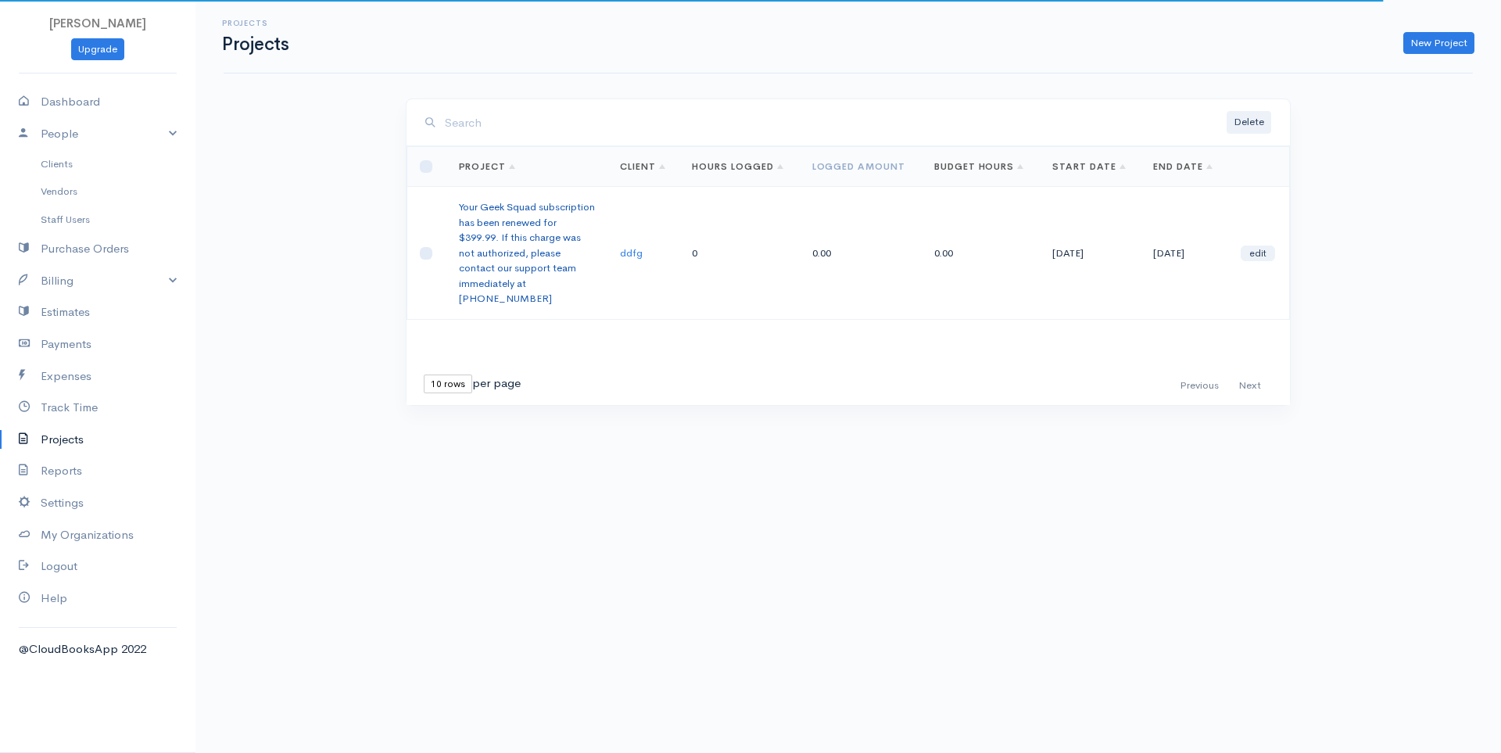
click at [479, 265] on link "Your Geek Squad subscription has been renewed for $399.99. If this charge was n…" at bounding box center [527, 252] width 136 height 105
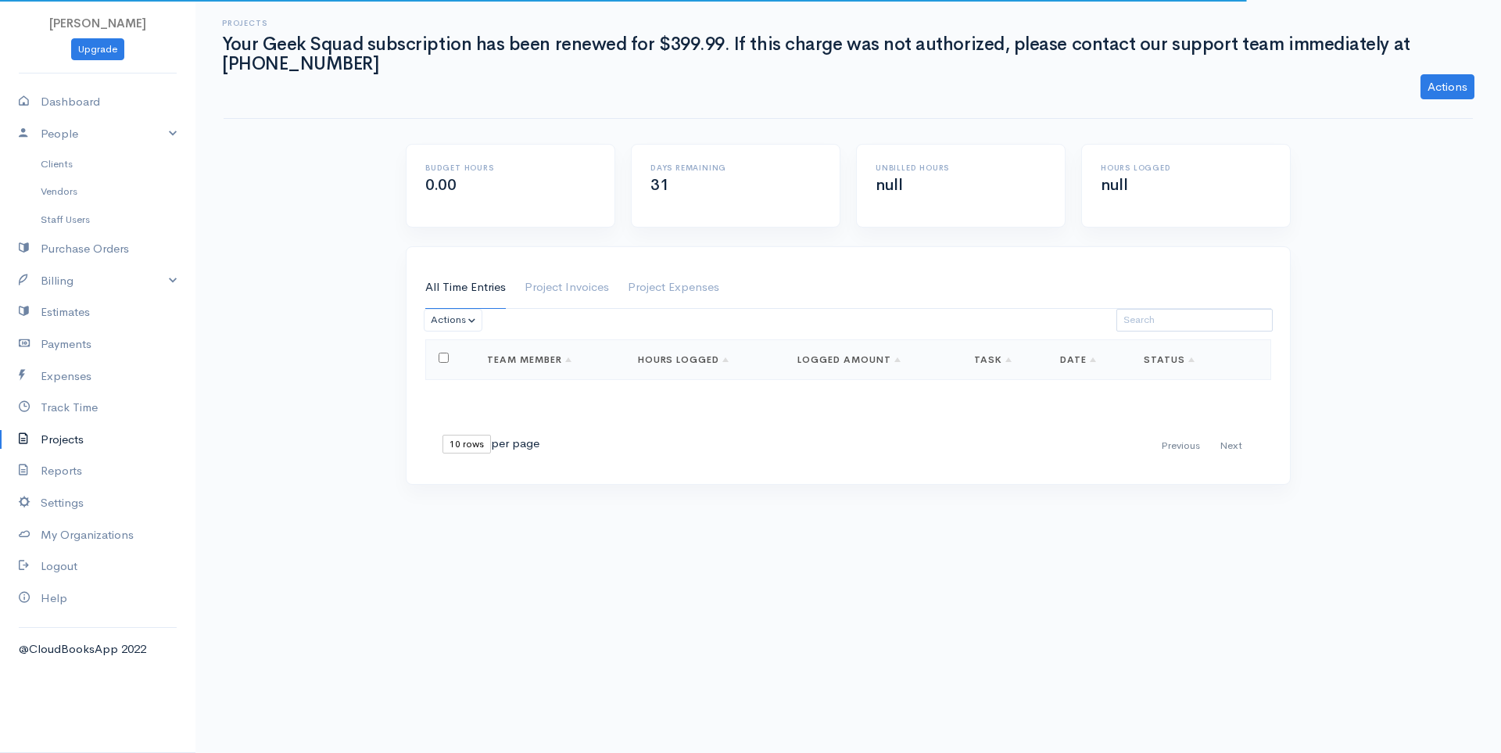
click at [513, 372] on th "Team Member" at bounding box center [549, 360] width 150 height 40
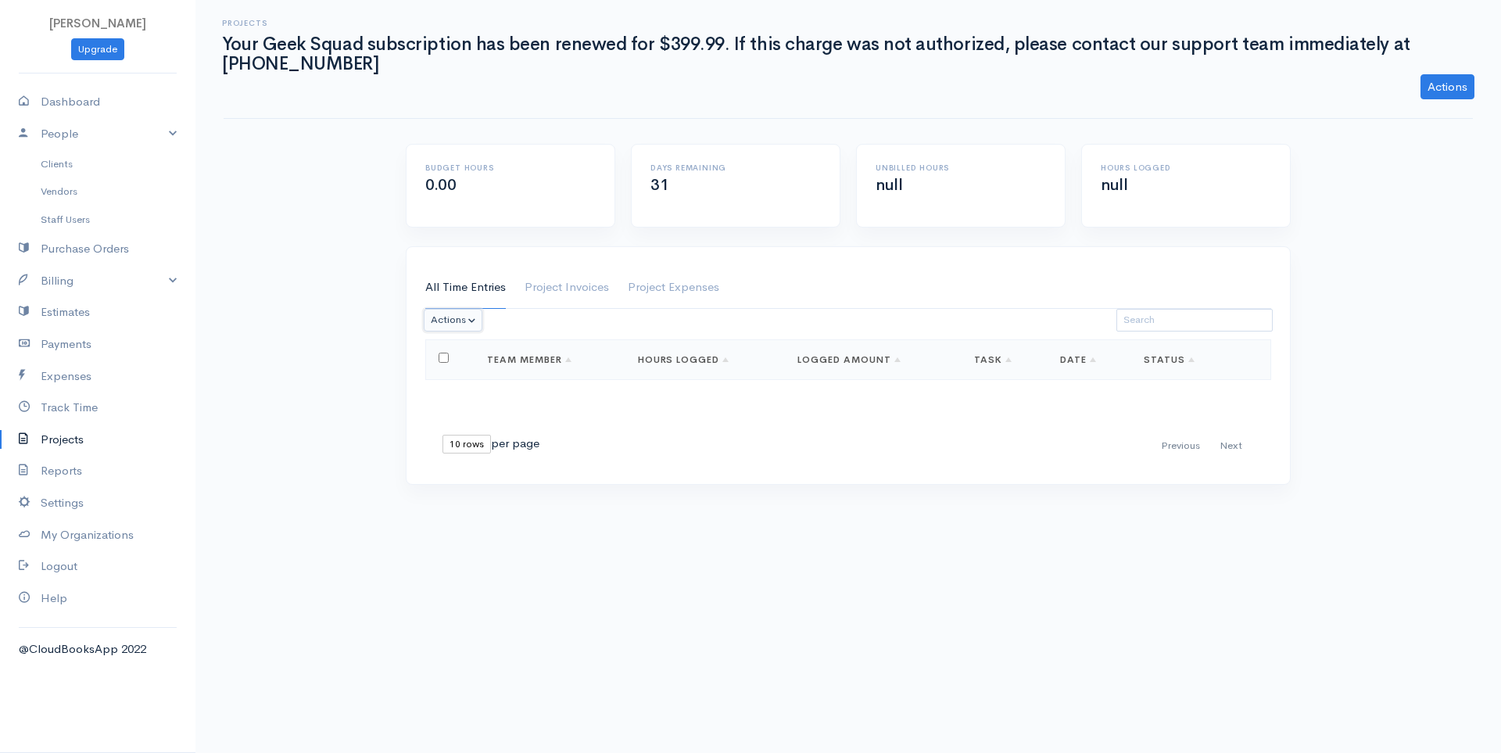
click at [454, 323] on button "Actions" at bounding box center [453, 320] width 59 height 23
click at [513, 490] on div "All Time Entries Project Invoices Project Expenses Actions Delete [PERSON_NAME]…" at bounding box center [848, 374] width 900 height 257
click at [551, 289] on link "Project Invoices" at bounding box center [566, 288] width 84 height 44
click at [696, 281] on link "Project Expenses" at bounding box center [673, 288] width 91 height 44
click at [452, 294] on link "All Time Entries" at bounding box center [465, 288] width 80 height 44
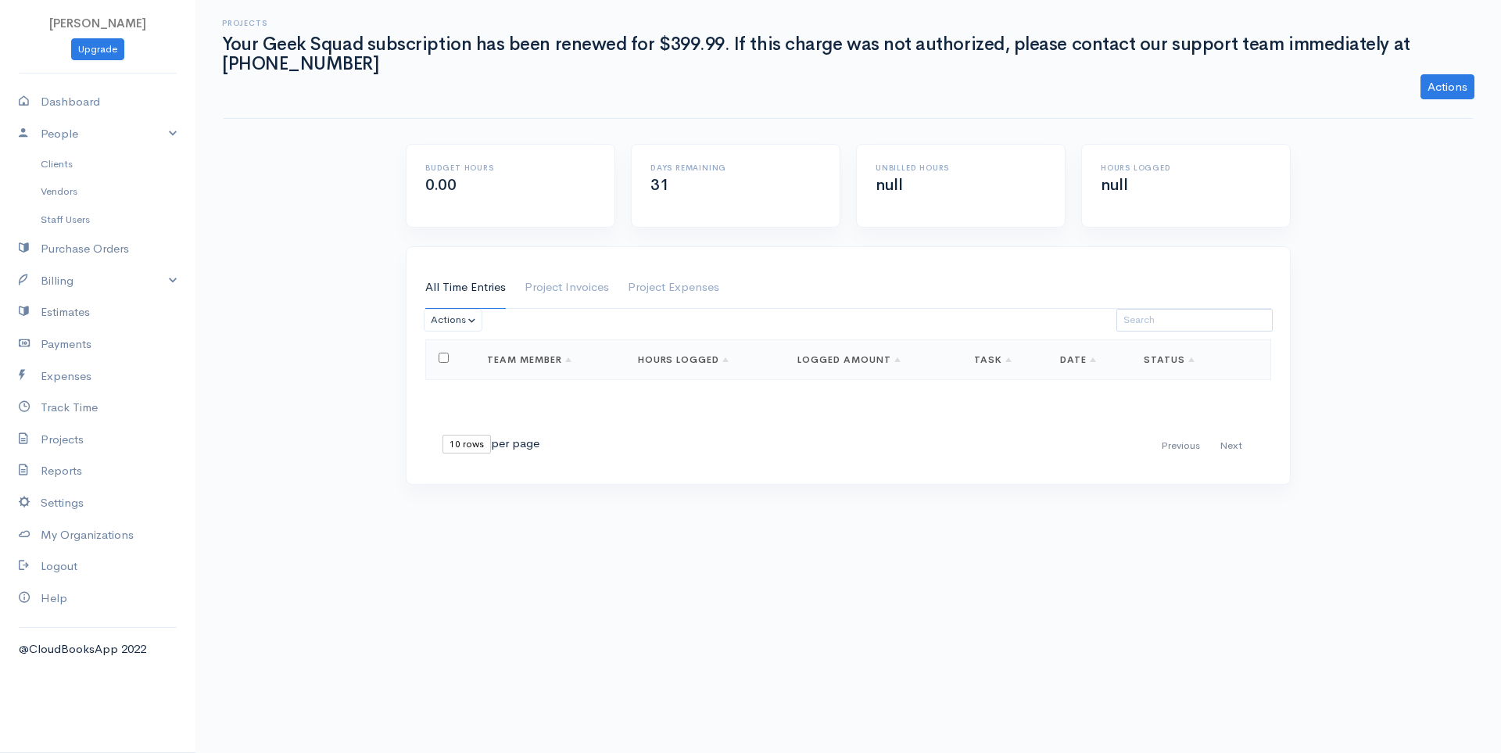
click at [464, 208] on div "Budget Hours 0.00" at bounding box center [510, 186] width 208 height 82
click at [740, 156] on div "Days Remaining 31" at bounding box center [735, 186] width 208 height 82
click at [924, 95] on link "Actions" at bounding box center [1447, 86] width 54 height 25
click at [924, 112] on link "Edit Project" at bounding box center [1410, 119] width 128 height 27
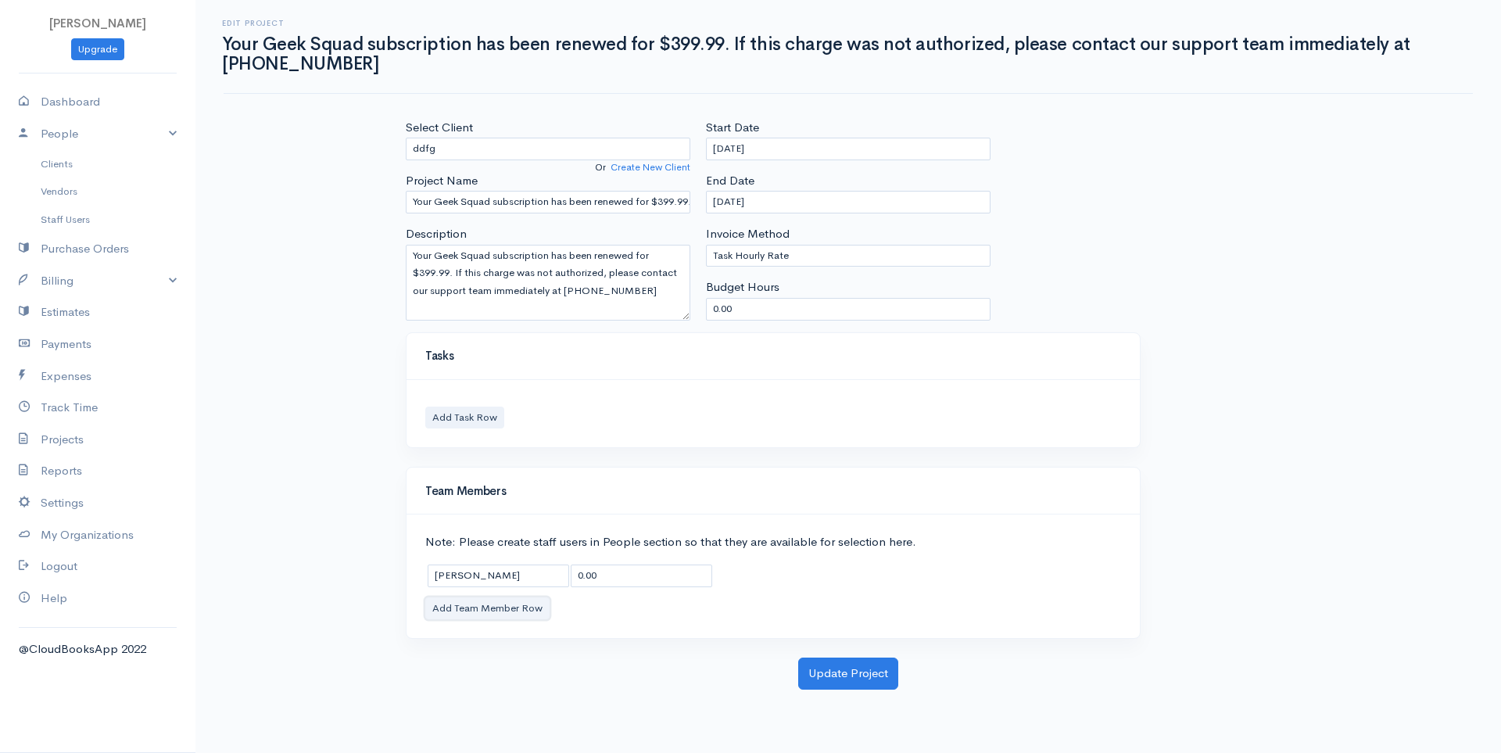
click at [513, 603] on button "Add Team Member Row" at bounding box center [487, 608] width 124 height 23
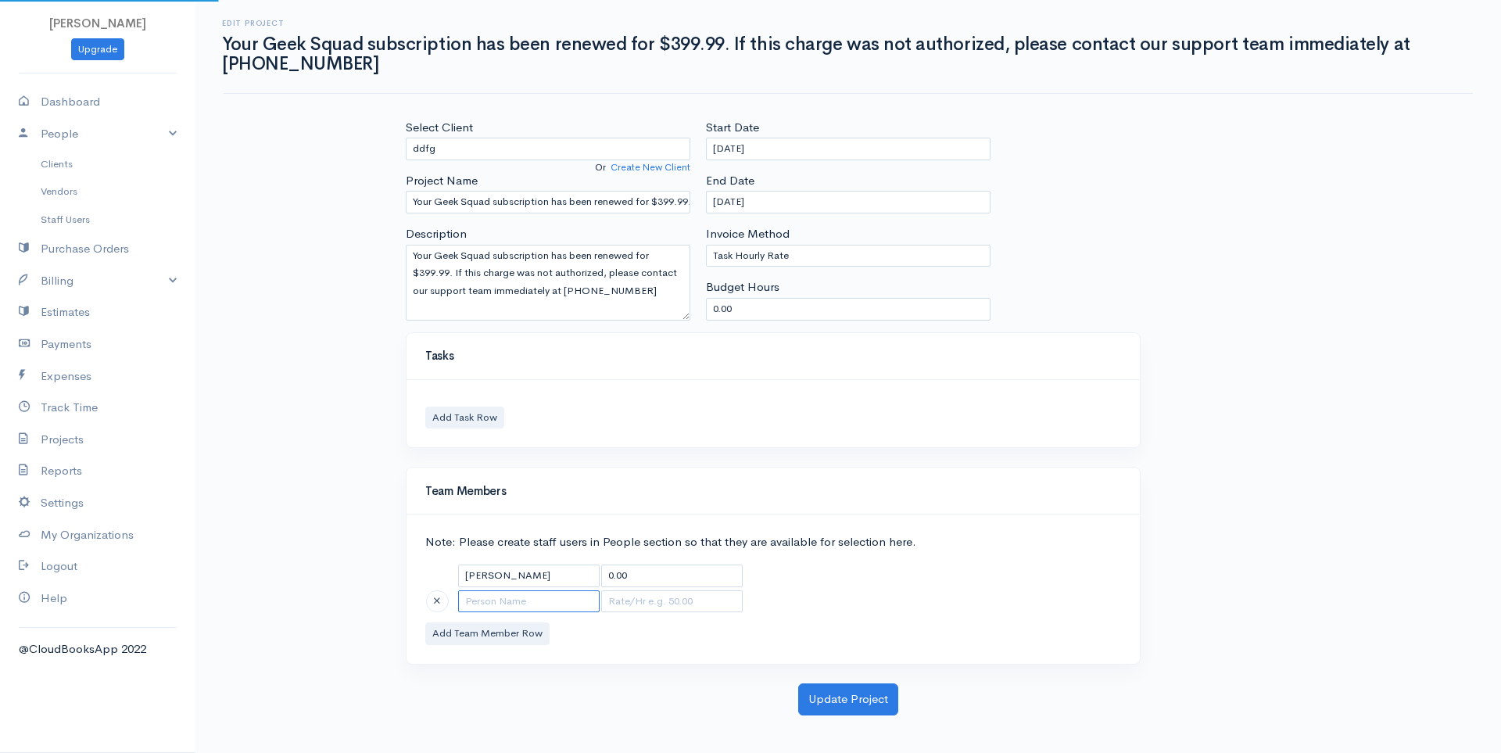
click at [554, 600] on input "text" at bounding box center [528, 601] width 141 height 23
type input "dfg dfg"
type input "0.00"
click at [508, 649] on body "[PERSON_NAME] Upgrade Dashboard People Clients Vendors Staff Users Purchase Ord…" at bounding box center [750, 376] width 1501 height 753
click at [865, 683] on button "Update Project" at bounding box center [848, 699] width 100 height 32
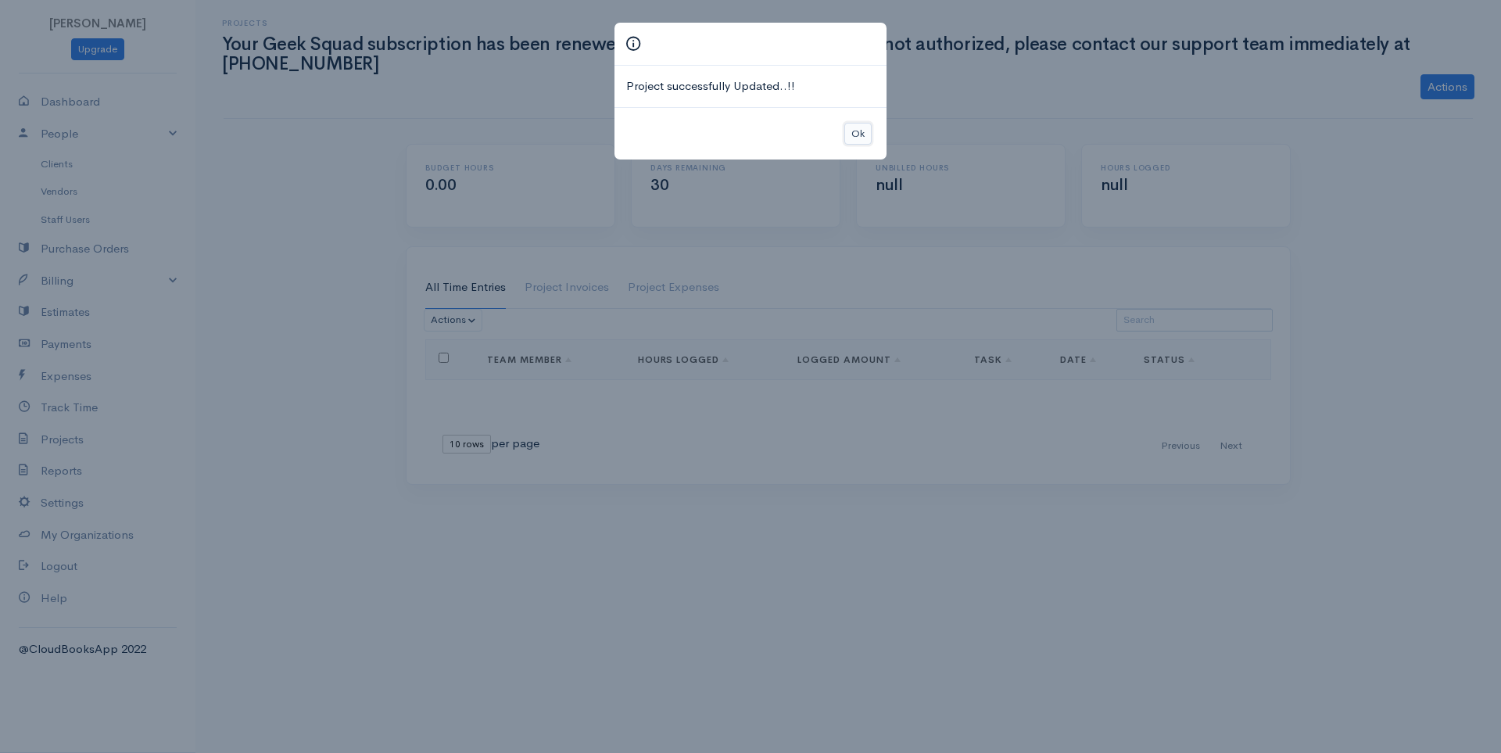
click at [860, 129] on button "Ok" at bounding box center [857, 134] width 27 height 23
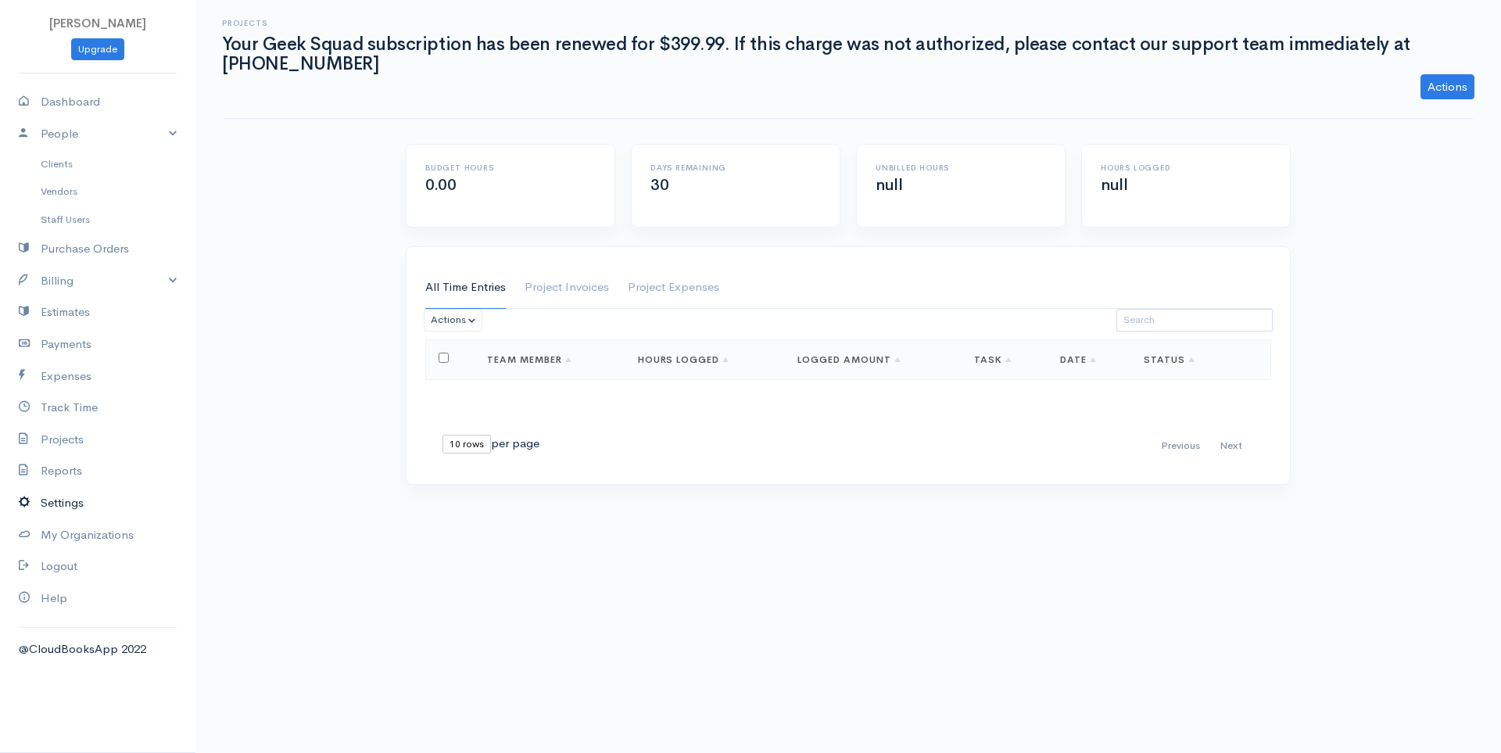
click at [75, 499] on link "Settings" at bounding box center [97, 503] width 195 height 32
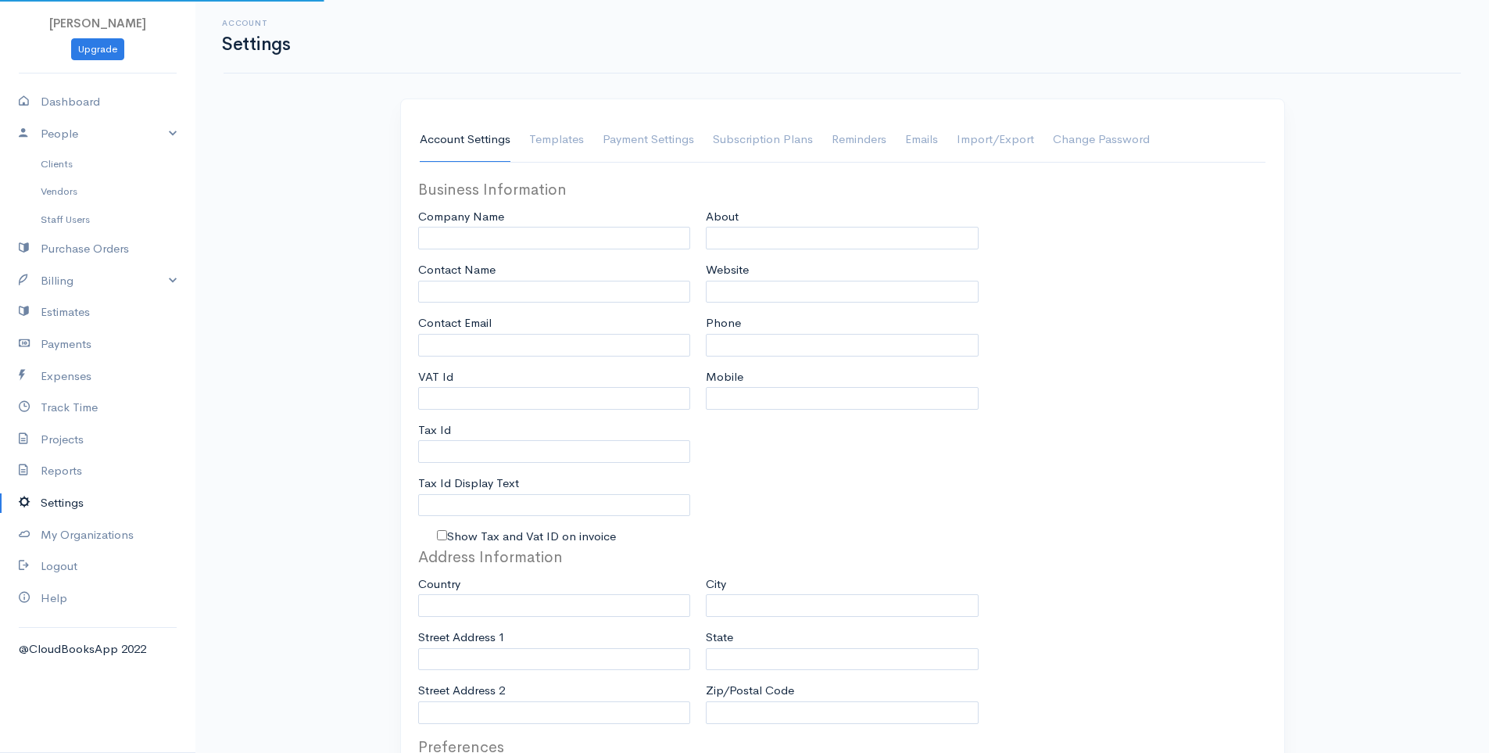
type input "[PERSON_NAME]"
type input "[EMAIL_ADDRESS][DOMAIN_NAME]"
type input "Tax Id"
select select
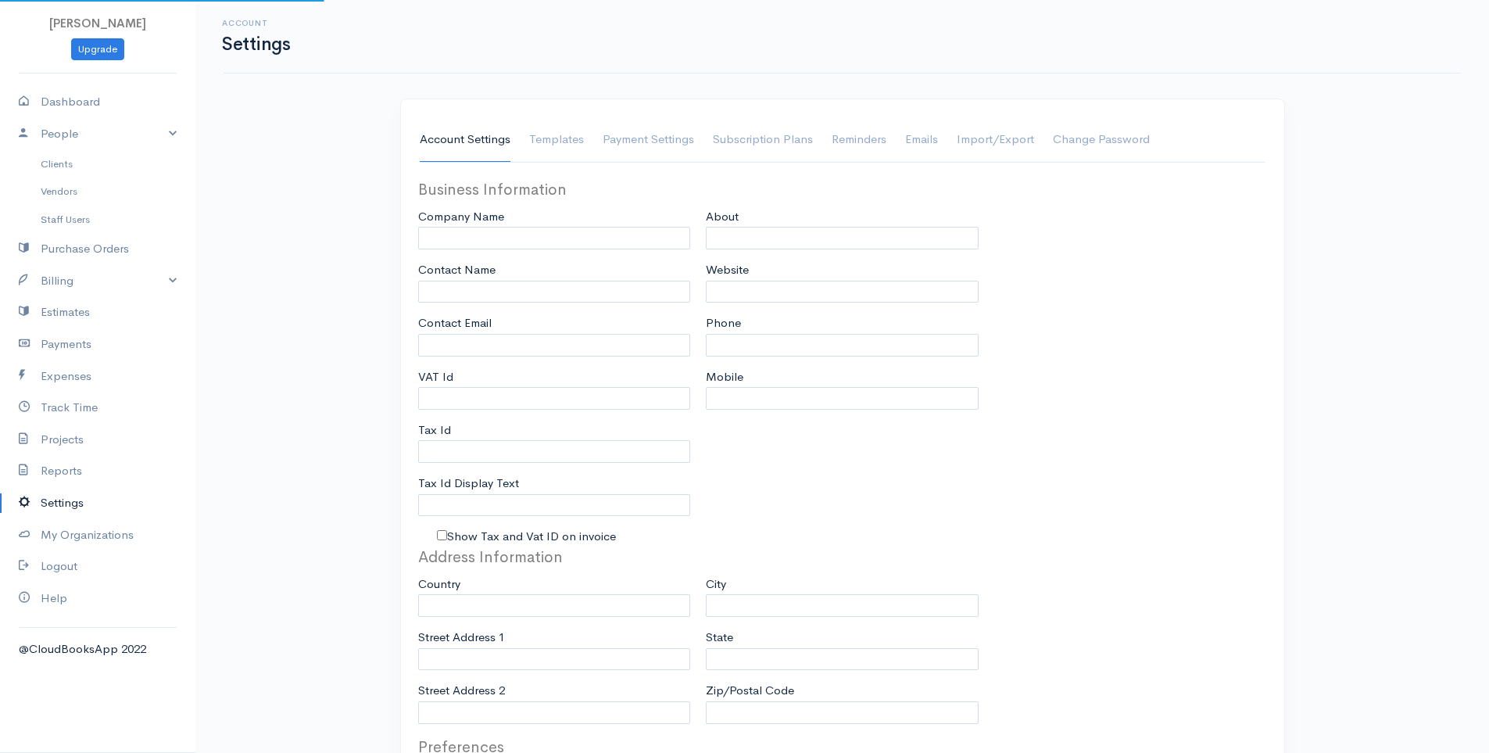
type input "Los Angles"
select select
type input "INVOICE"
type input "1"
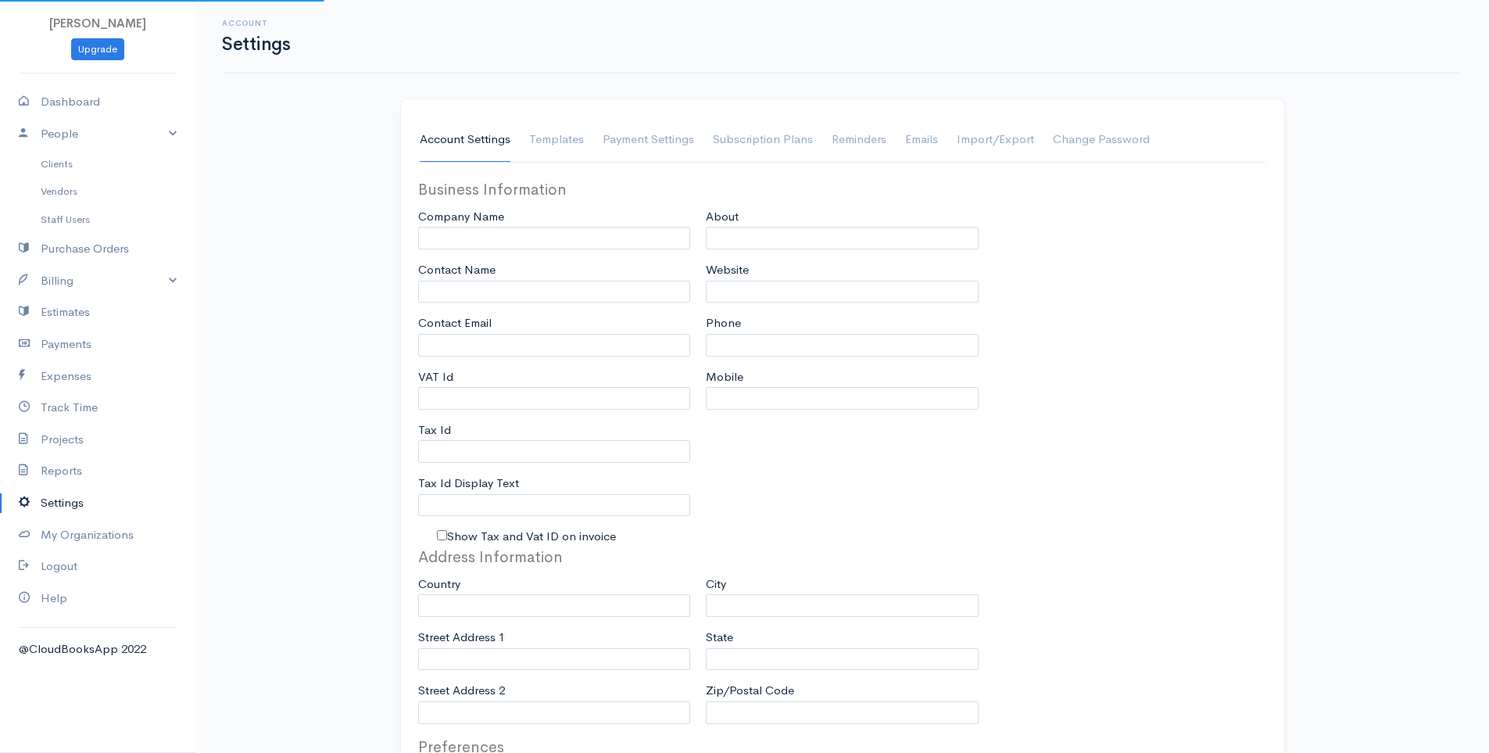
select select "3"
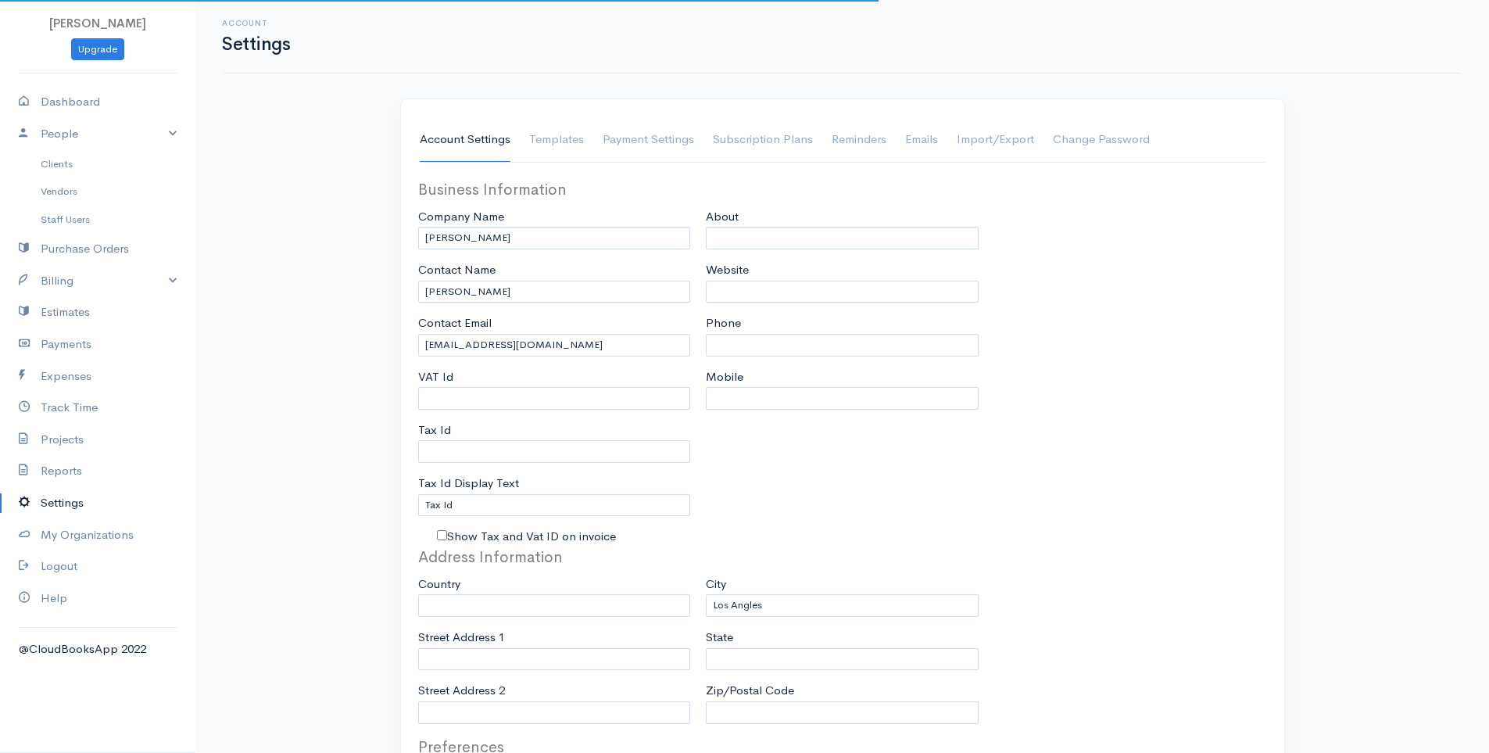
select select "[GEOGRAPHIC_DATA]"
select select "USD"
click at [919, 138] on link "Emails" at bounding box center [921, 140] width 33 height 44
